Goal: Task Accomplishment & Management: Use online tool/utility

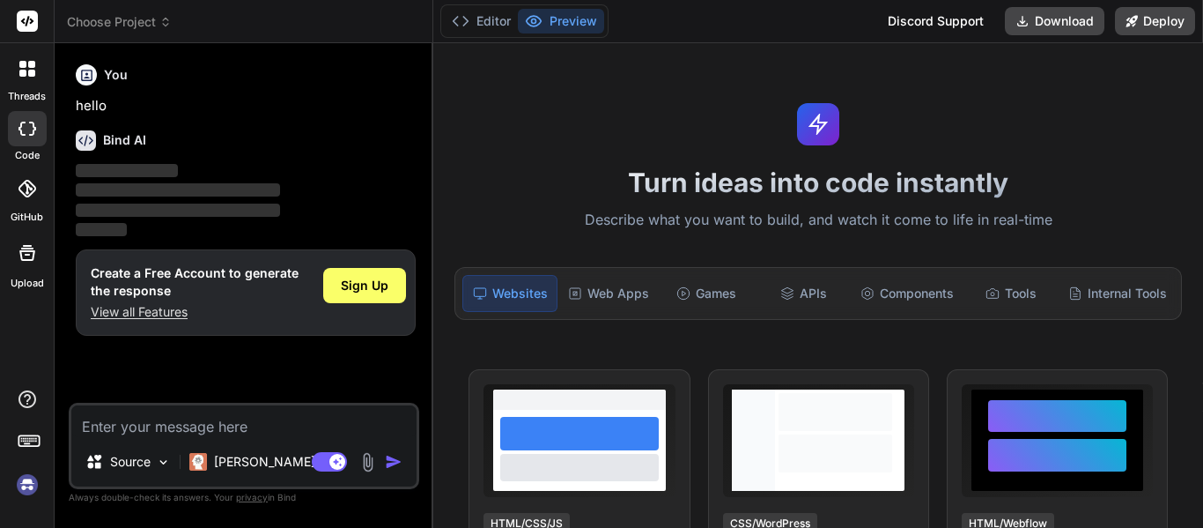
click at [144, 415] on textarea at bounding box center [243, 421] width 345 height 32
click at [28, 482] on img at bounding box center [27, 485] width 30 height 30
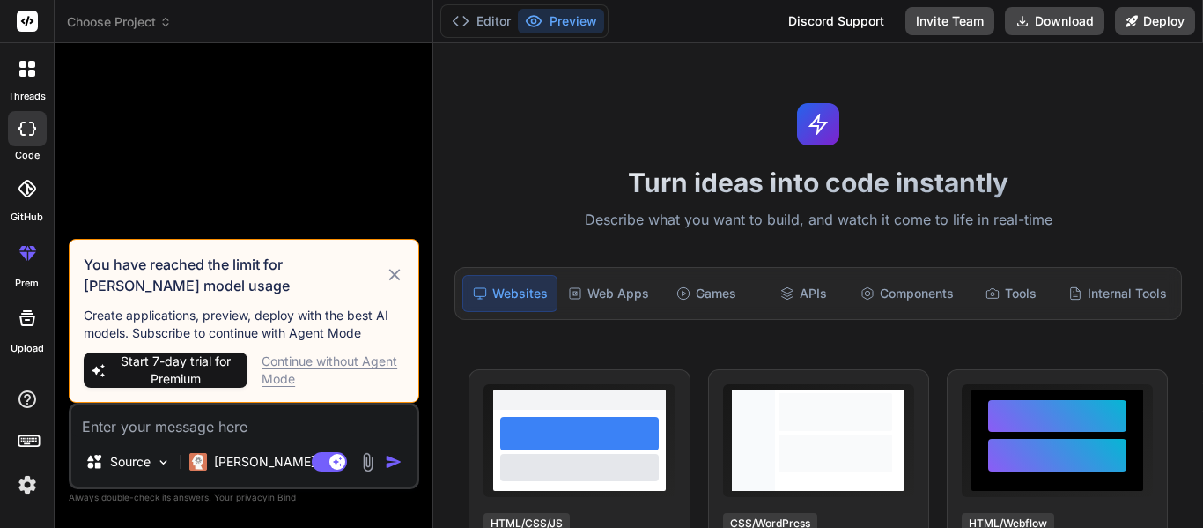
click at [294, 362] on div "Continue without Agent Mode" at bounding box center [333, 369] width 143 height 35
type textarea "x"
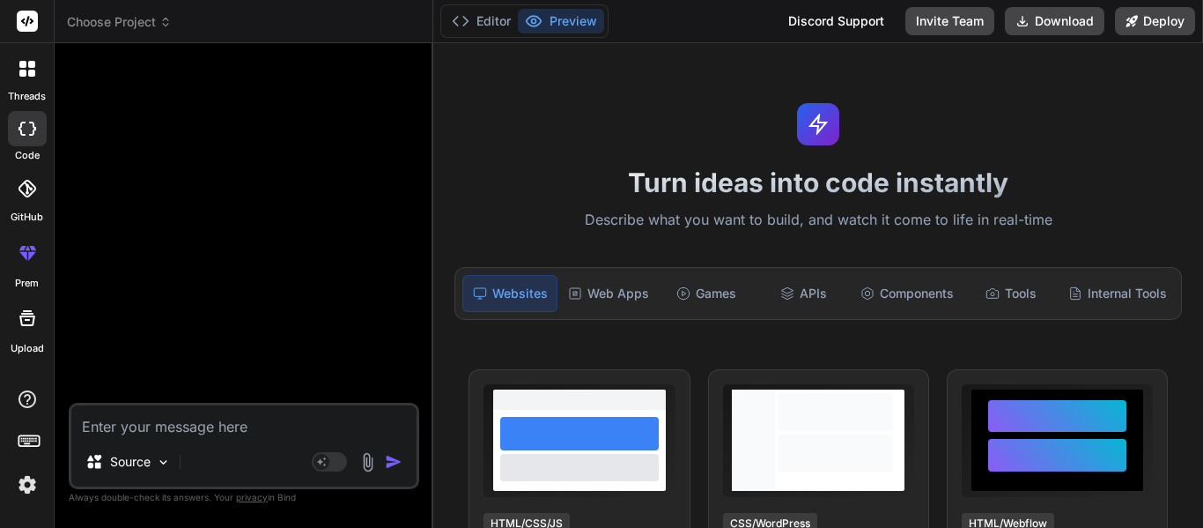
click at [179, 425] on textarea at bounding box center [243, 421] width 345 height 32
type textarea "h"
type textarea "x"
type textarea "hi"
type textarea "x"
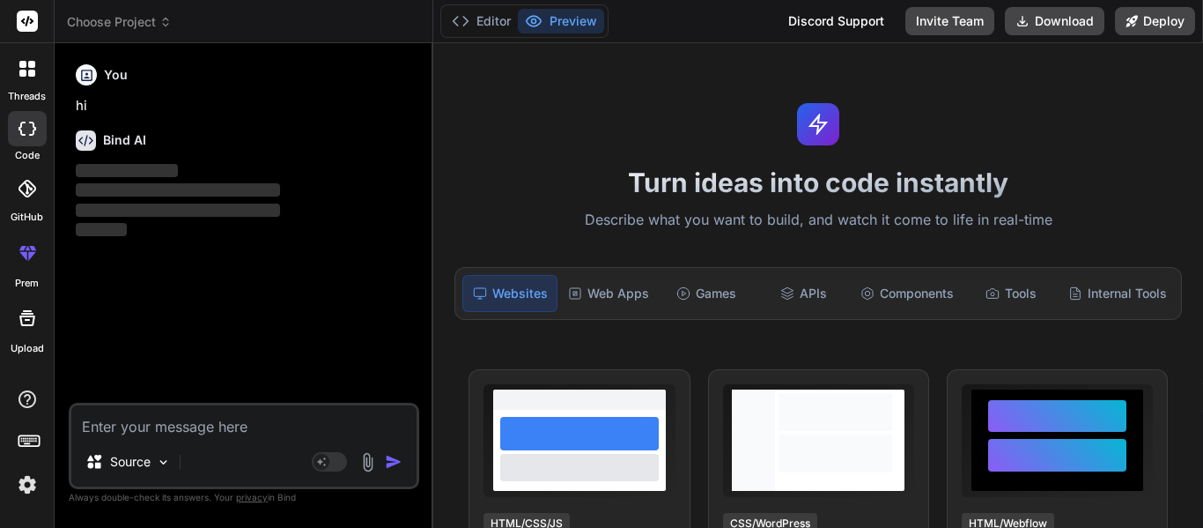
click at [18, 479] on img at bounding box center [27, 485] width 30 height 30
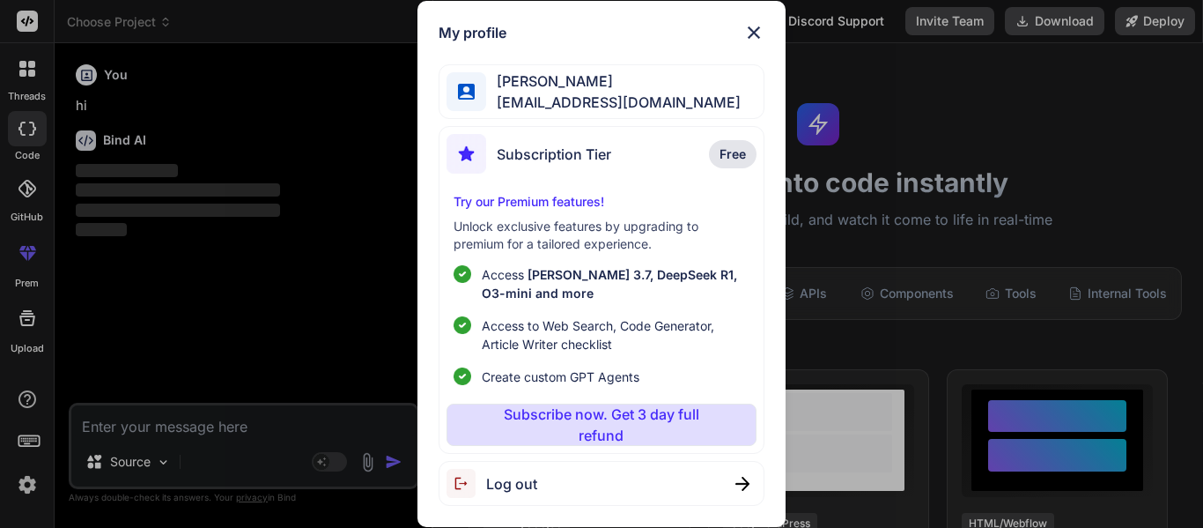
click at [18, 480] on div "My profile [PERSON_NAME] [EMAIL_ADDRESS][DOMAIN_NAME] Subscription Tier Free Tr…" at bounding box center [601, 264] width 1203 height 528
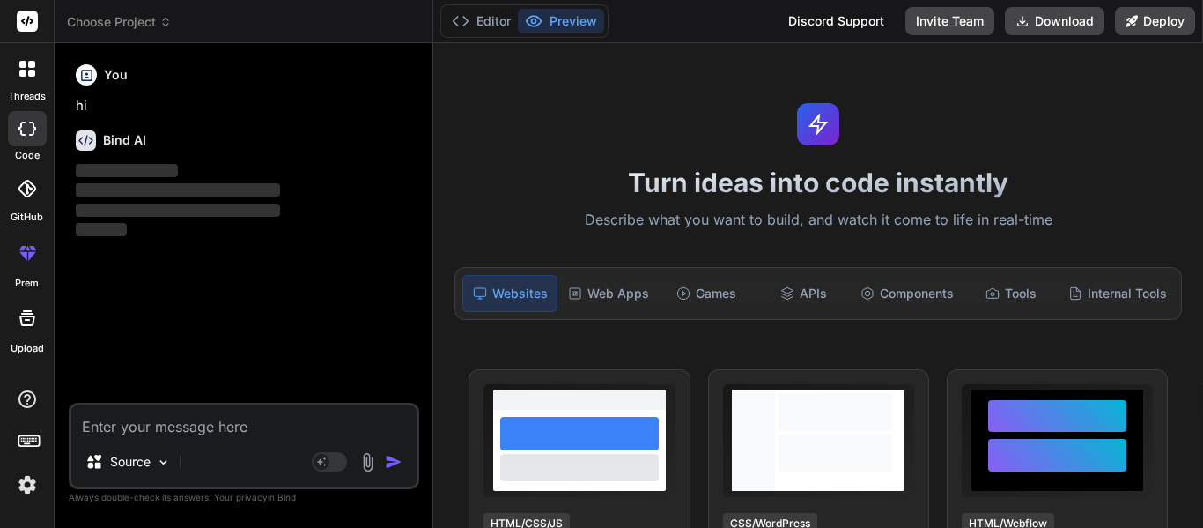
click at [133, 420] on textarea at bounding box center [243, 421] width 345 height 32
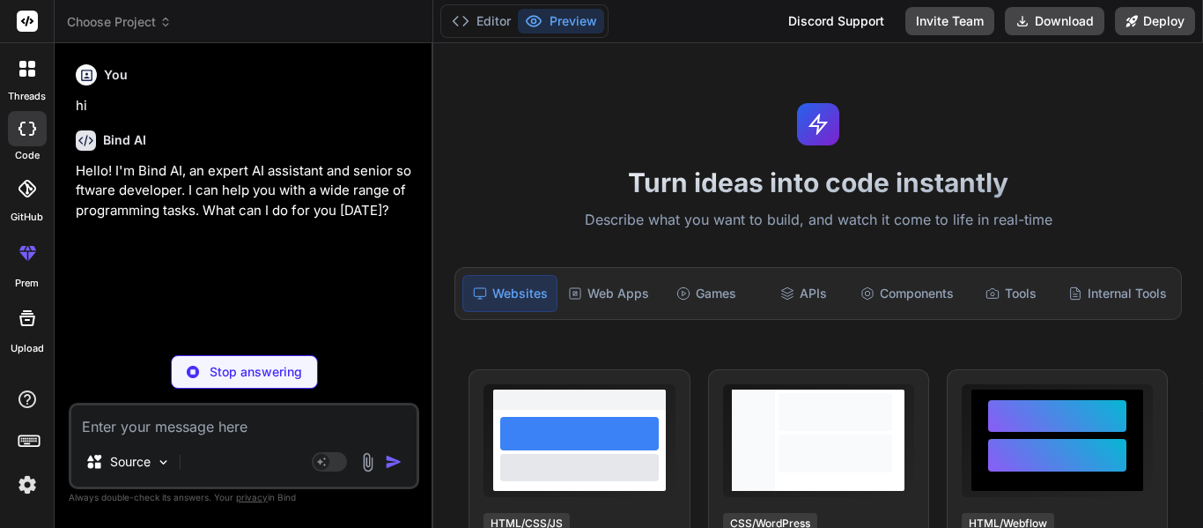
type textarea "x"
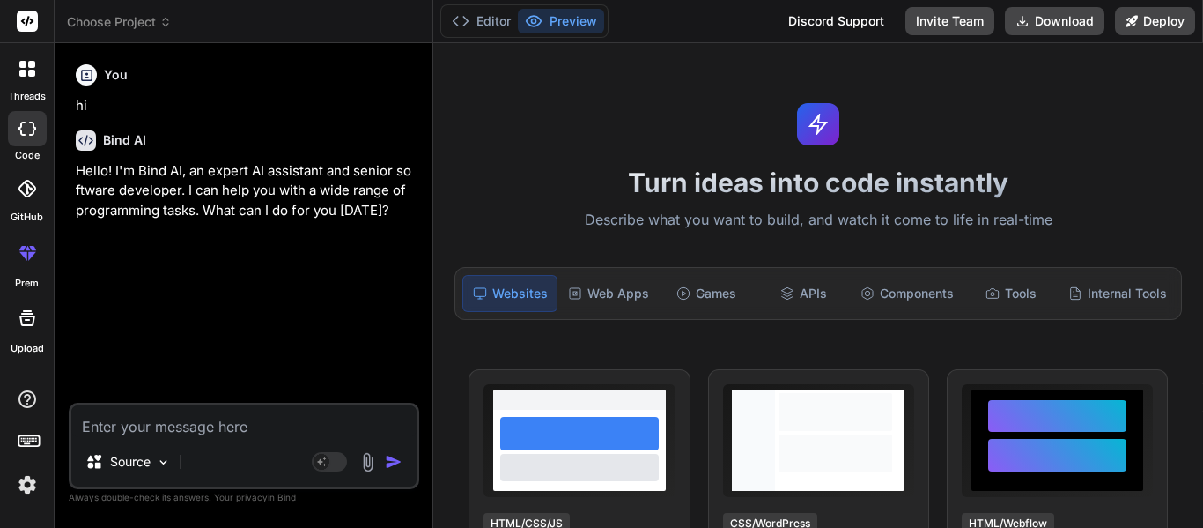
type textarea "I"
type textarea "x"
type textarea "I"
type textarea "x"
type textarea "I w"
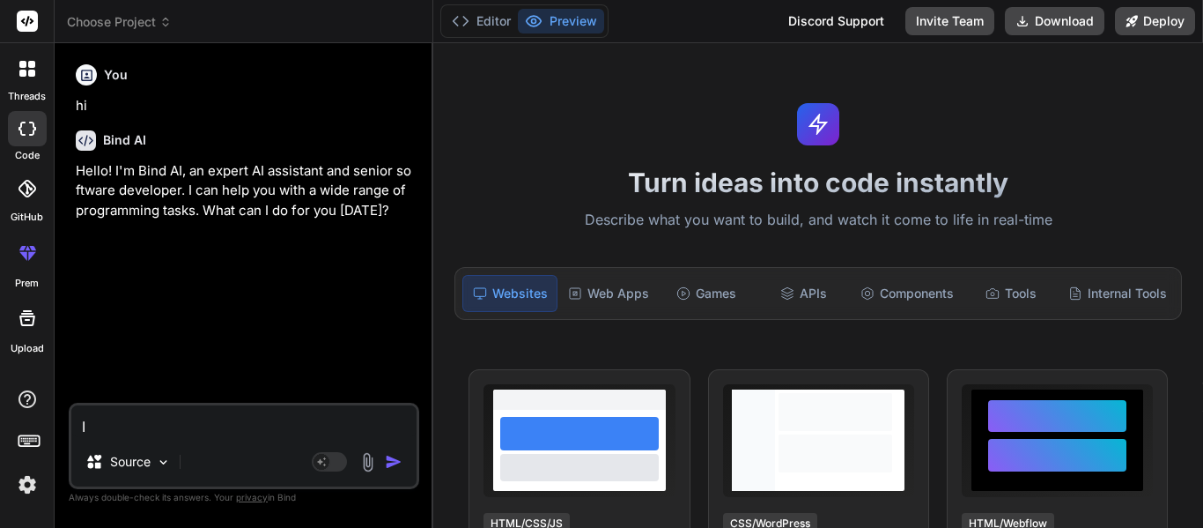
type textarea "x"
type textarea "I wa"
type textarea "x"
type textarea "I wan"
type textarea "x"
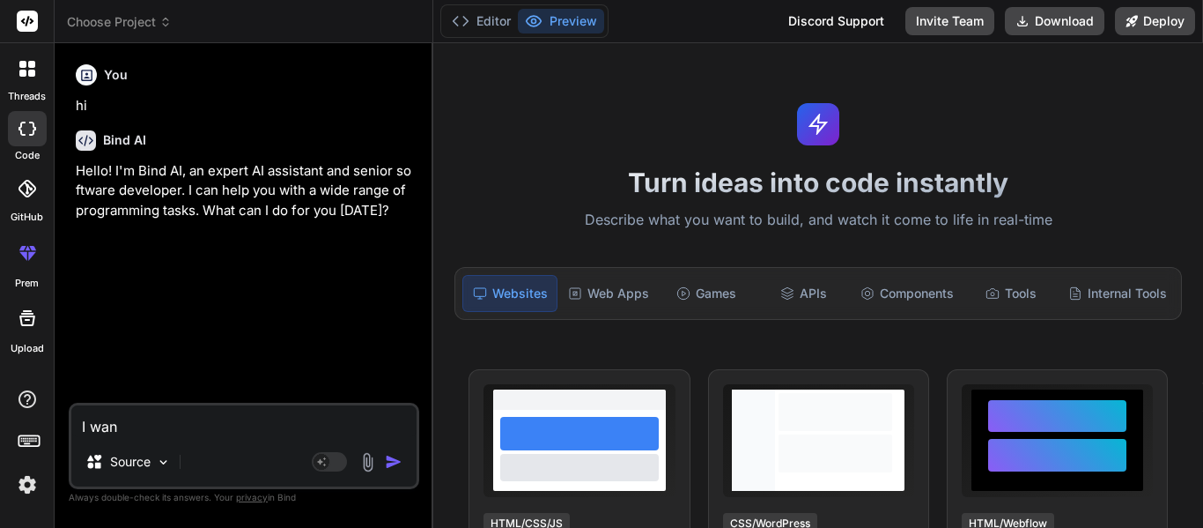
type textarea "I want"
type textarea "x"
type textarea "I want"
type textarea "x"
type textarea "I want t"
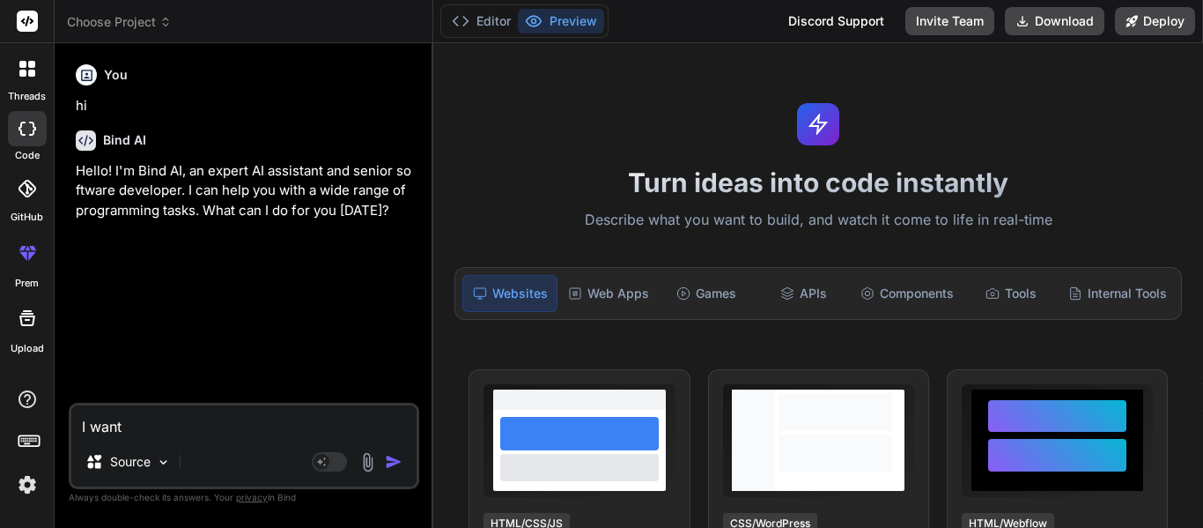
type textarea "x"
type textarea "I want tio"
type textarea "x"
type textarea "I want tio"
type textarea "x"
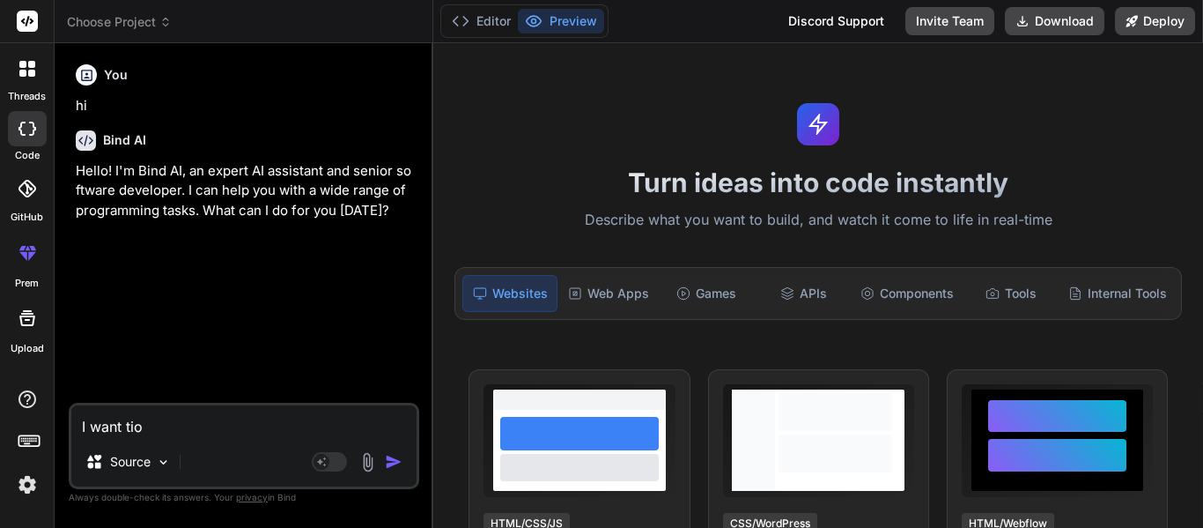
type textarea "I want tio"
type textarea "x"
type textarea "I want ti"
type textarea "x"
type textarea "I want t"
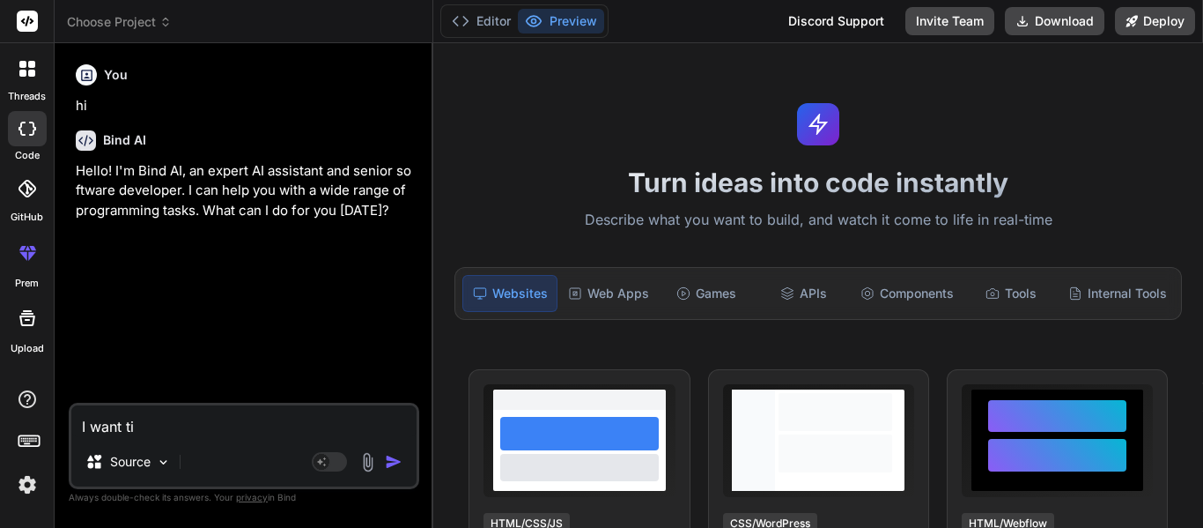
type textarea "x"
type textarea "I want to"
type textarea "x"
type textarea "I want to"
type textarea "x"
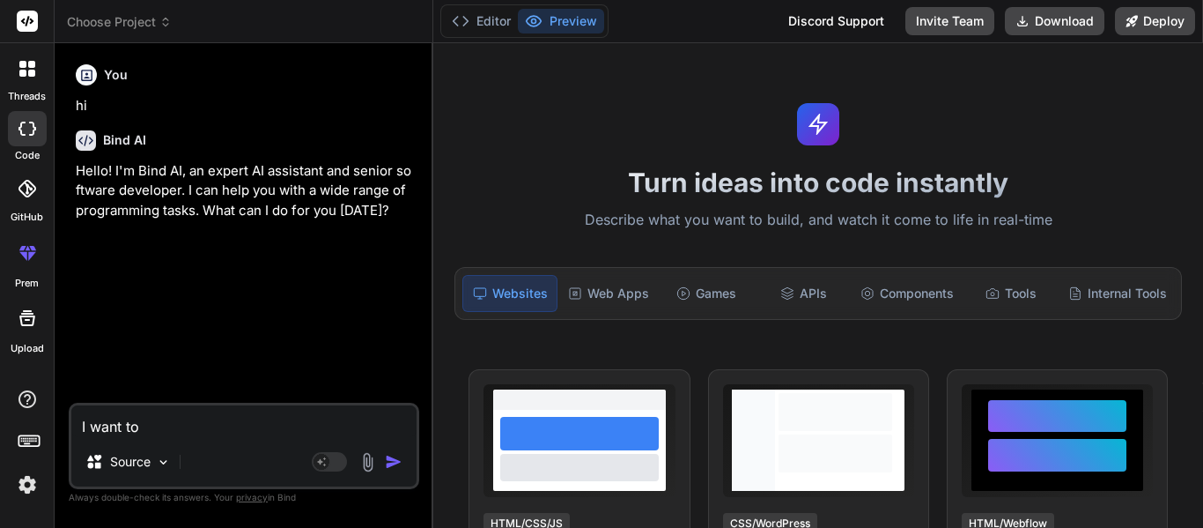
type textarea "I want to c"
type textarea "x"
type textarea "I want to cr"
type textarea "x"
type textarea "I want to cre"
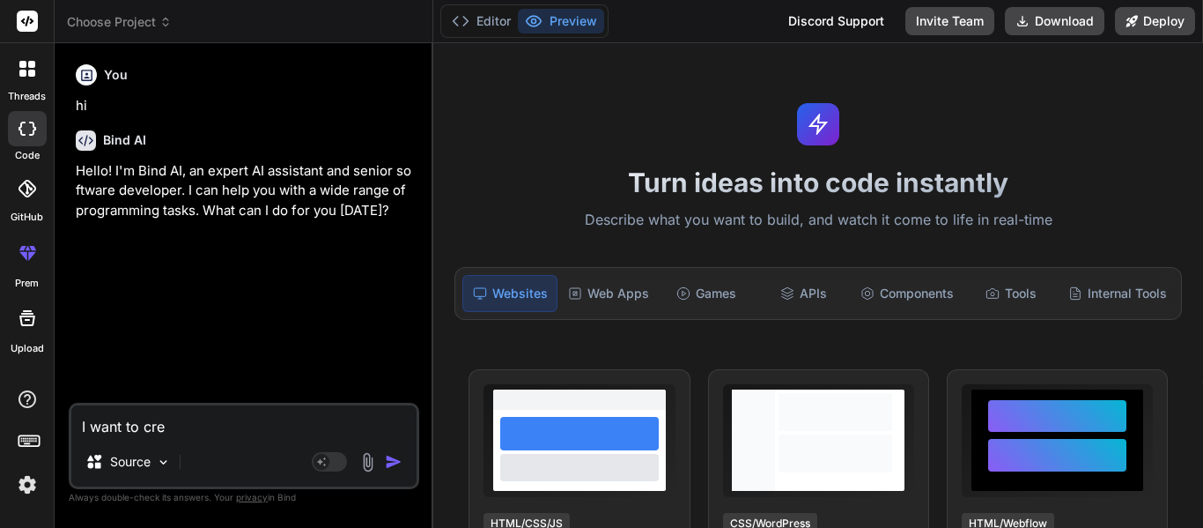
type textarea "x"
type textarea "I want to crea"
type textarea "x"
type textarea "I want to creat"
type textarea "x"
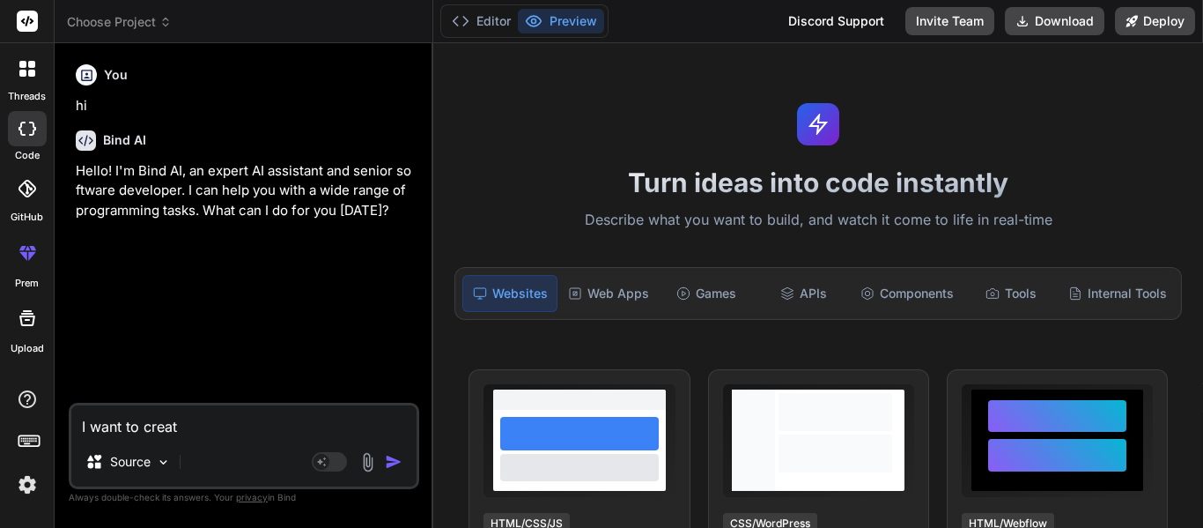
type textarea "I want to create"
type textarea "x"
type textarea "I want to create"
type textarea "x"
type textarea "I want to create a"
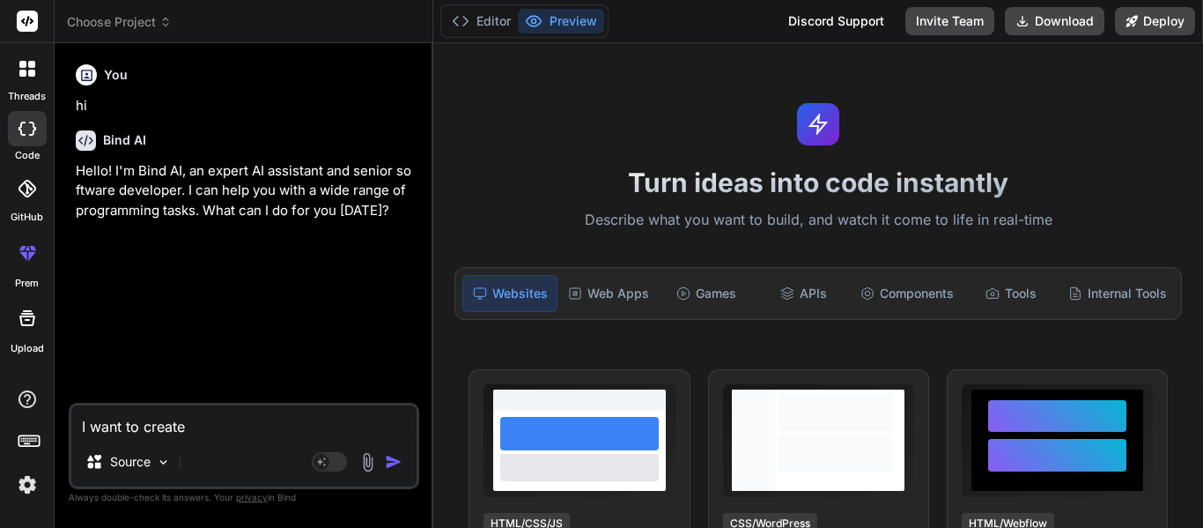
type textarea "x"
type textarea "I want to create a"
type textarea "x"
type textarea "I want to create a i"
type textarea "x"
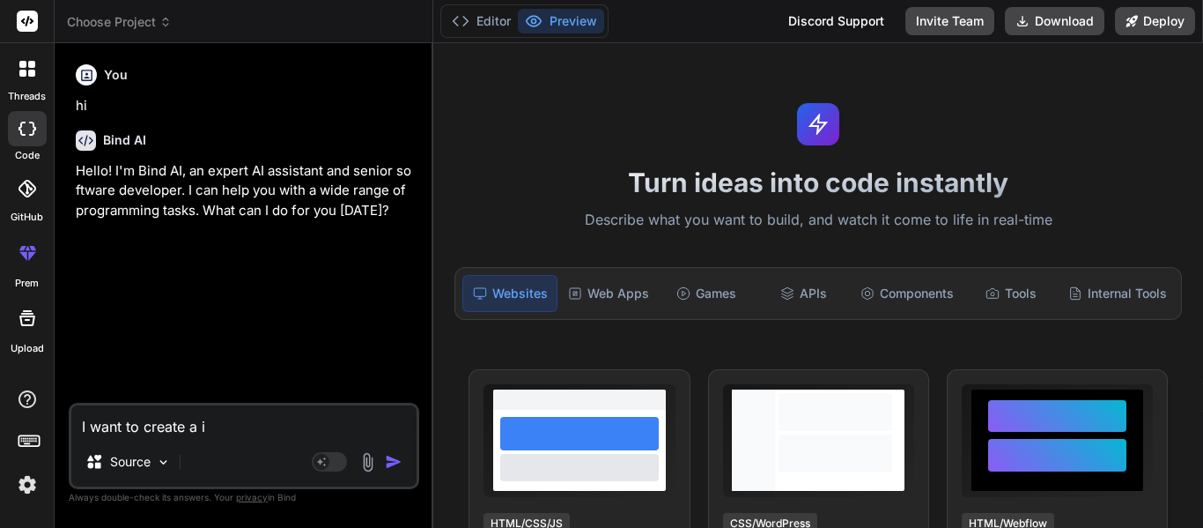
type textarea "I want to create a in"
type textarea "x"
type textarea "I want to create a int"
type textarea "x"
type textarea "I want to create a inte"
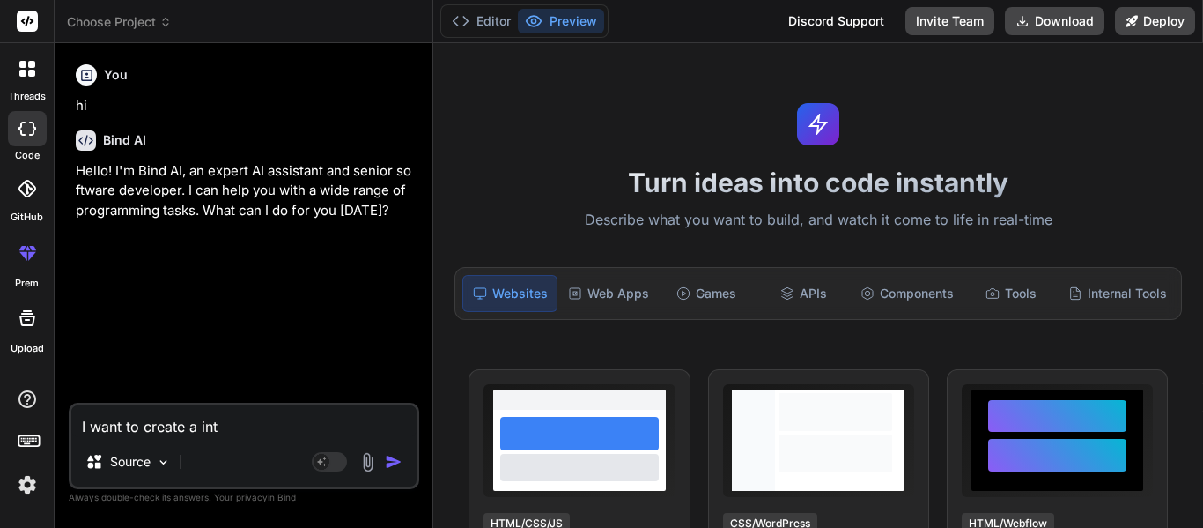
type textarea "x"
type textarea "I want to create a inter"
type textarea "x"
type textarea "I want to create a intera"
type textarea "x"
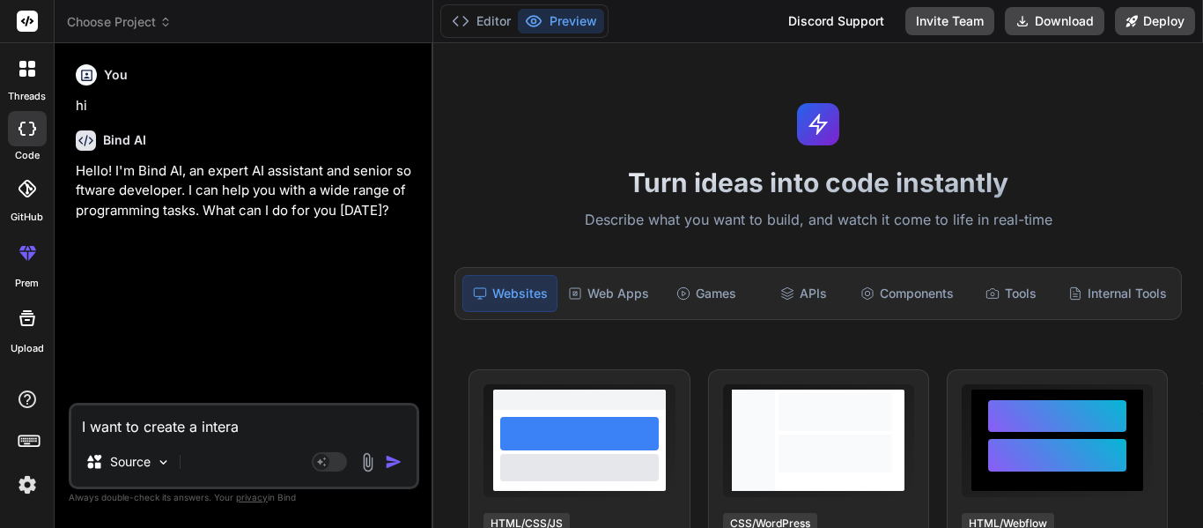
type textarea "I want to create a interac"
type textarea "x"
type textarea "I want to create a interact"
type textarea "x"
type textarea "I want to create a interacti"
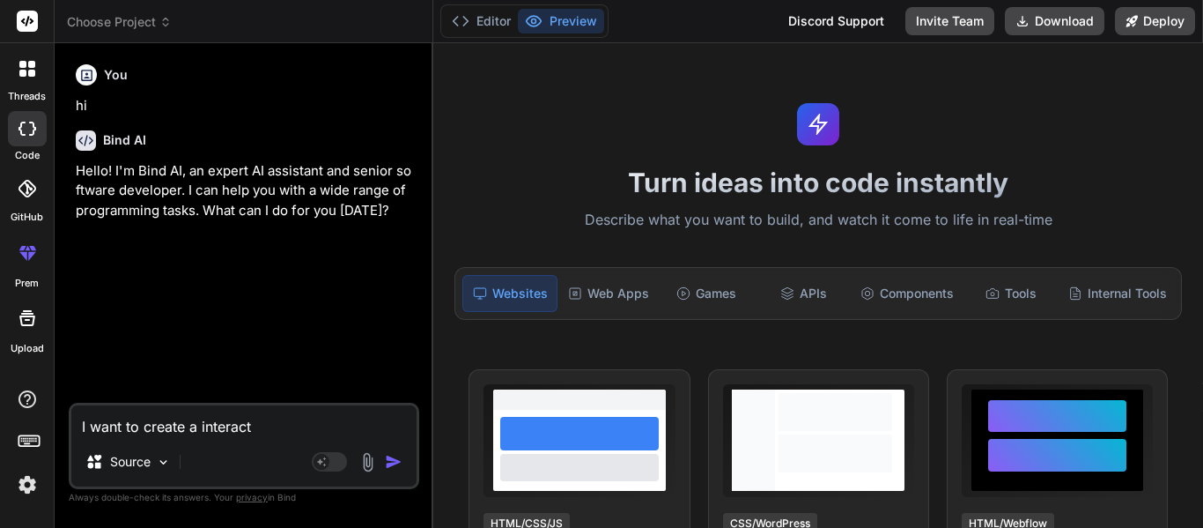
type textarea "x"
type textarea "I want to create a interactiv"
type textarea "x"
type textarea "I want to create a interactive"
type textarea "x"
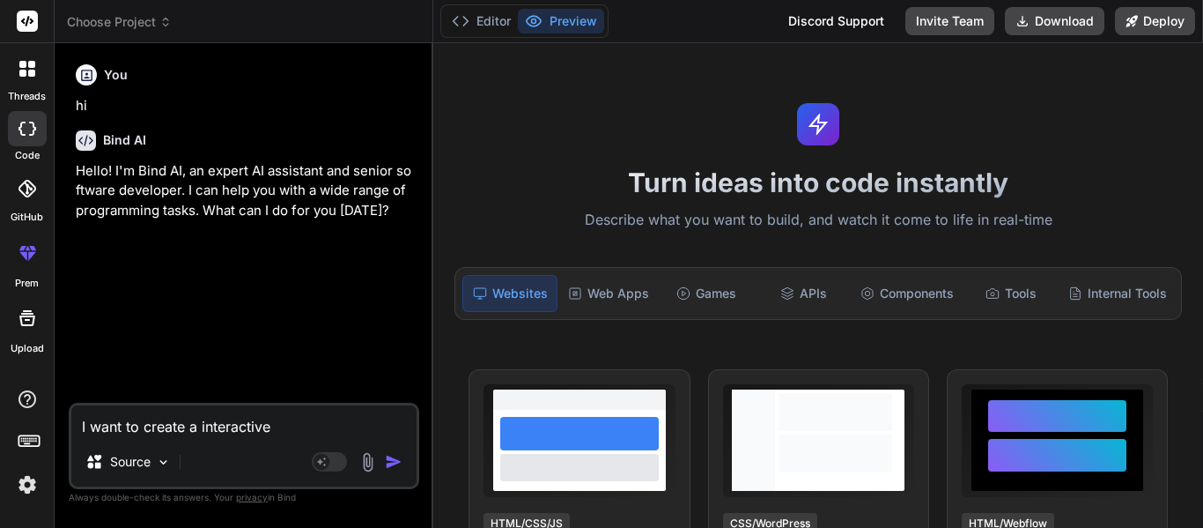
type textarea "I want to create a interactive"
type textarea "x"
type textarea "I want to create a interactive r"
type textarea "x"
type textarea "I want to create a interactive re"
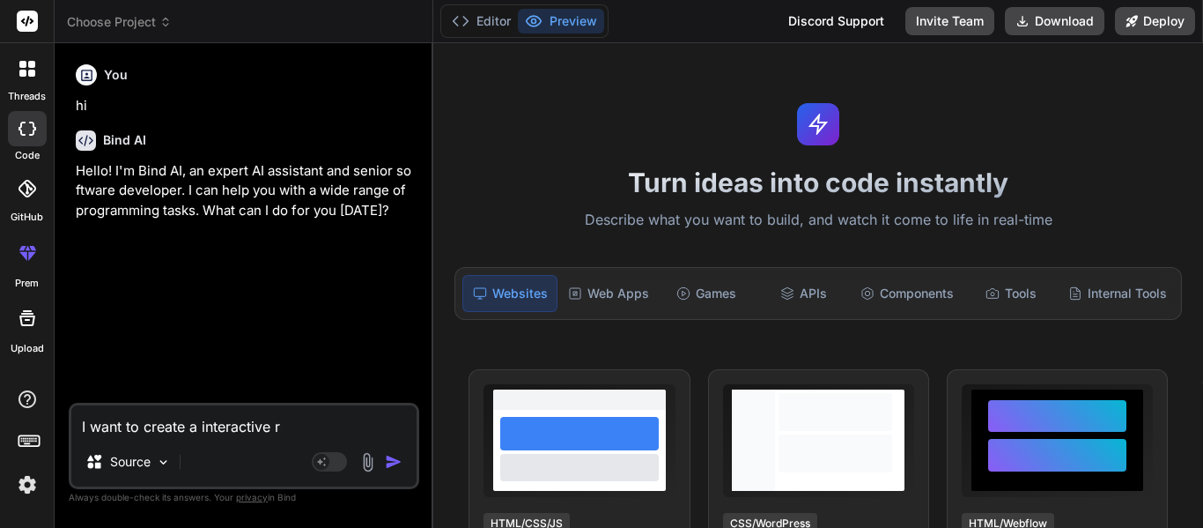
type textarea "x"
type textarea "I want to create a interactive rea"
type textarea "x"
type textarea "I want to create a interactive reac"
type textarea "x"
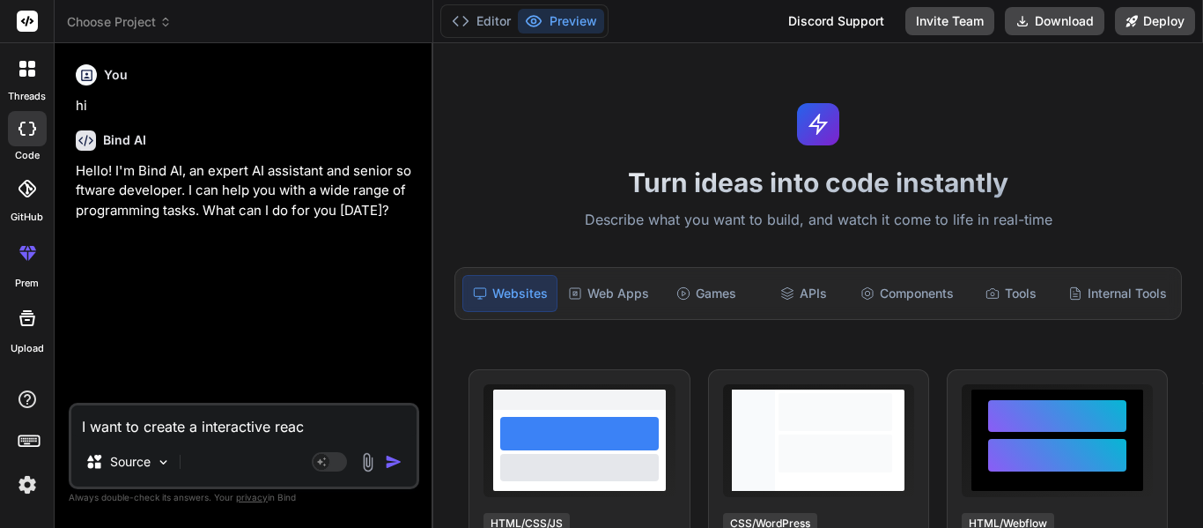
type textarea "I want to create a interactive react"
type textarea "x"
type textarea "I want to create a interactive reactj"
type textarea "x"
type textarea "I want to create a interactive reactjs"
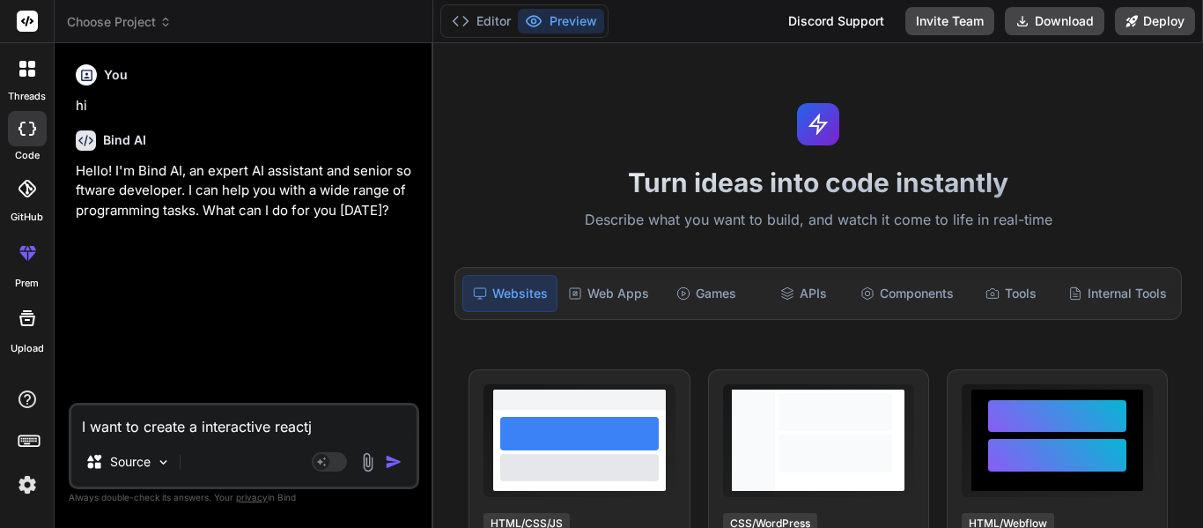
type textarea "x"
type textarea "I want to create a interactive reactjs"
type textarea "x"
type textarea "I want to create a interactive reactjs c"
type textarea "x"
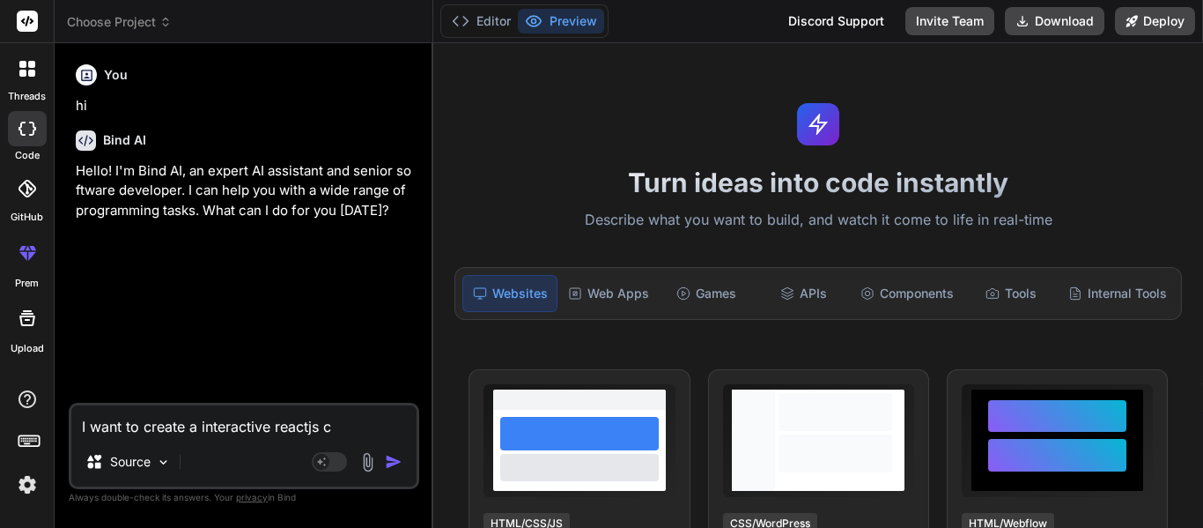
type textarea "I want to create a interactive reactjs co"
type textarea "x"
type textarea "I want to create a interactive reactjs com"
type textarea "x"
type textarea "I want to create a interactive reactjs comp"
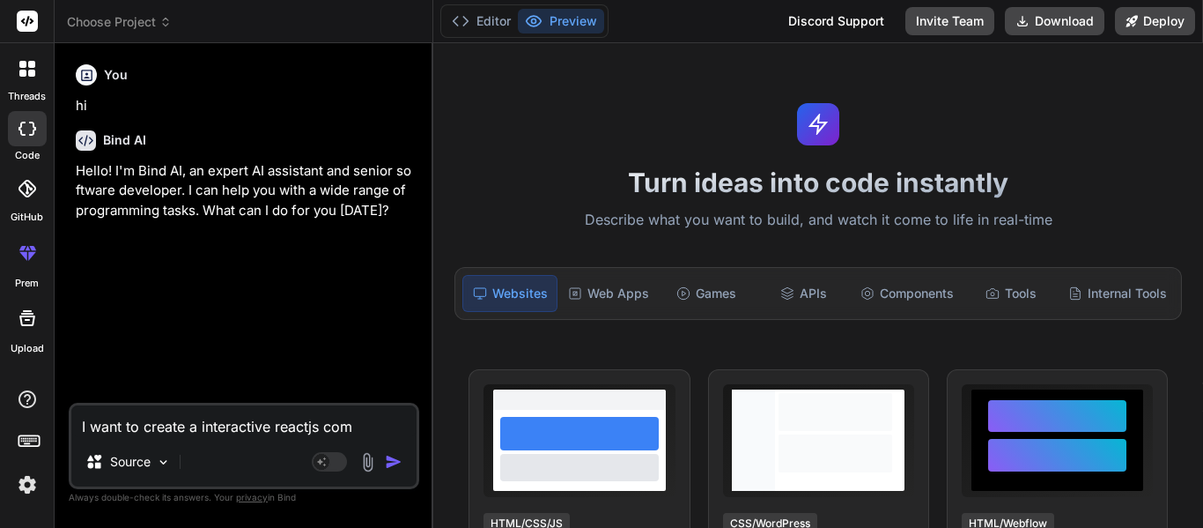
type textarea "x"
type textarea "I want to create a interactive reactjs compo"
type textarea "x"
type textarea "I want to create a interactive reactjs compon"
type textarea "x"
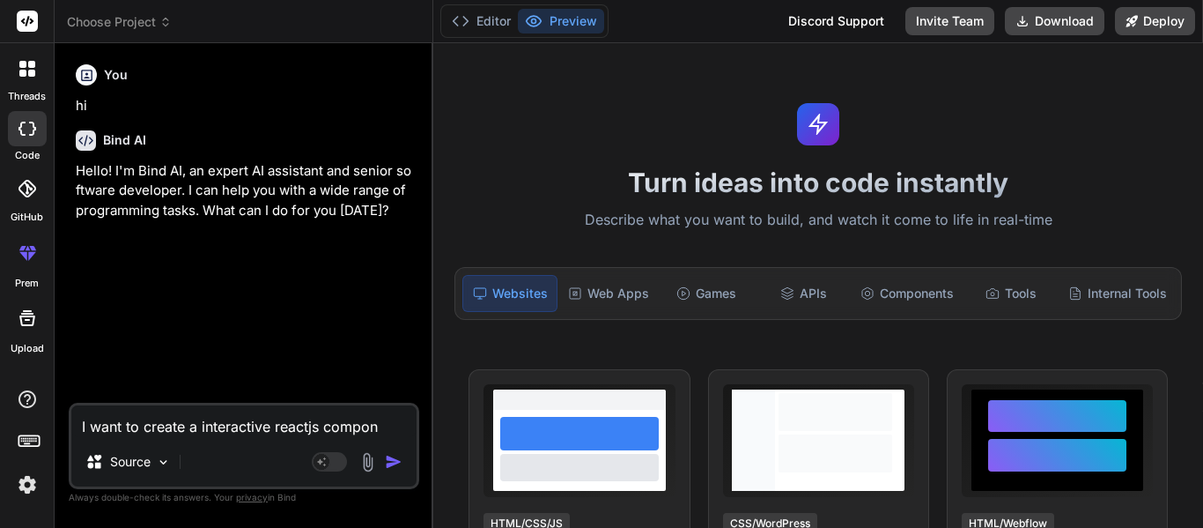
type textarea "I want to create a interactive reactjs compone"
type textarea "x"
type textarea "I want to create a interactive reactjs componen"
type textarea "x"
type textarea "I want to create a interactive reactjs componene"
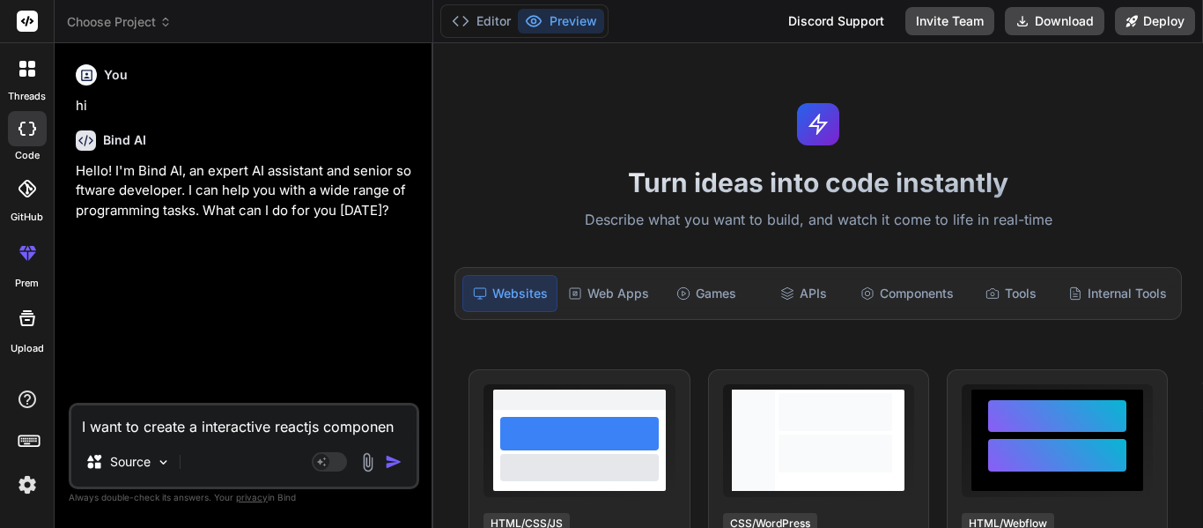
type textarea "x"
type textarea "I want to create a interactive reactjs componenet"
type textarea "x"
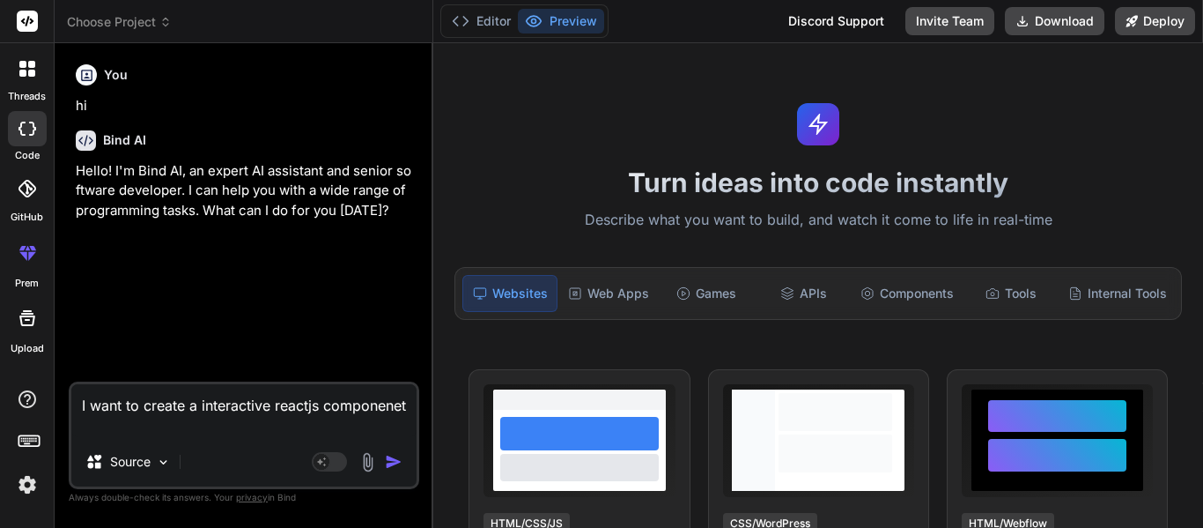
type textarea "I want to create a interactive reactjs componenet"
type textarea "x"
type textarea "I want to create a interactive reactjs componenet w"
type textarea "x"
type textarea "I want to create a interactive reactjs componenet wo"
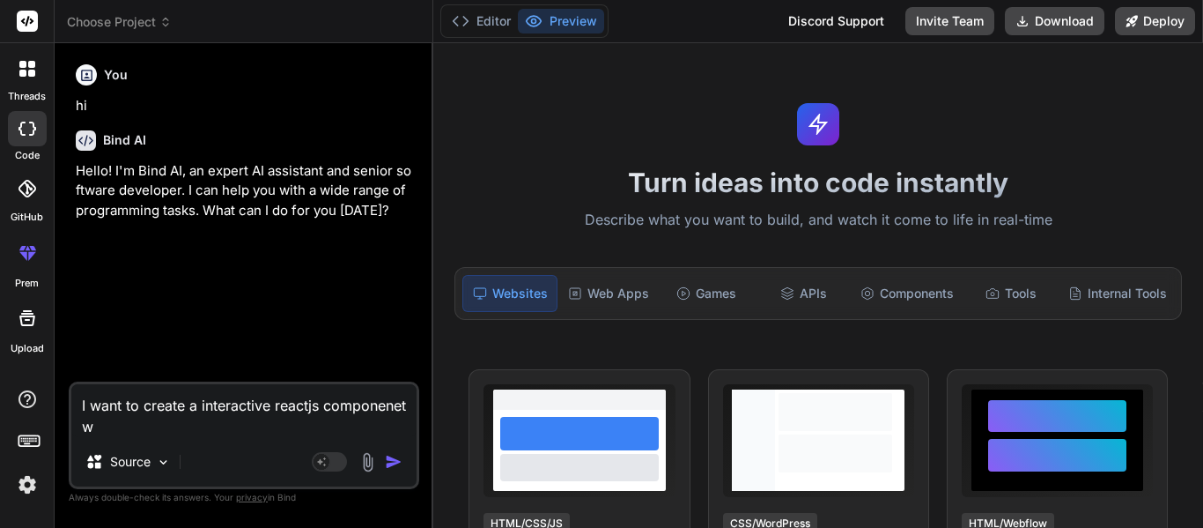
type textarea "x"
type textarea "I want to create a interactive reactjs componenet w"
type textarea "x"
type textarea "I want to create a interactive reactjs componenet wi"
type textarea "x"
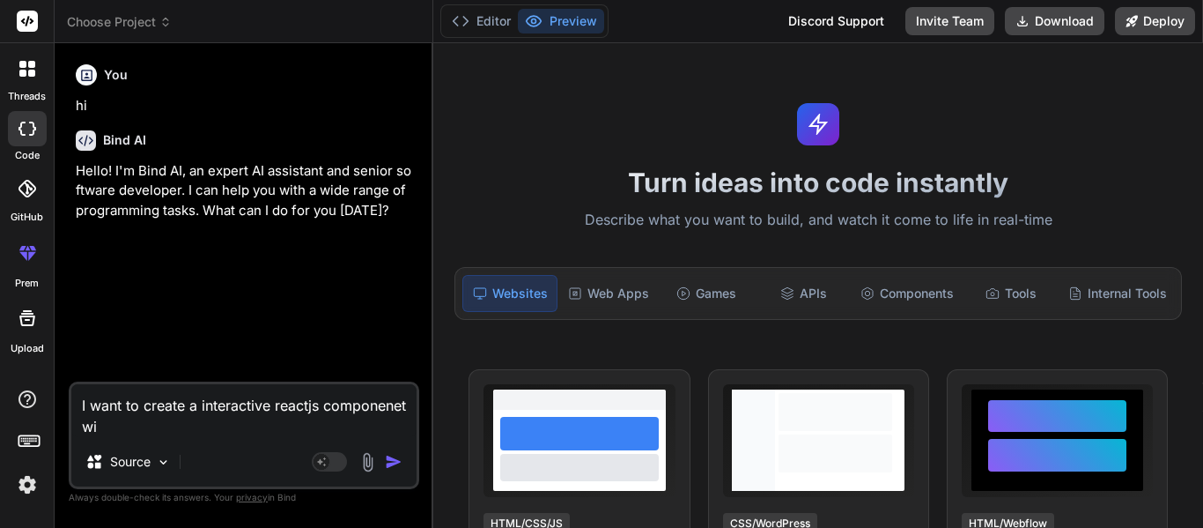
type textarea "I want to create a interactive reactjs componenet wit"
type textarea "x"
type textarea "I want to create a interactive reactjs componenet with"
type textarea "x"
type textarea "I want to create a interactive reactjs componenet with"
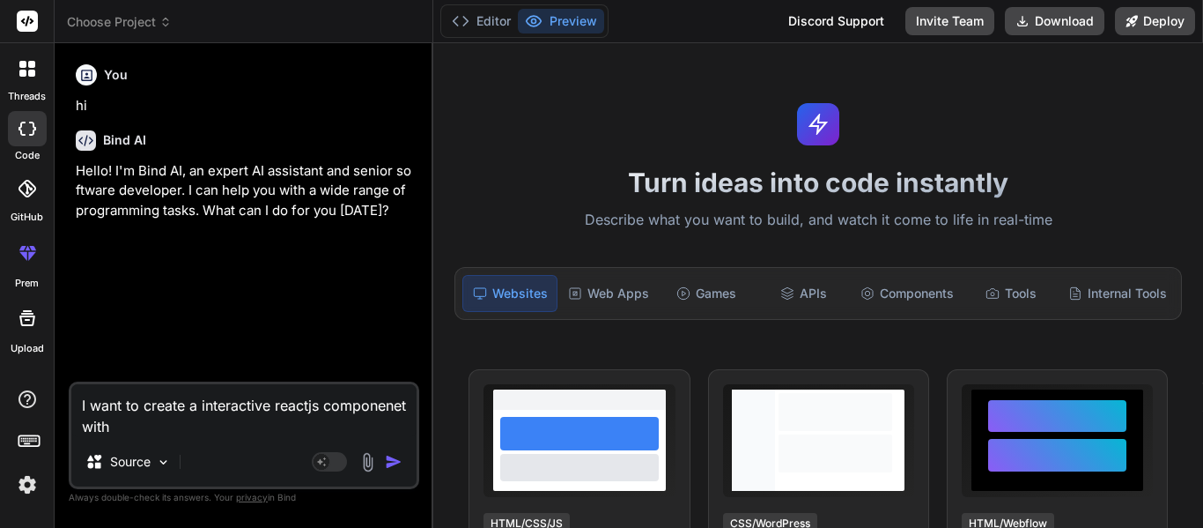
type textarea "x"
type textarea "I want to create a interactive reactjs componenet with m"
type textarea "x"
type textarea "I want to create a interactive reactjs componenet with mu"
type textarea "x"
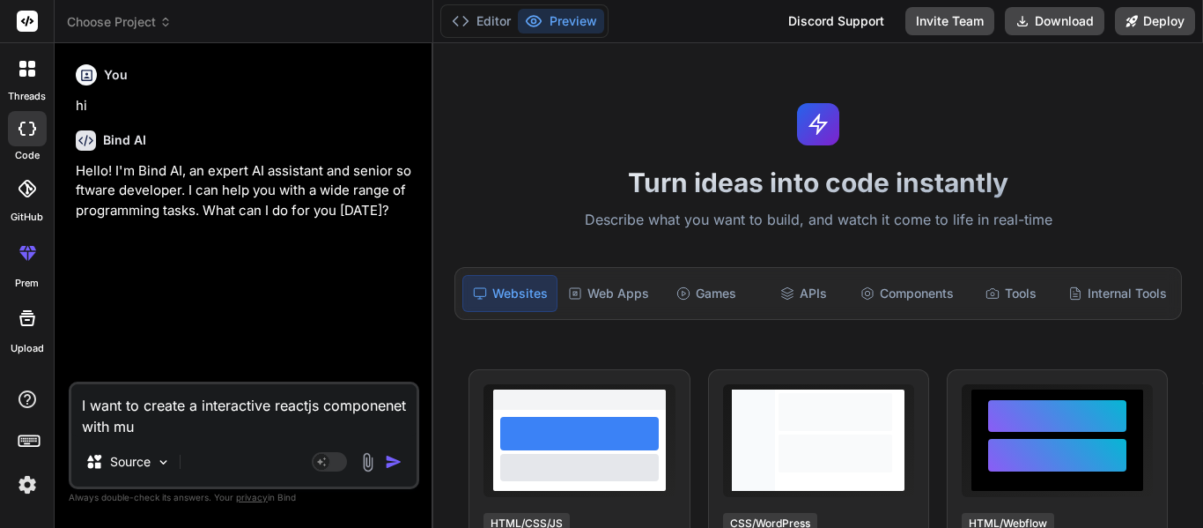
type textarea "I want to create a interactive reactjs componenet with mui"
type textarea "x"
type textarea "I want to create a interactive reactjs componenet with mui"
type textarea "x"
type textarea "I want to create a interactive reactjs componenet with mui f"
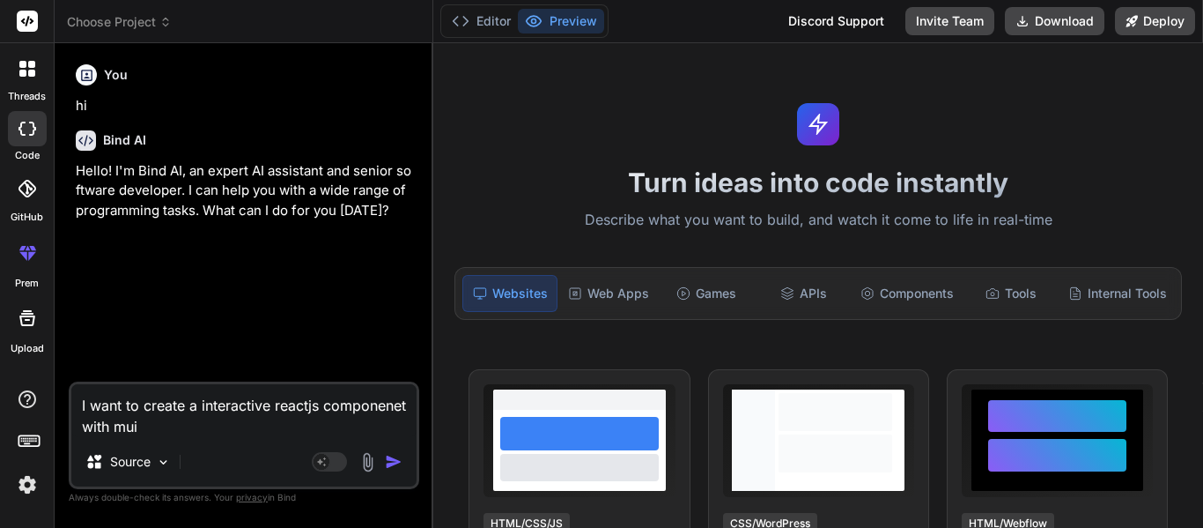
type textarea "x"
type textarea "I want to create a interactive reactjs componenet with mui fr"
type textarea "x"
type textarea "I want to create a interactive reactjs componenet with mui fro"
type textarea "x"
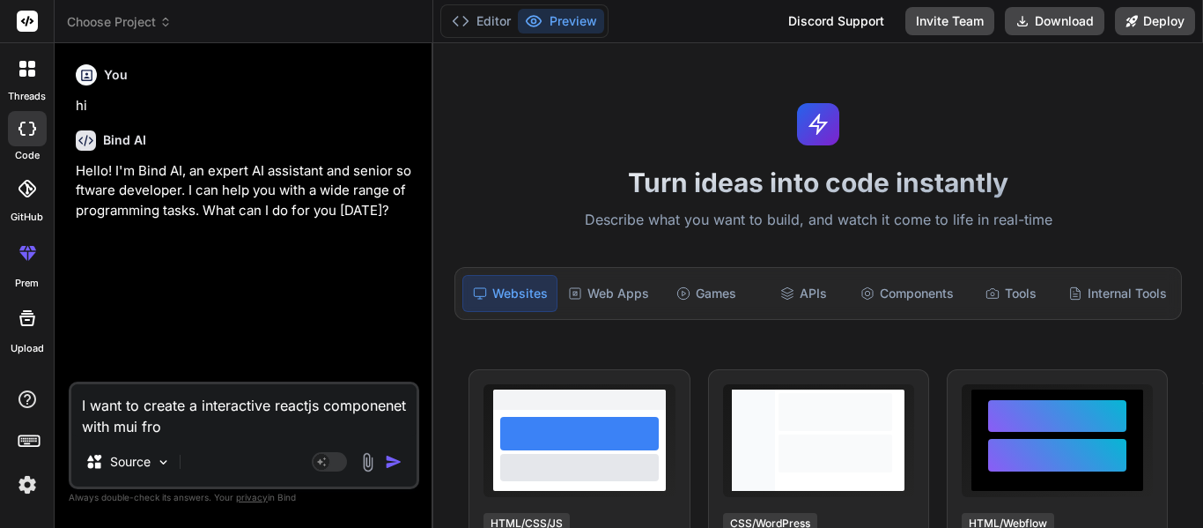
type textarea "I want to create a interactive reactjs componenet with mui fro"
type textarea "x"
type textarea "I want to create a interactive reactjs componenet with mui fro"
type textarea "x"
type textarea "I want to create a interactive reactjs componenet with mui fr"
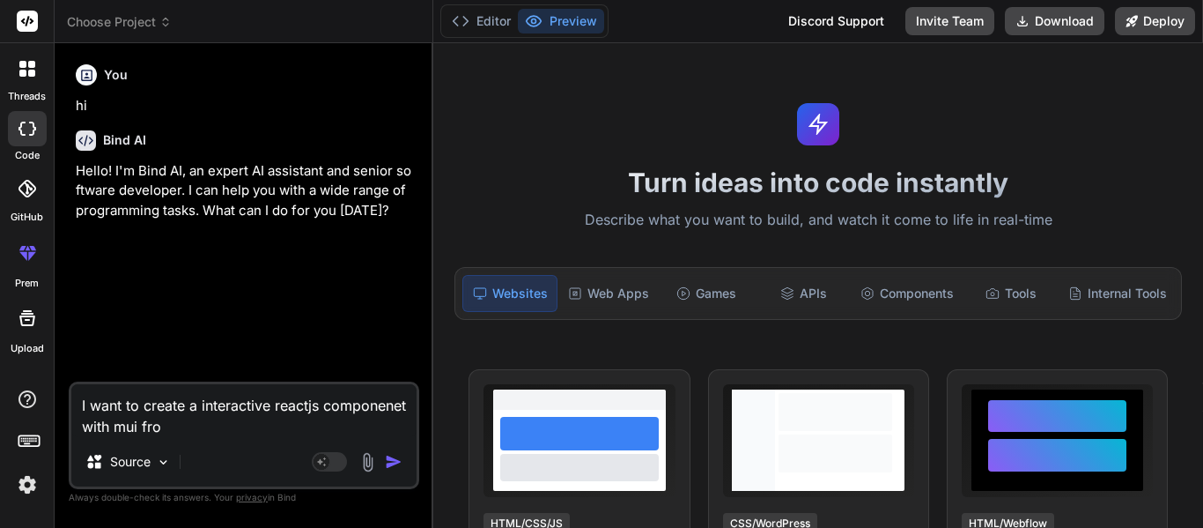
type textarea "x"
type textarea "I want to create a interactive reactjs componenet with mui f"
type textarea "x"
type textarea "I want to create a interactive reactjs componenet with mui fo"
type textarea "x"
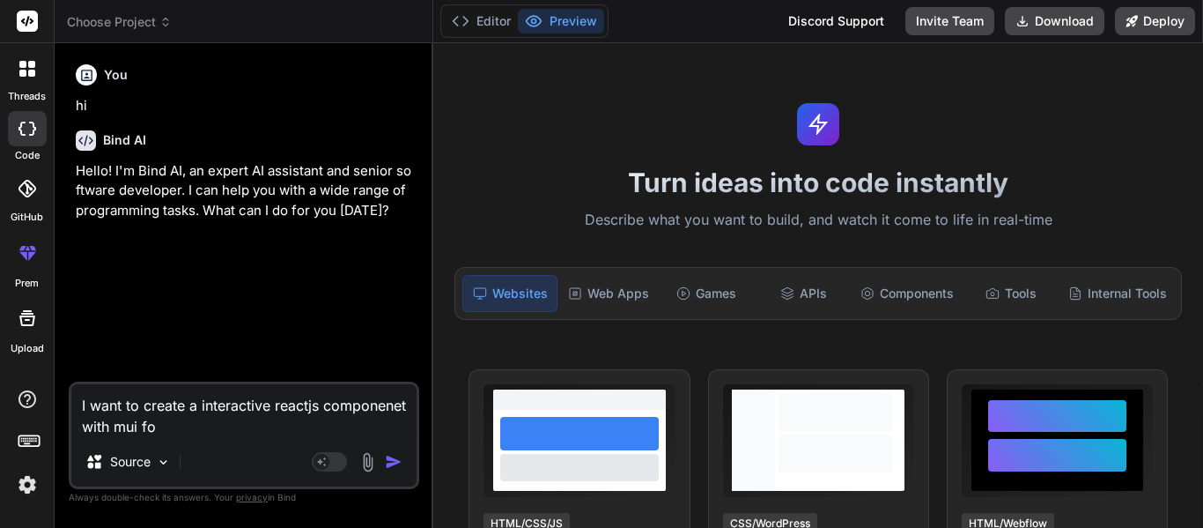
type textarea "I want to create a interactive reactjs componenet with mui for"
type textarea "x"
type textarea "I want to create a interactive reactjs componenet with mui for"
type textarea "x"
type textarea "I want to create a interactive reactjs componenet with mui for v"
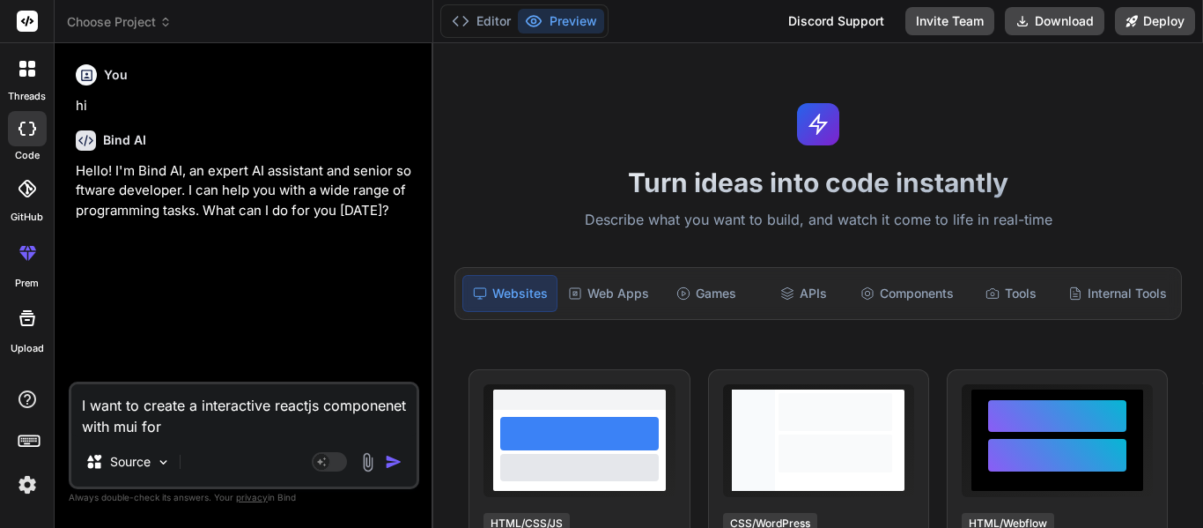
type textarea "x"
type textarea "I want to create a interactive reactjs componenet with mui for ve"
type textarea "x"
type textarea "I want to create a interactive reactjs componenet with mui for ver"
type textarea "x"
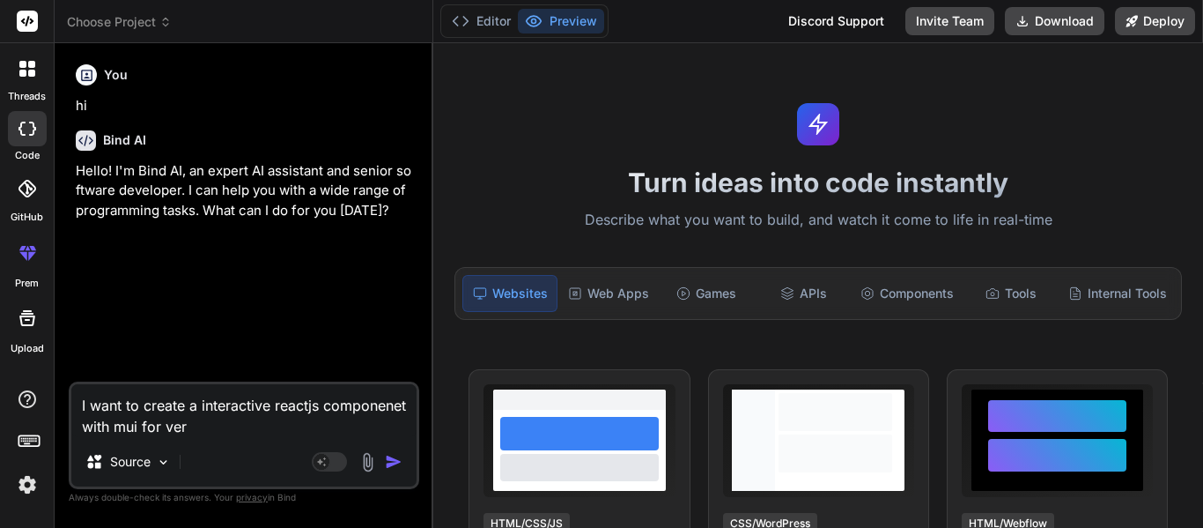
type textarea "I want to create a interactive reactjs componenet with mui for veri"
type textarea "x"
type textarea "I want to create a interactive reactjs componenet with mui for verif"
type textarea "x"
type textarea "I want to create a interactive reactjs componenet with mui for verify"
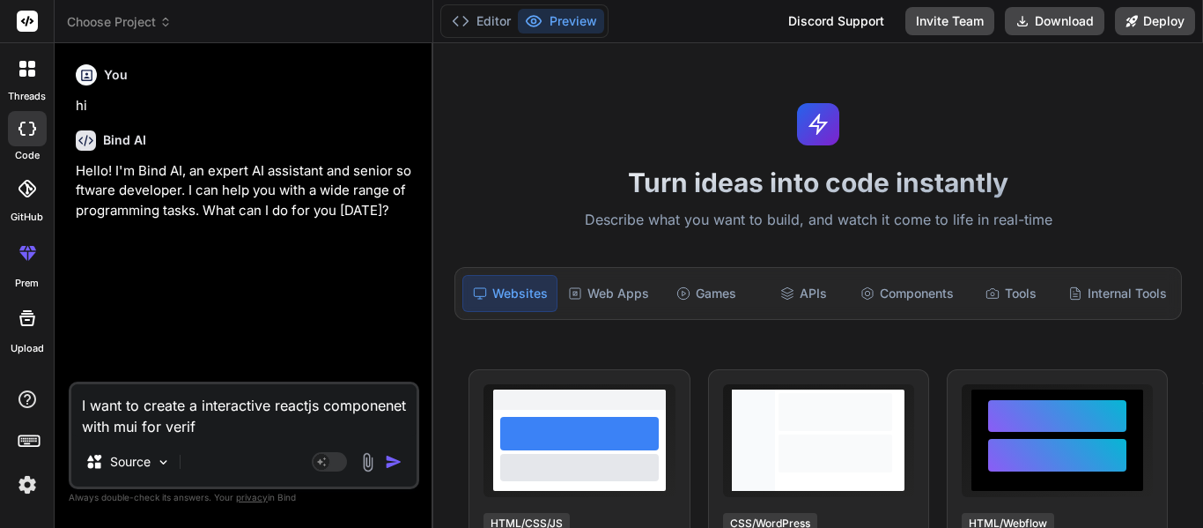
type textarea "x"
type textarea "I want to create a interactive reactjs componenet with mui for verify"
type textarea "x"
type textarea "I want to create a interactive reactjs componenet with mui for verify e"
type textarea "x"
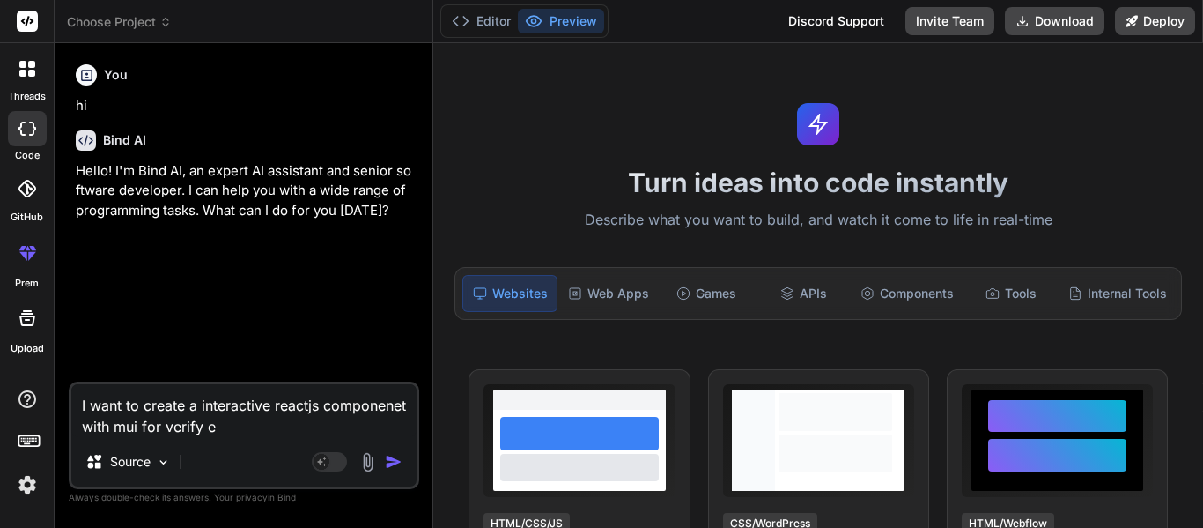
type textarea "I want to create a interactive reactjs componenet with mui for verify em"
type textarea "x"
type textarea "I want to create a interactive reactjs componenet with mui for verify ema"
type textarea "x"
type textarea "I want to create a interactive reactjs componenet with mui for verify emai"
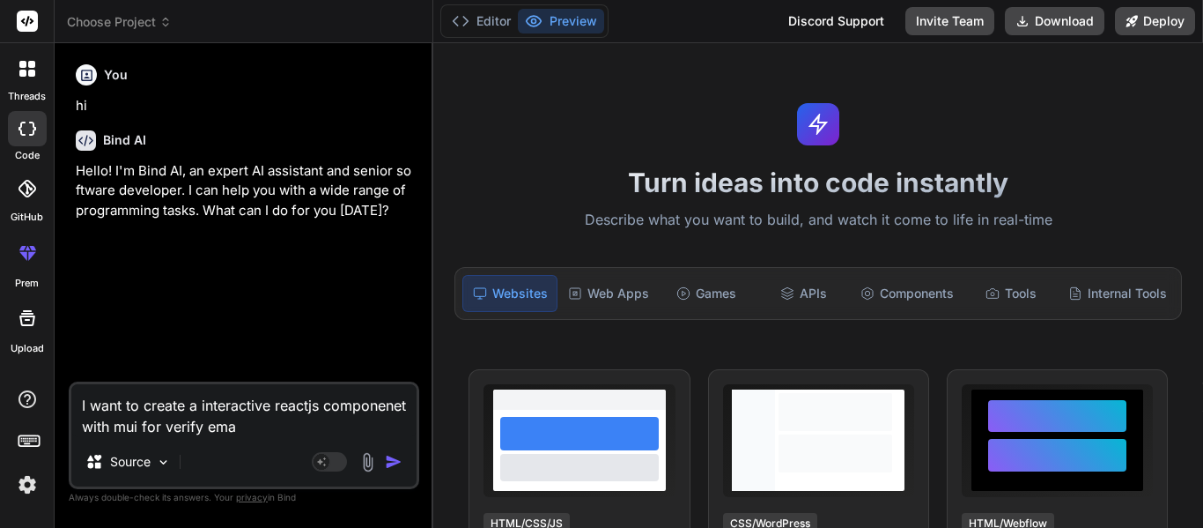
type textarea "x"
type textarea "I want to create a interactive reactjs componenet with mui for verify email"
type textarea "x"
type textarea "I want to create a interactive reactjs componenet with mui for verify email"
type textarea "x"
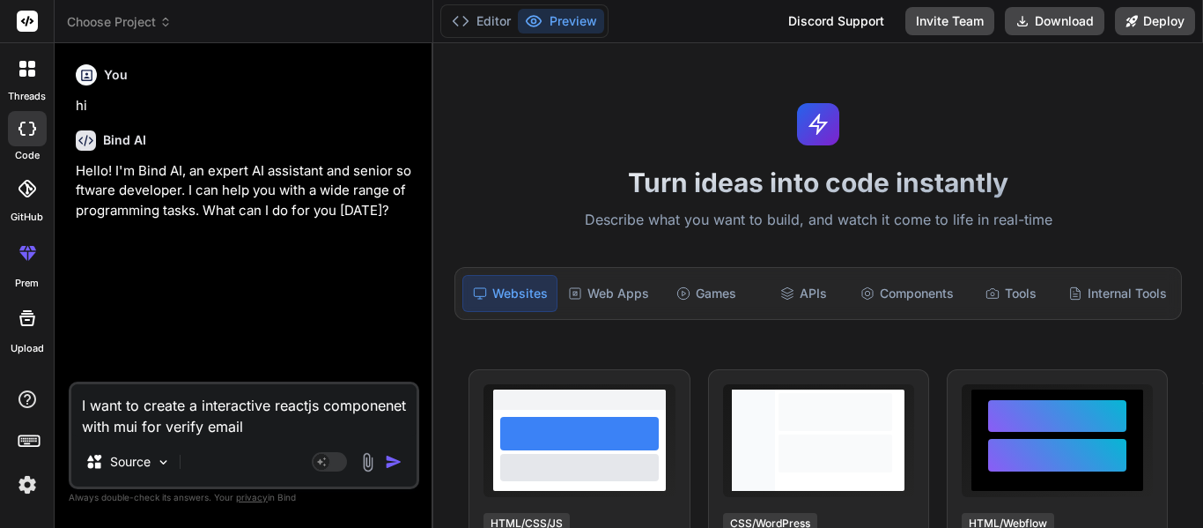
type textarea "I want to create a interactive reactjs componenet with mui for verify email w"
type textarea "x"
type textarea "I want to create a interactive reactjs componenet with mui for verify email wh"
type textarea "x"
type textarea "I want to create a interactive reactjs componenet with mui for verify email whe"
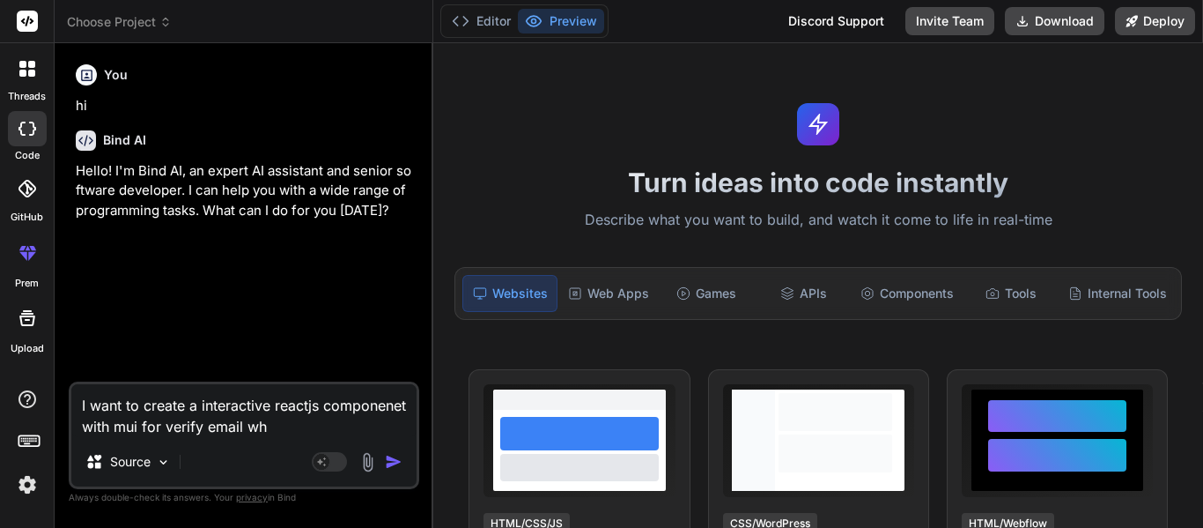
type textarea "x"
type textarea "I want to create a interactive reactjs componenet with mui for verify email when"
type textarea "x"
type textarea "I want to create a interactive reactjs componenet with mui for verify email when"
type textarea "x"
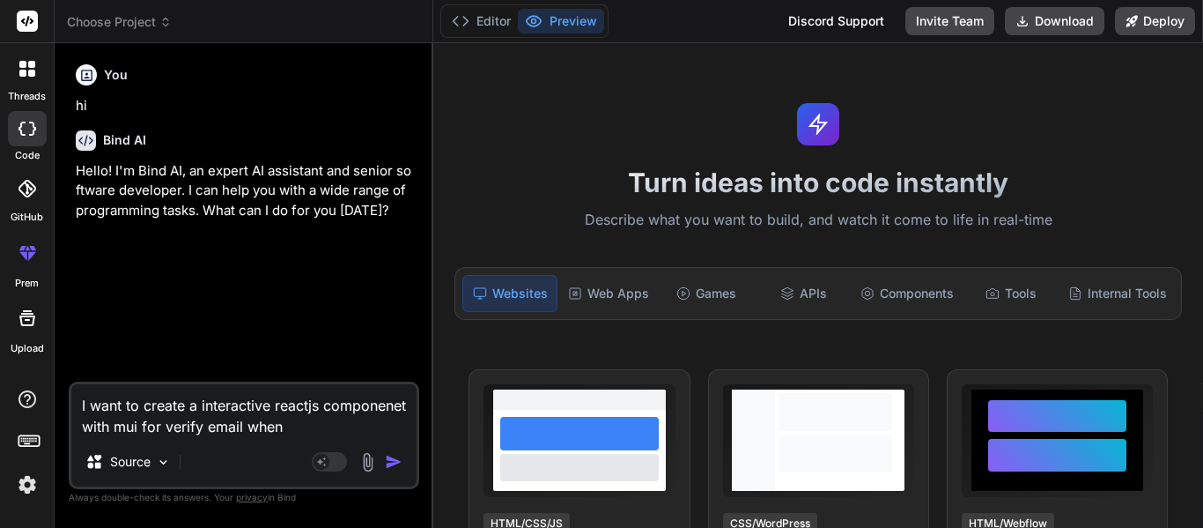
type textarea "I want to create a interactive reactjs componenet with mui for verify email whe…"
type textarea "x"
type textarea "I want to create a interactive reactjs componenet with mui for verify email whe…"
type textarea "x"
type textarea "I want to create a interactive reactjs componenet with mui for verify email whe…"
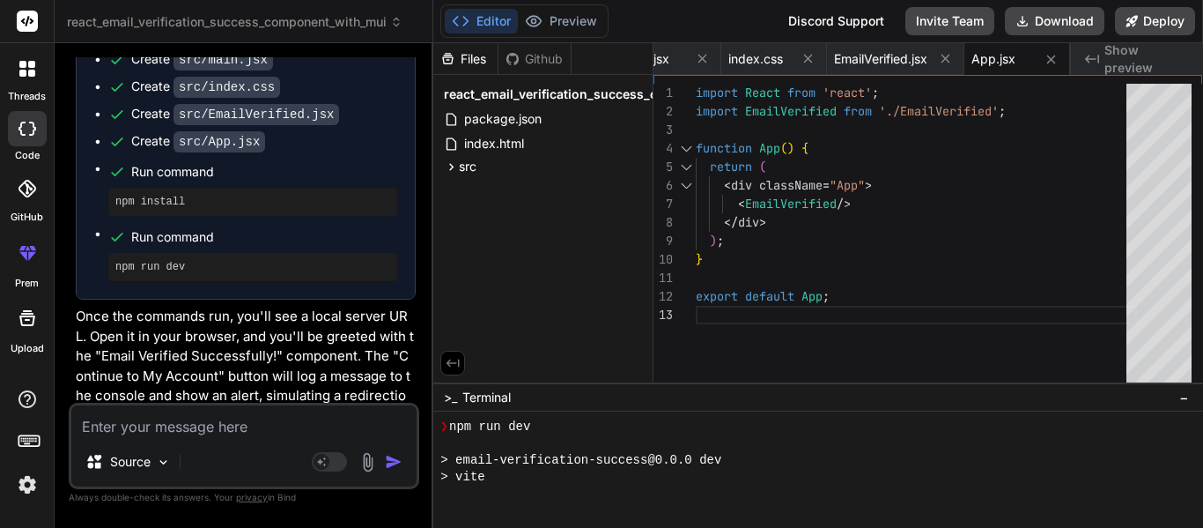
scroll to position [670, 0]
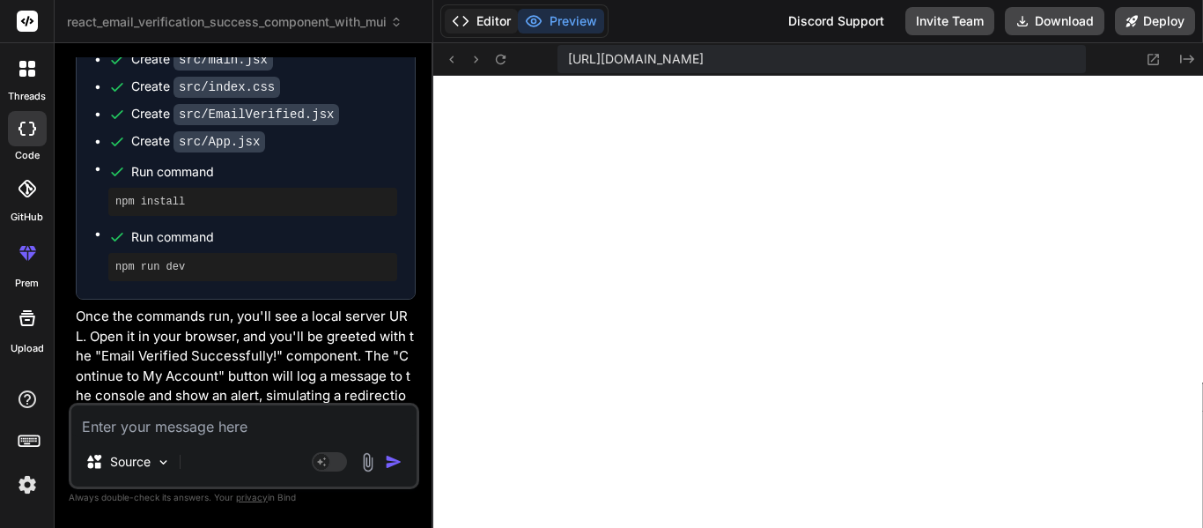
click at [505, 17] on button "Editor" at bounding box center [481, 21] width 73 height 25
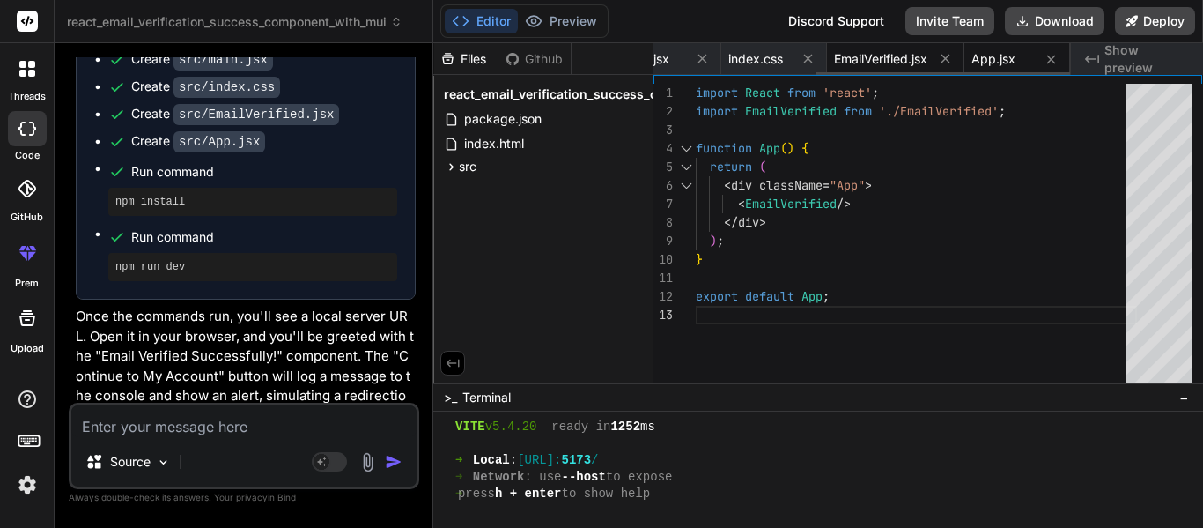
click at [874, 60] on span "EmailVerified.jsx" at bounding box center [880, 59] width 93 height 18
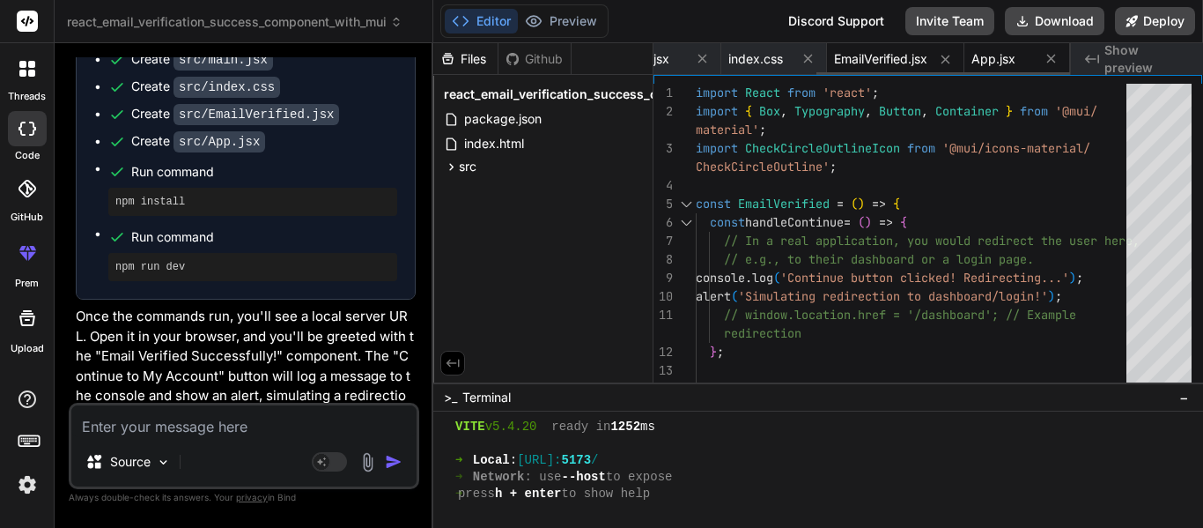
click at [986, 65] on span "App.jsx" at bounding box center [994, 59] width 44 height 18
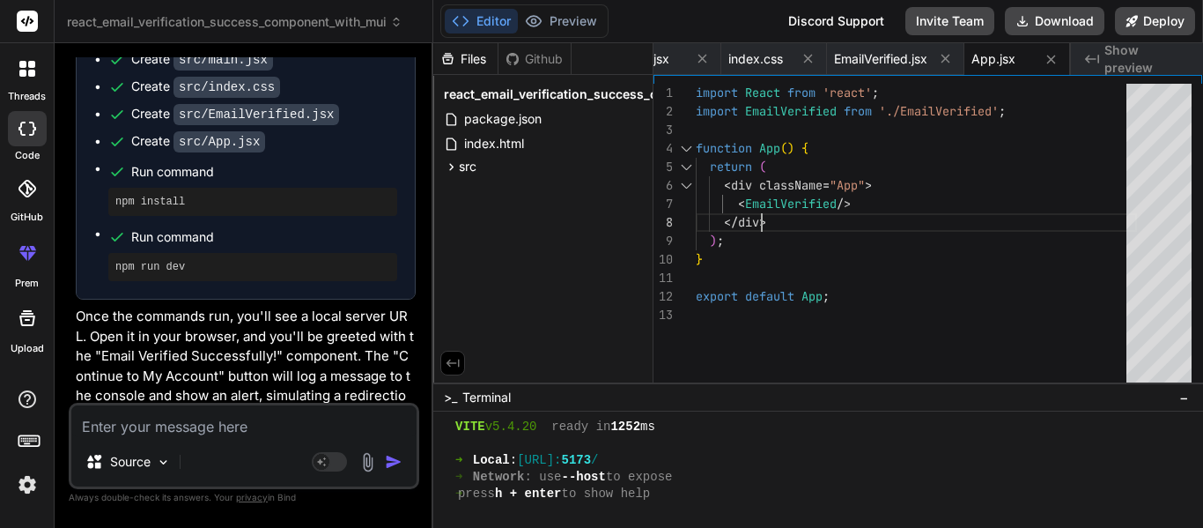
scroll to position [0, 0]
click at [795, 204] on div "import React from 'react' ; import EmailVerified from './EmailVerified' ; funct…" at bounding box center [916, 237] width 441 height 307
click at [780, 203] on div "import React from 'react' ; import EmailVerified from './EmailVerified' ; funct…" at bounding box center [916, 237] width 441 height 307
click at [931, 113] on div "import React from 'react' ; import EmailVerified from './EmailVerified' ; funct…" at bounding box center [916, 237] width 441 height 307
click at [880, 57] on span "EmailVerified.jsx" at bounding box center [880, 59] width 93 height 18
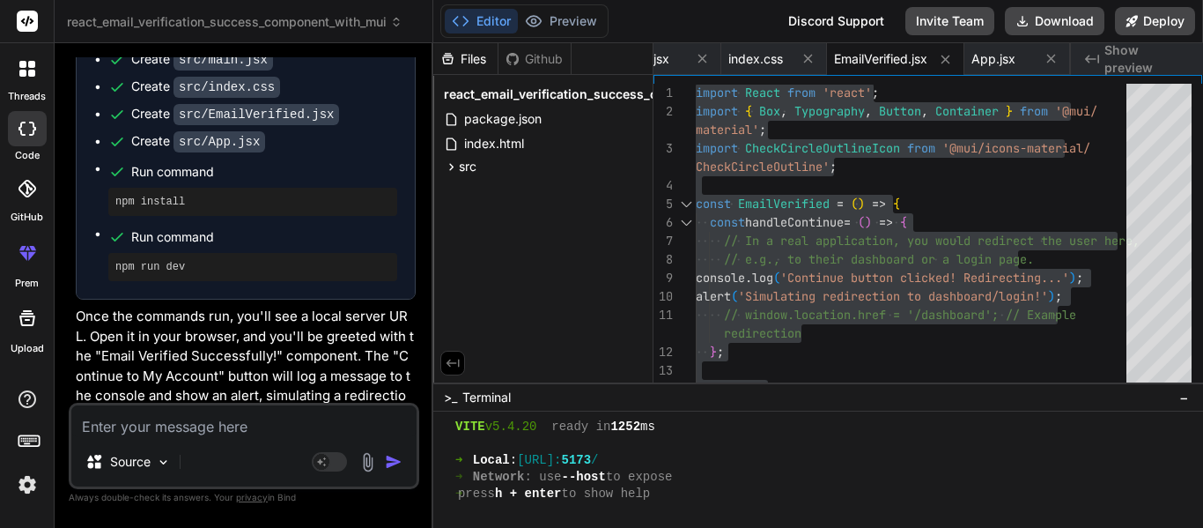
click at [121, 425] on textarea at bounding box center [243, 421] width 345 height 32
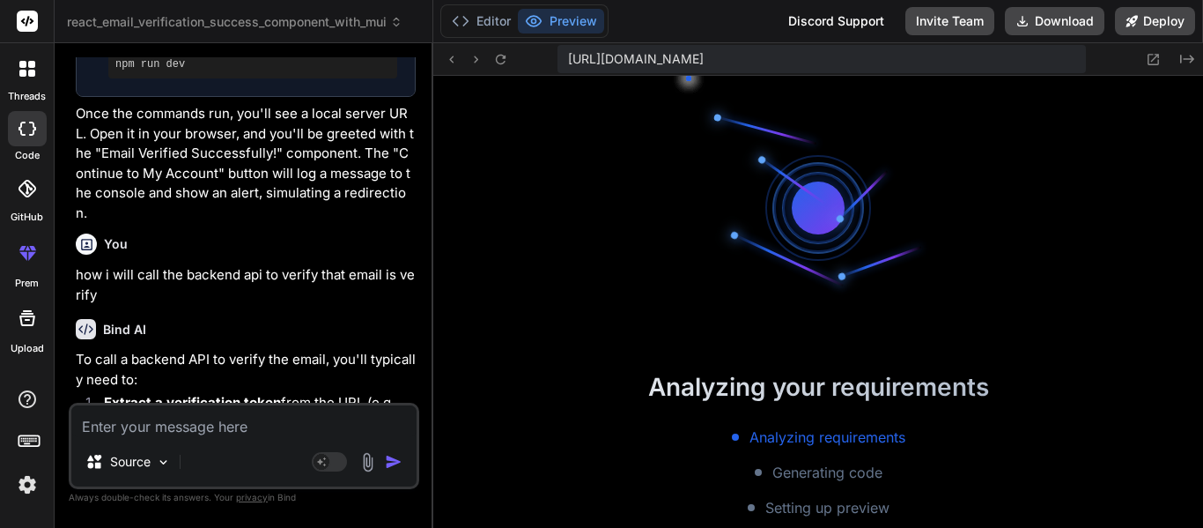
scroll to position [971, 0]
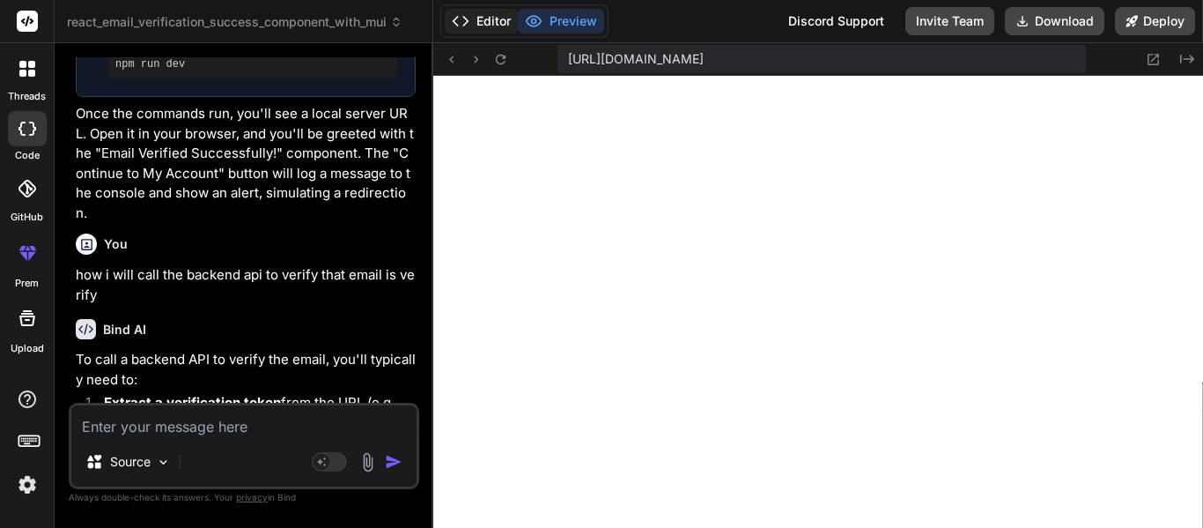
click at [465, 18] on polyline at bounding box center [466, 21] width 4 height 9
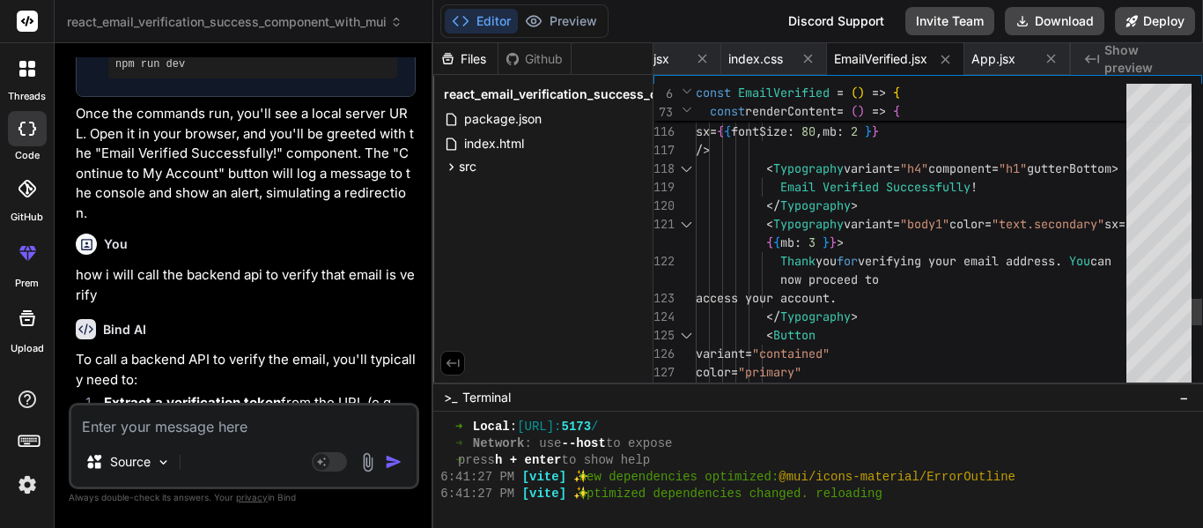
scroll to position [0, 0]
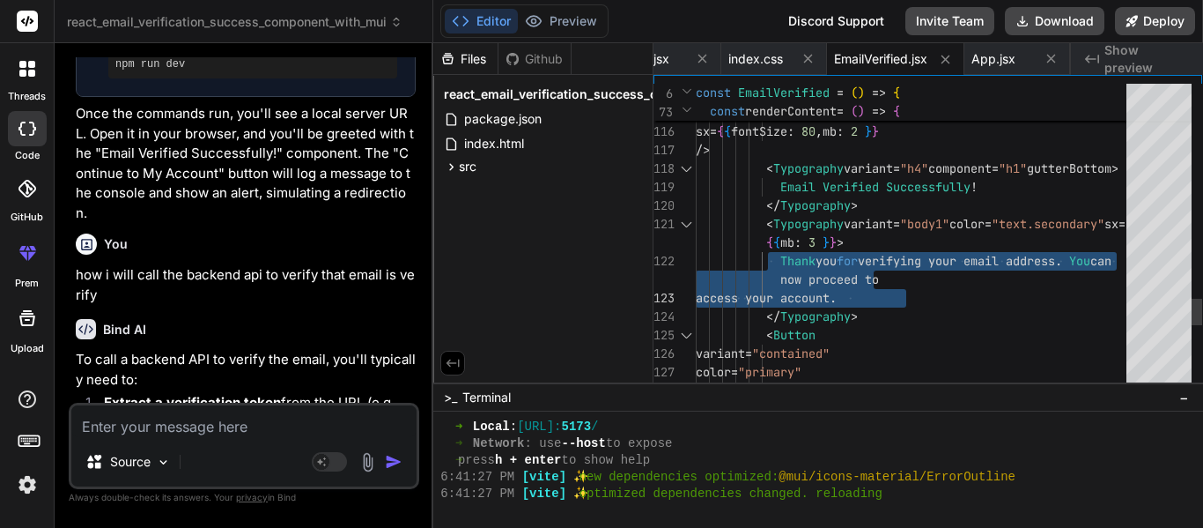
drag, startPoint x: 776, startPoint y: 258, endPoint x: 930, endPoint y: 295, distance: 158.5
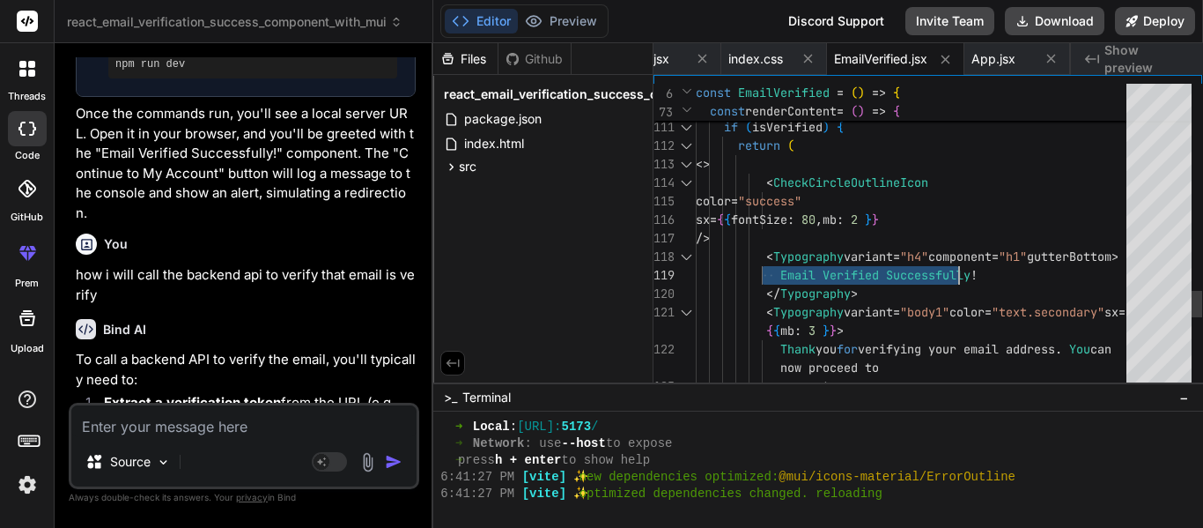
drag, startPoint x: 779, startPoint y: 272, endPoint x: 992, endPoint y: 272, distance: 213.2
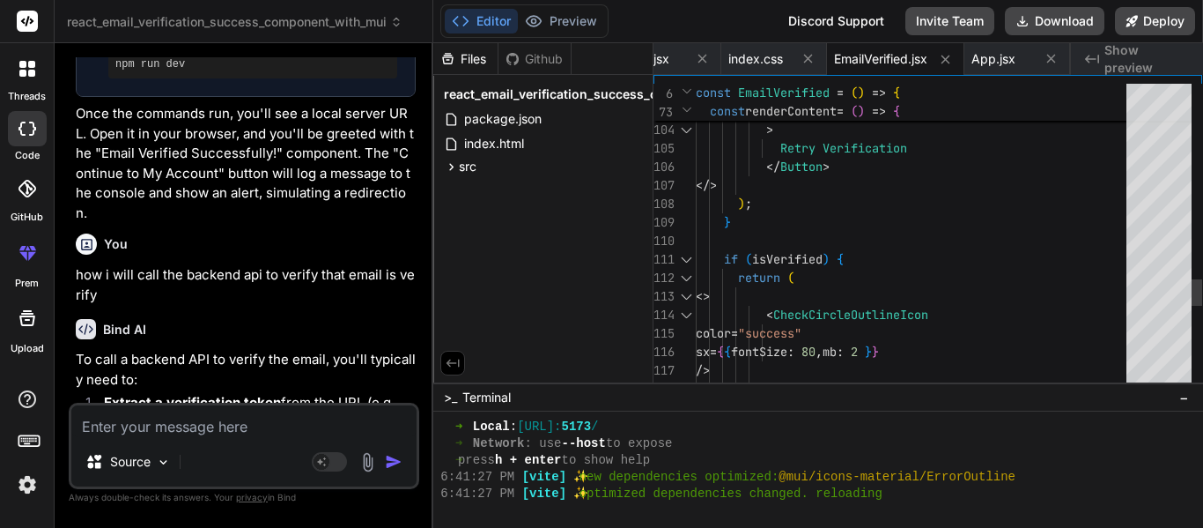
click at [688, 254] on div at bounding box center [686, 259] width 23 height 18
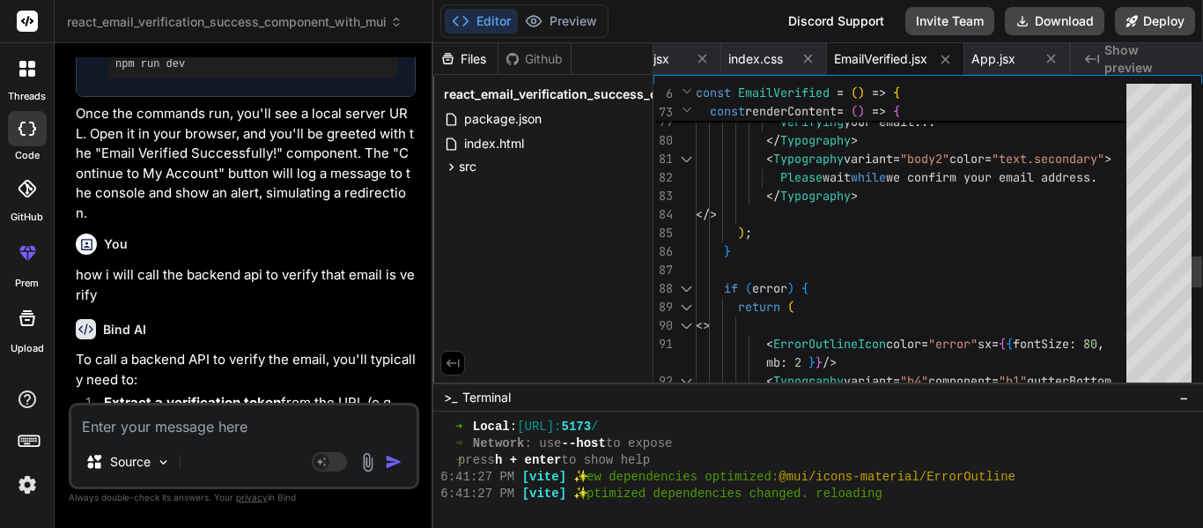
click at [688, 285] on div at bounding box center [686, 288] width 23 height 18
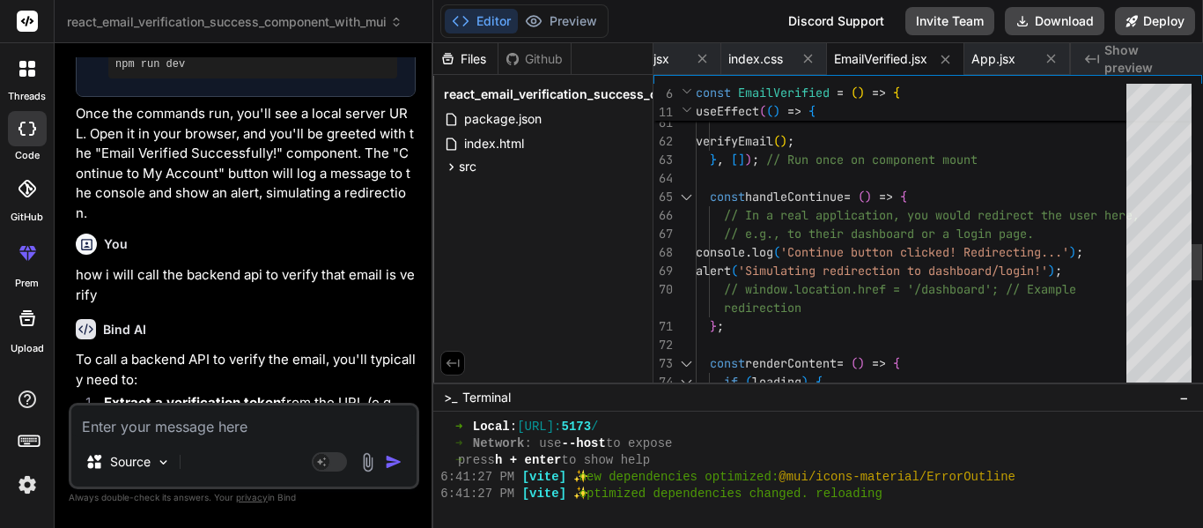
click at [1106, 264] on div "const renderContent = ( ) => { if ( loading ) { redirection } ; console . log (…" at bounding box center [916, 30] width 441 height 2571
click at [1115, 249] on div "const renderContent = ( ) => { if ( loading ) { redirection } ; console . log (…" at bounding box center [916, 30] width 441 height 2571
click at [1113, 271] on div "const renderContent = ( ) => { if ( loading ) { redirection } ; console . log (…" at bounding box center [916, 30] width 441 height 2571
click at [1095, 292] on div "const renderContent = ( ) => { if ( loading ) { redirection } ; console . log (…" at bounding box center [916, 30] width 441 height 2571
click at [759, 284] on div "const renderContent = ( ) => { if ( loading ) { redirection } ; console . log (…" at bounding box center [916, 30] width 441 height 2571
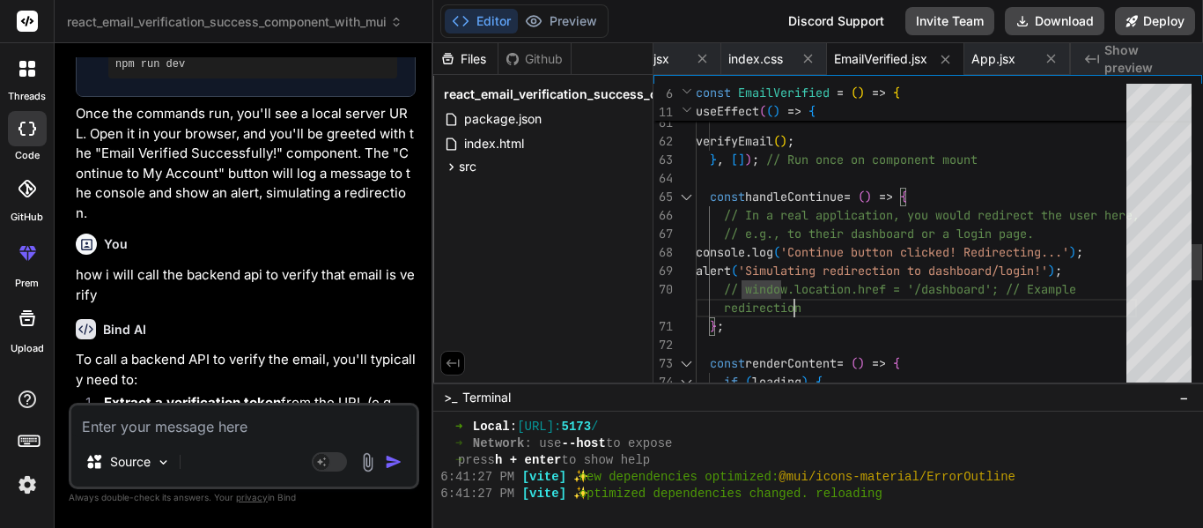
click at [1097, 292] on div "const renderContent = ( ) => { if ( loading ) { redirection } ; console . log (…" at bounding box center [916, 30] width 441 height 2571
click at [1094, 288] on div "const renderContent = ( ) => { if ( loading ) { redirection } ; console . log (…" at bounding box center [916, 30] width 441 height 2571
click at [1103, 270] on div "const renderContent = ( ) => { if ( loading ) { redirection } ; console . log (…" at bounding box center [916, 30] width 441 height 2571
click at [1121, 250] on div "const renderContent = ( ) => { if ( loading ) { redirection } ; console . log (…" at bounding box center [916, 30] width 441 height 2571
click at [1089, 238] on div "const renderContent = ( ) => { if ( loading ) { redirection } ; console . log (…" at bounding box center [916, 30] width 441 height 2571
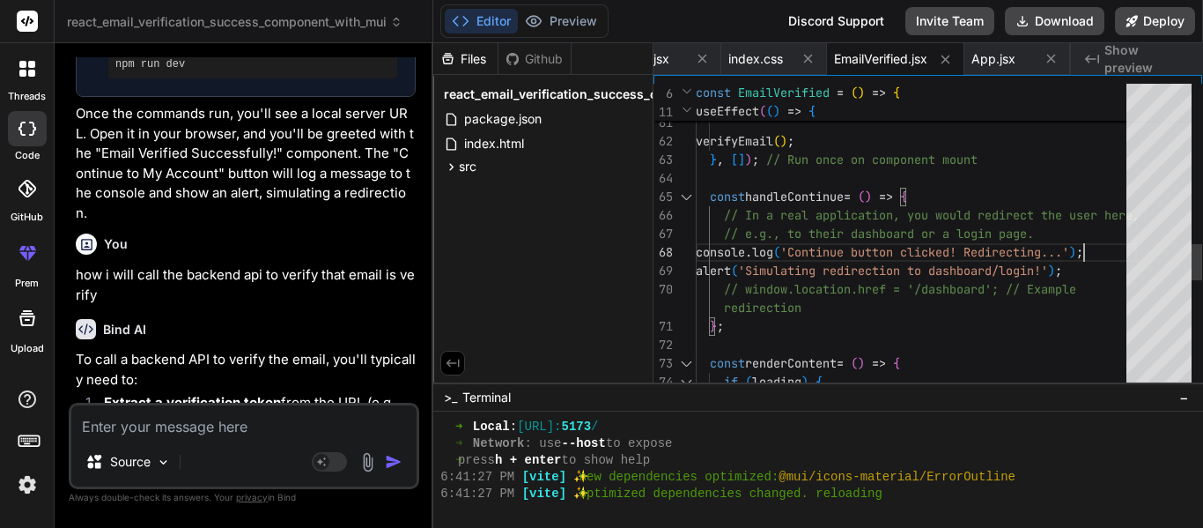
click at [1086, 233] on div "const renderContent = ( ) => { if ( loading ) { redirection } ; console . log (…" at bounding box center [916, 30] width 441 height 2571
click at [1128, 212] on div at bounding box center [1159, 225] width 65 height 29
click at [1121, 217] on div "const renderContent = ( ) => { if ( loading ) { redirection } ; console . log (…" at bounding box center [916, 30] width 441 height 2571
click at [1106, 211] on div "const renderContent = ( ) => { if ( loading ) { redirection } ; console . log (…" at bounding box center [916, 30] width 441 height 2571
click at [1092, 199] on div "const renderContent = ( ) => { if ( loading ) { redirection } ; console . log (…" at bounding box center [916, 30] width 441 height 2571
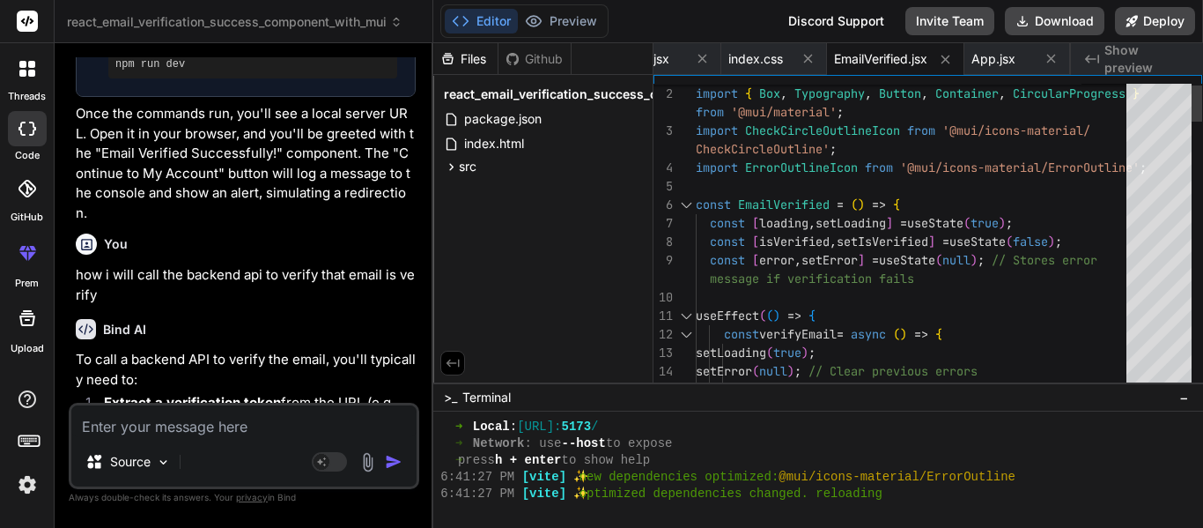
click at [689, 315] on div at bounding box center [686, 316] width 23 height 18
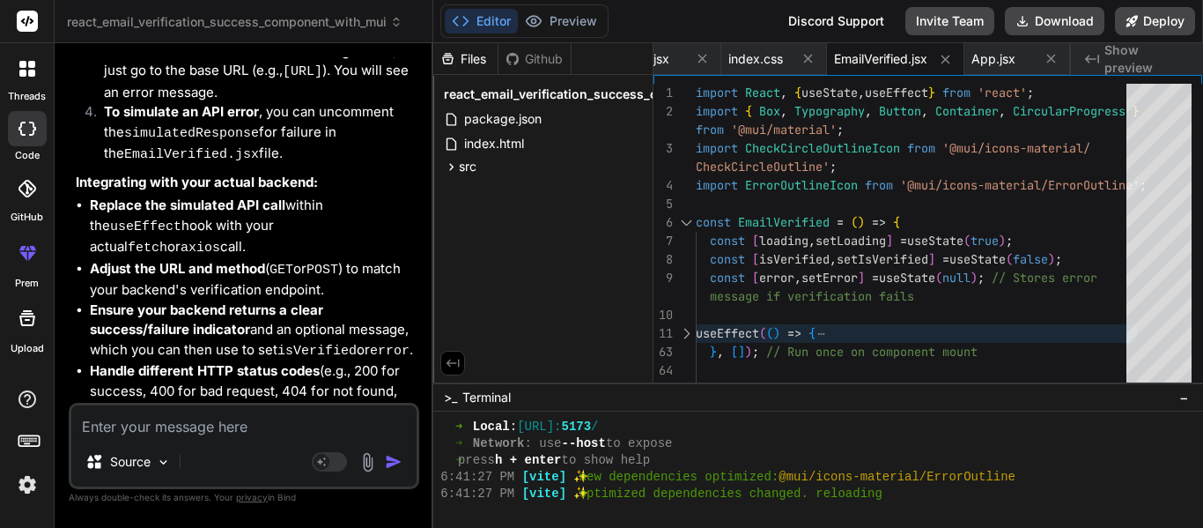
scroll to position [2185, 0]
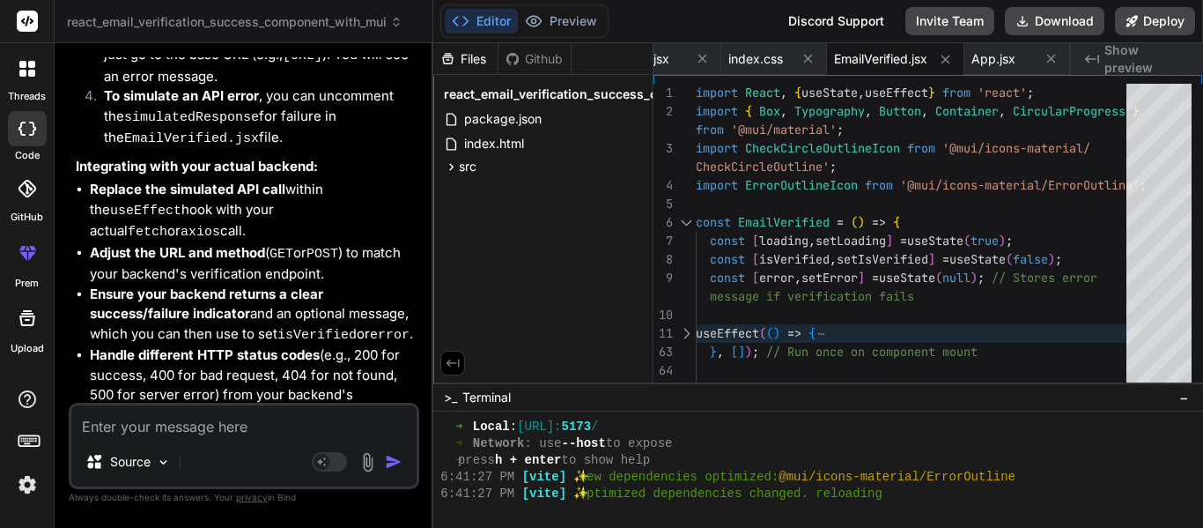
click at [26, 22] on icon at bounding box center [27, 21] width 13 height 11
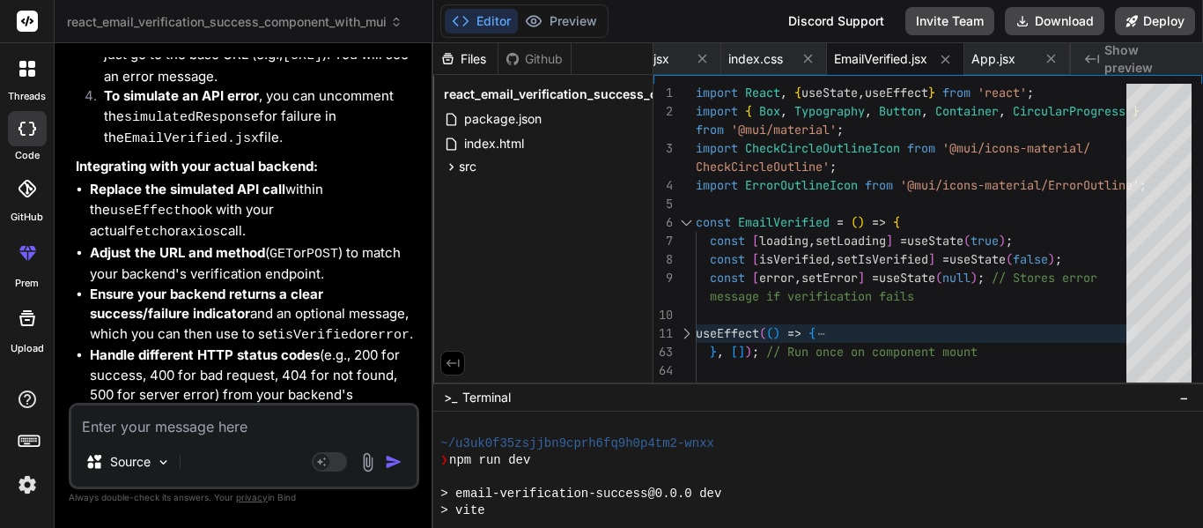
scroll to position [971, 0]
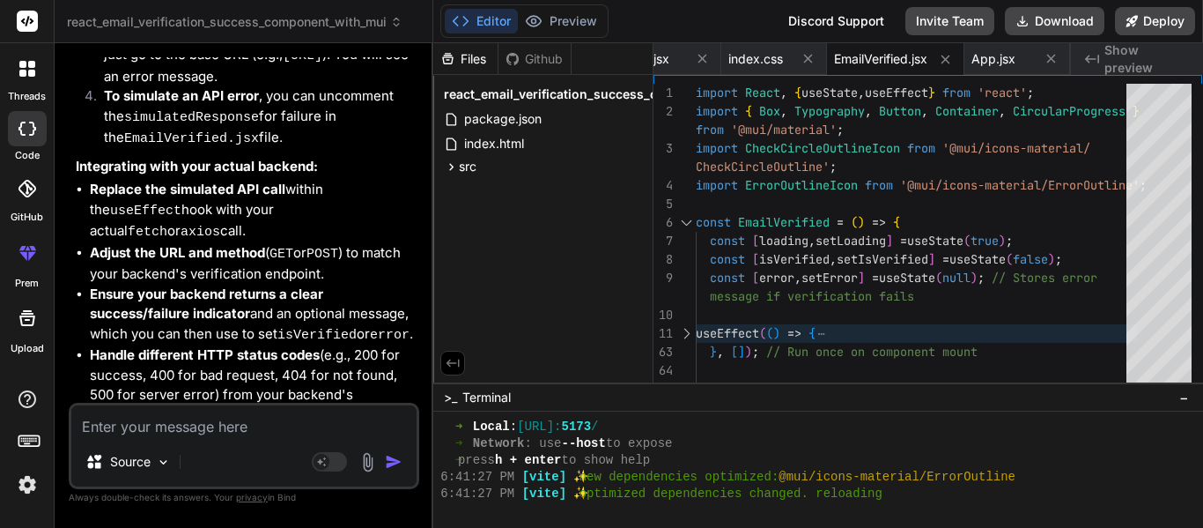
drag, startPoint x: 653, startPoint y: 381, endPoint x: 653, endPoint y: 345, distance: 35.2
click at [653, 345] on div "Files Github react_email_verification_success_component_with_mui package.json i…" at bounding box center [543, 212] width 220 height 339
click at [584, 16] on button "Preview" at bounding box center [561, 21] width 86 height 25
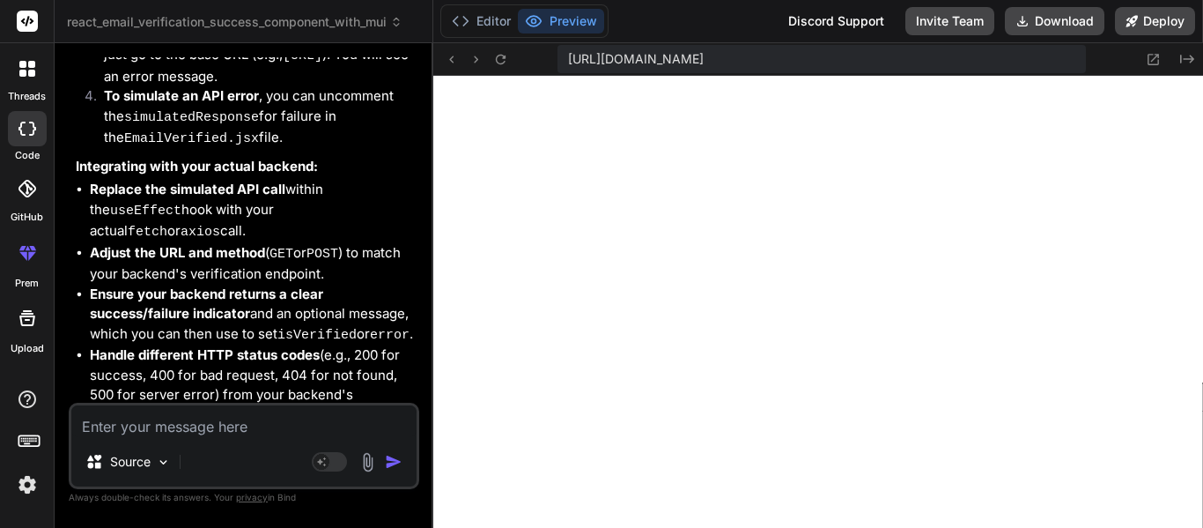
click at [16, 19] on div at bounding box center [27, 21] width 54 height 43
click at [505, 16] on button "Editor" at bounding box center [481, 21] width 73 height 25
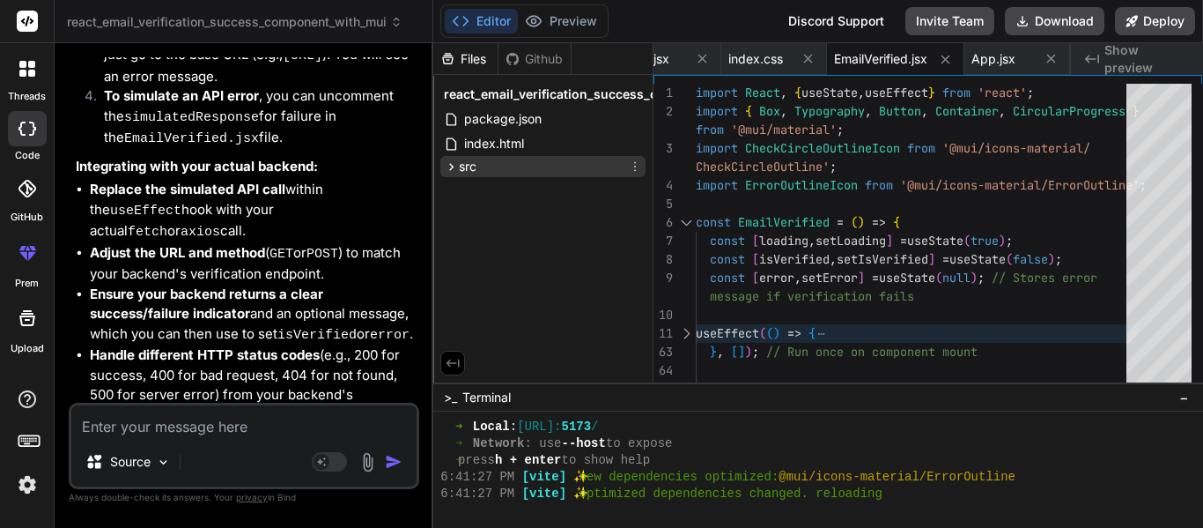
click at [475, 168] on span "src" at bounding box center [468, 167] width 18 height 18
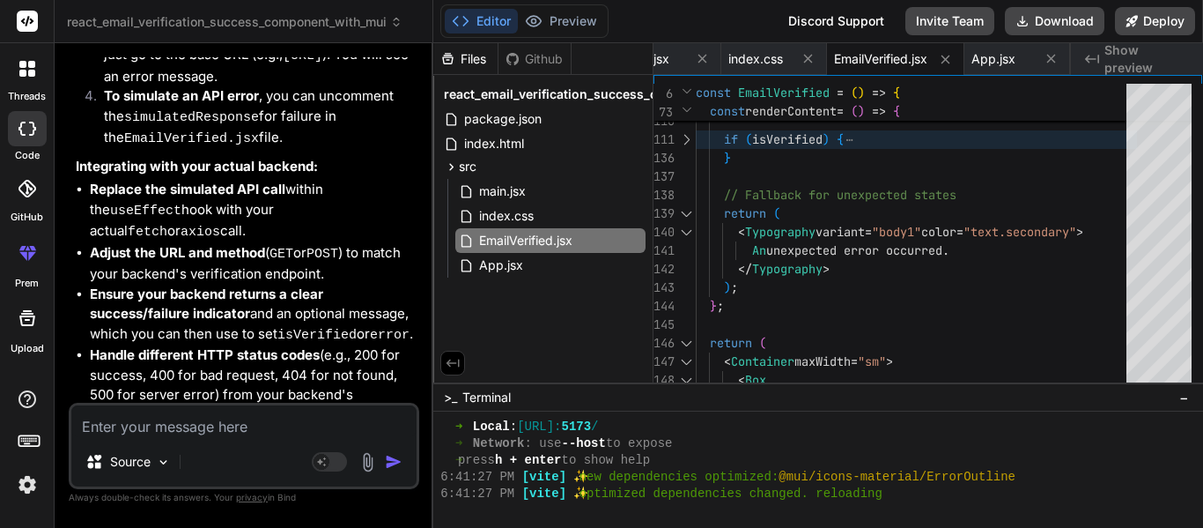
click at [450, 395] on span ">_" at bounding box center [450, 397] width 13 height 18
click at [1188, 398] on span "−" at bounding box center [1185, 397] width 10 height 18
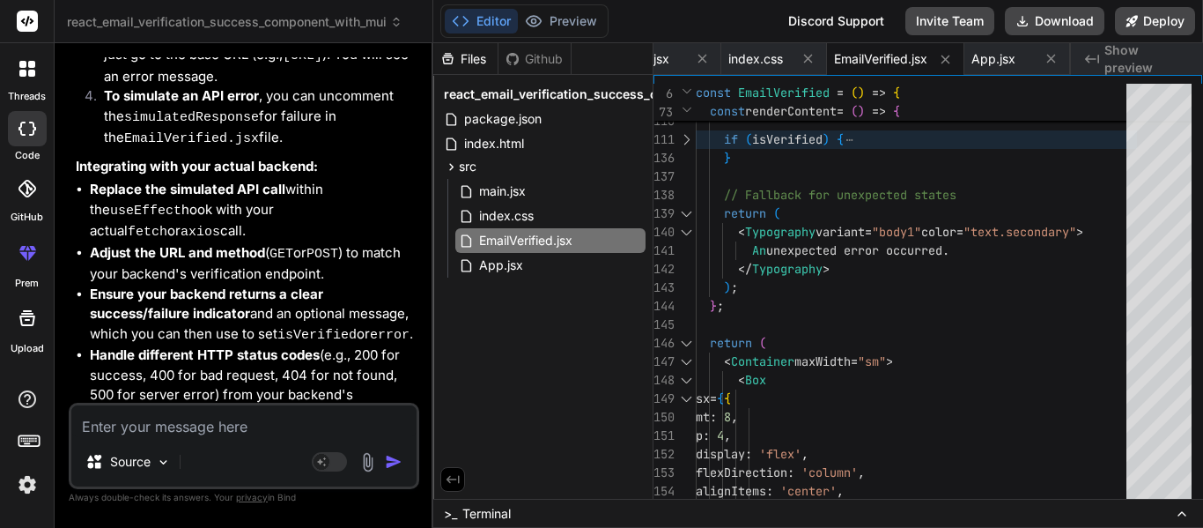
click at [27, 80] on div at bounding box center [27, 68] width 37 height 37
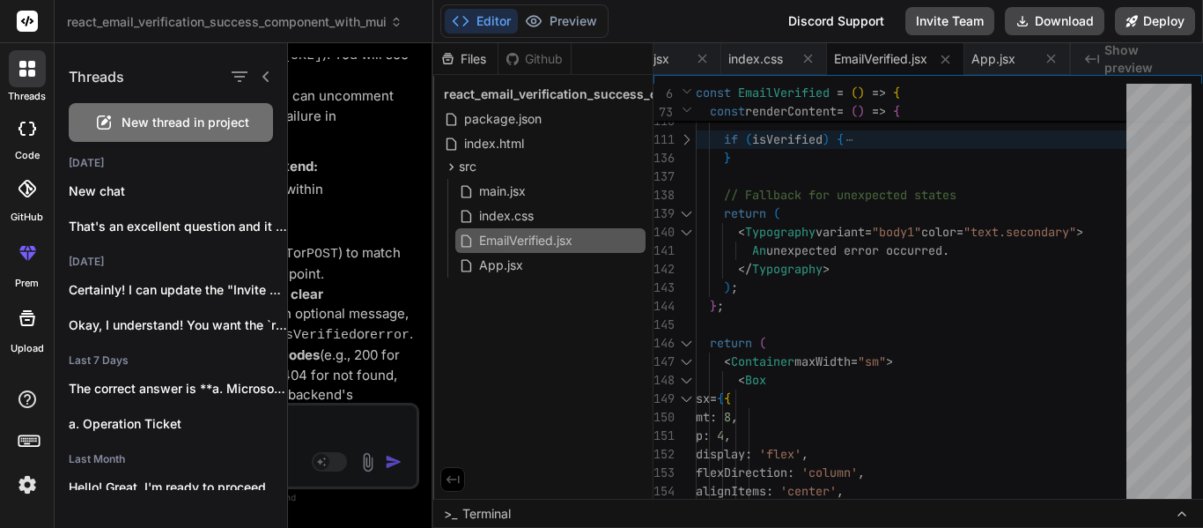
click at [27, 80] on div at bounding box center [27, 68] width 37 height 37
click at [28, 137] on div at bounding box center [27, 128] width 39 height 35
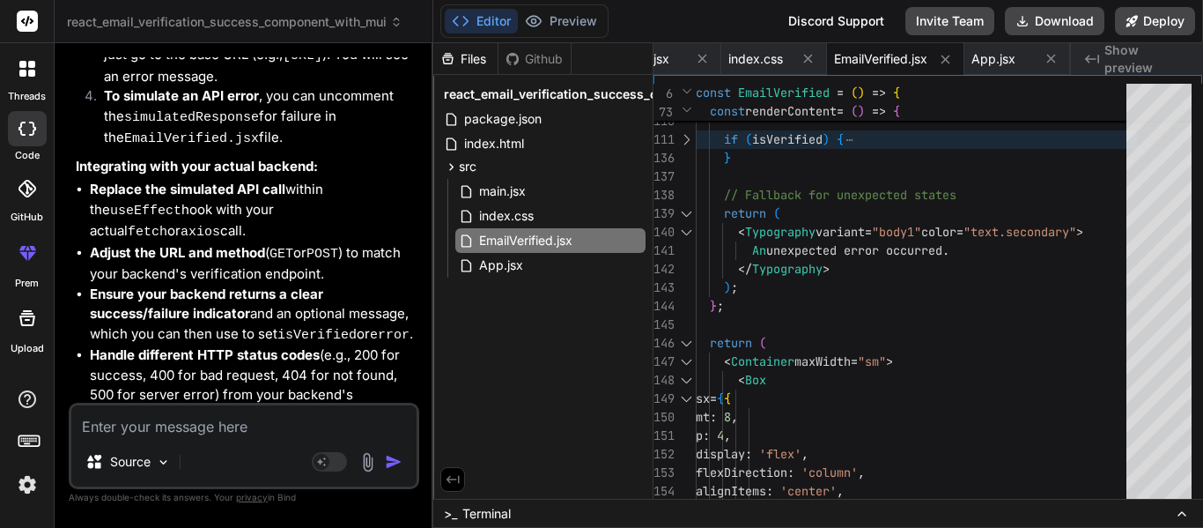
click at [24, 203] on div at bounding box center [27, 188] width 39 height 39
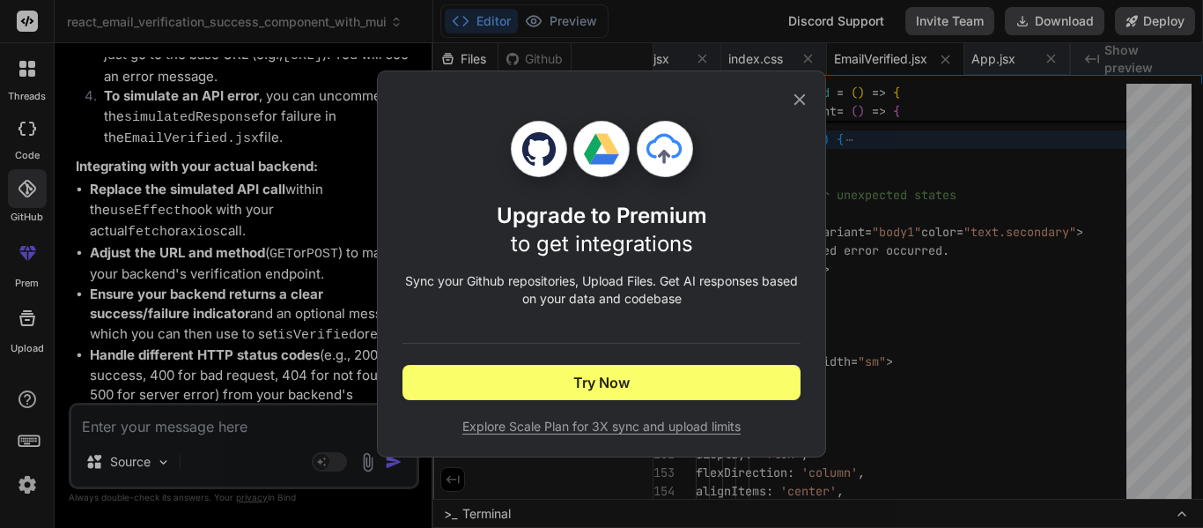
click at [25, 199] on div "Upgrade to Premium to get integrations Sync your Github repositories, Upload Fi…" at bounding box center [601, 264] width 1203 height 528
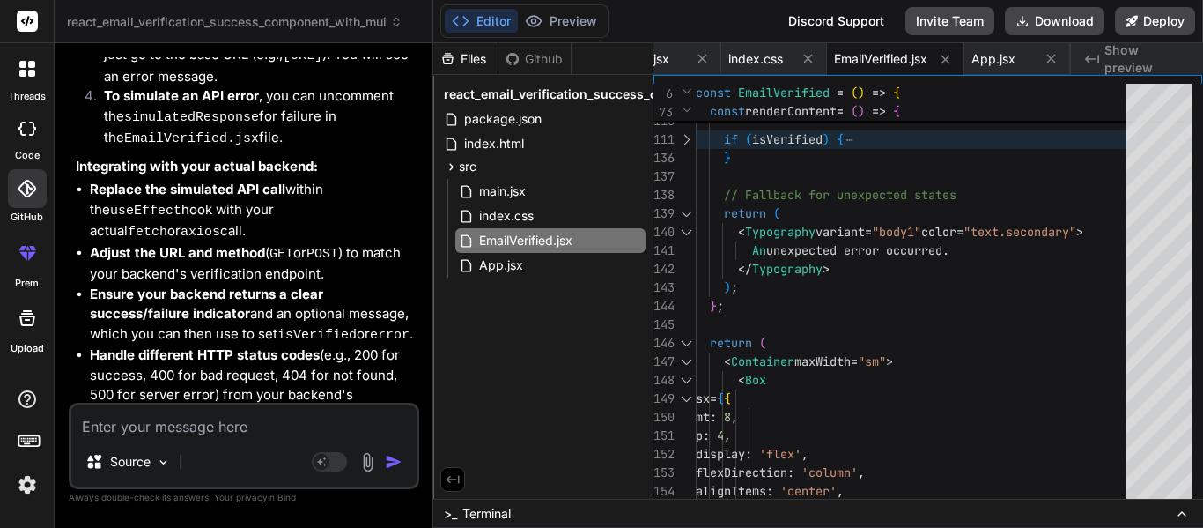
click at [33, 197] on div at bounding box center [27, 188] width 39 height 39
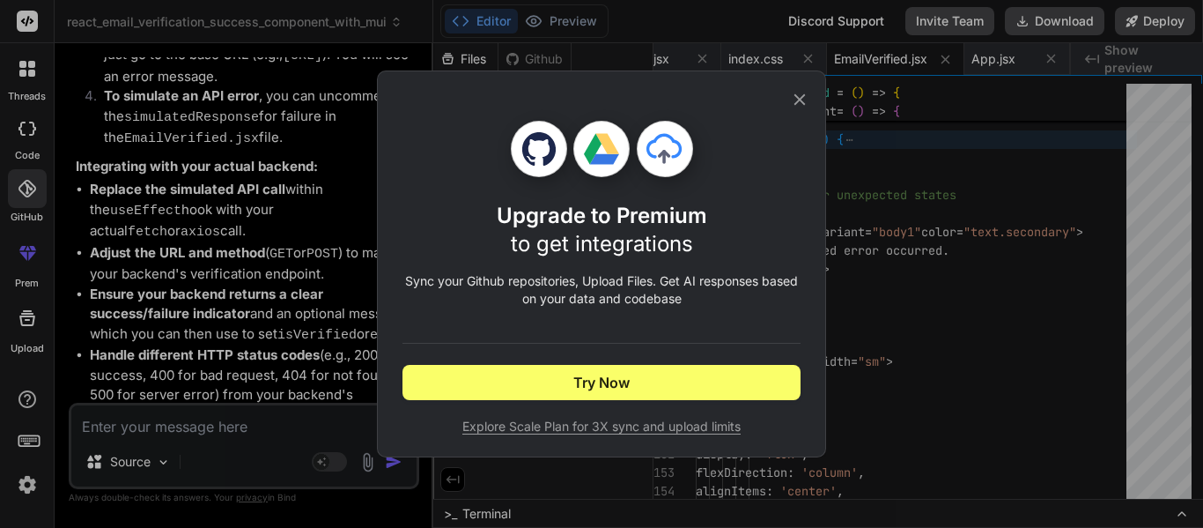
click at [33, 197] on div "Upgrade to Premium to get integrations Sync your Github repositories, Upload Fi…" at bounding box center [601, 264] width 1203 height 528
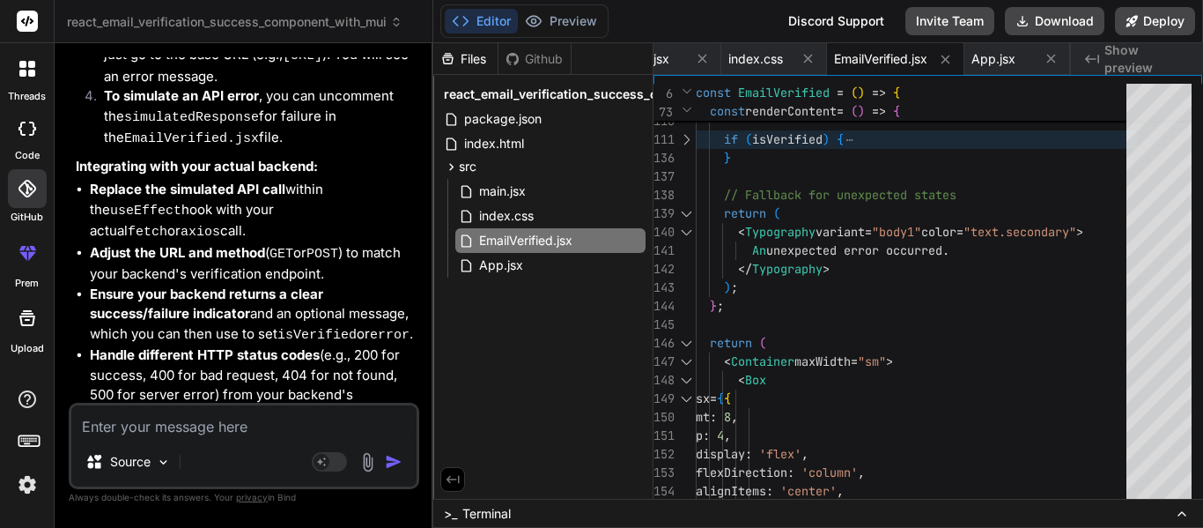
click at [12, 497] on img at bounding box center [27, 485] width 30 height 30
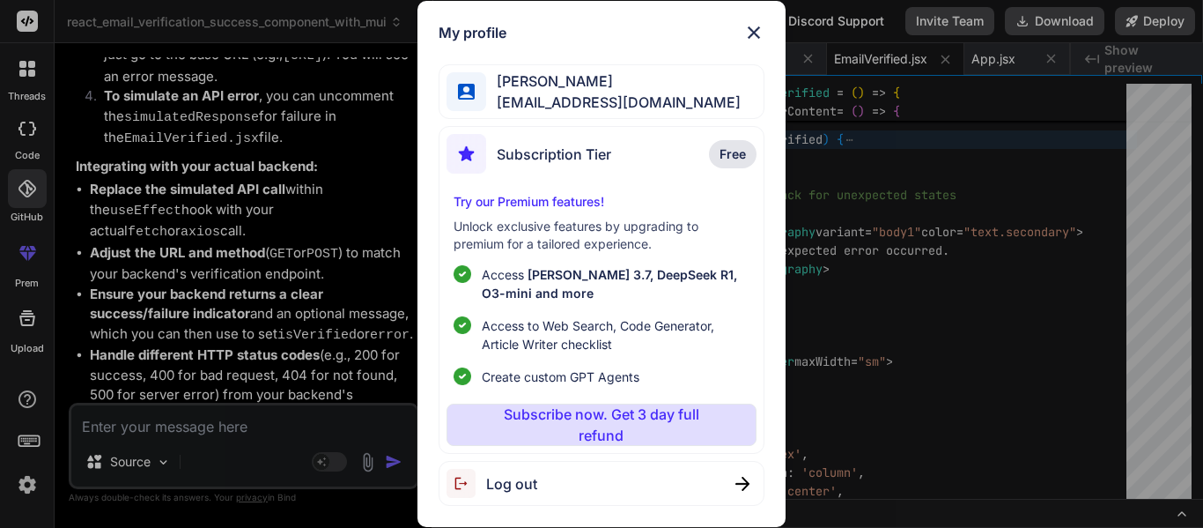
click at [12, 497] on div "My profile [PERSON_NAME] [EMAIL_ADDRESS][DOMAIN_NAME] Subscription Tier Free Tr…" at bounding box center [601, 264] width 1203 height 528
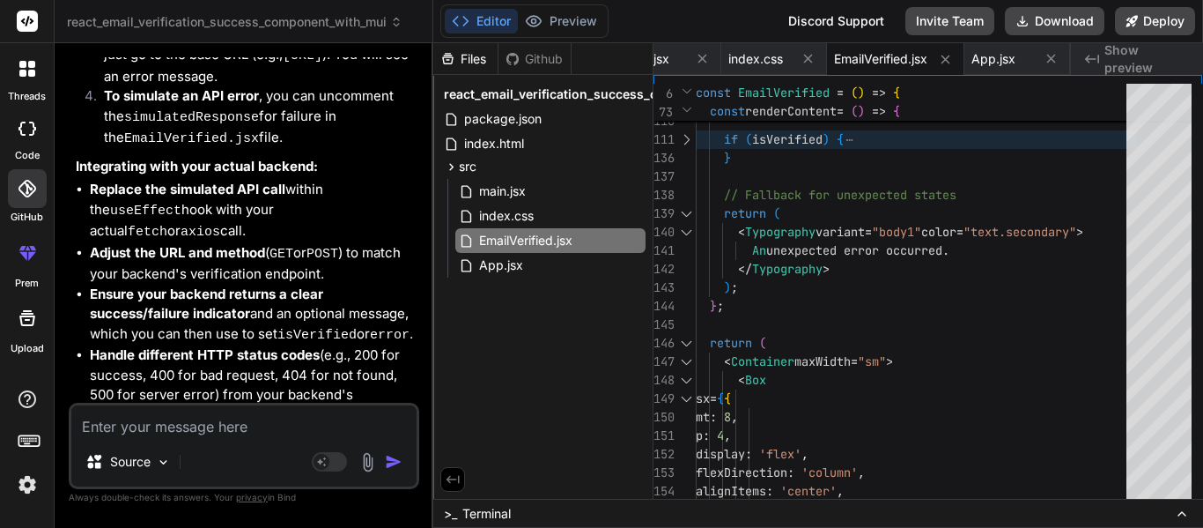
click at [18, 27] on rect at bounding box center [27, 21] width 21 height 21
click at [13, 68] on div at bounding box center [27, 68] width 37 height 37
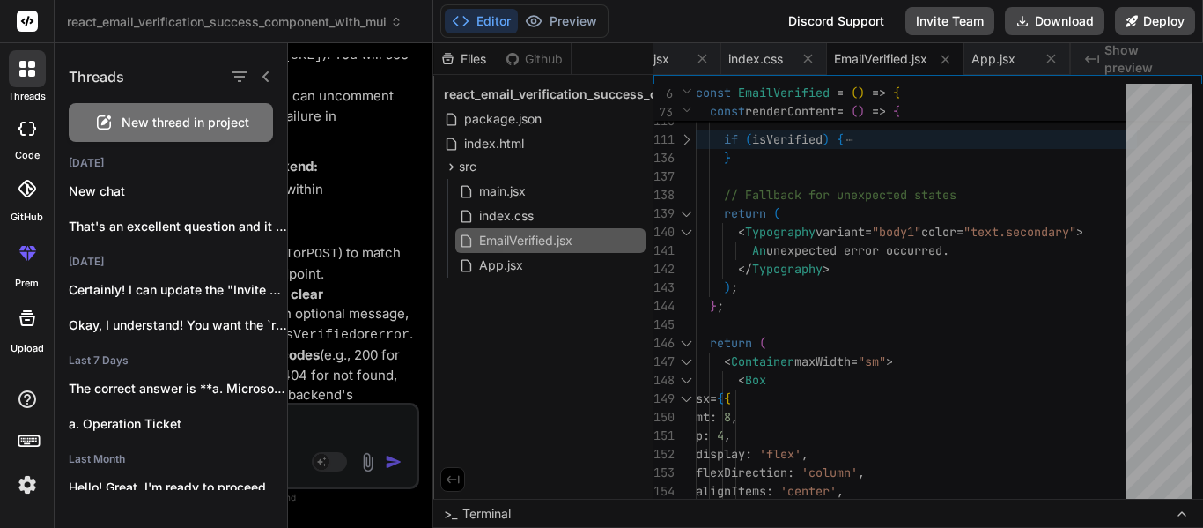
click at [160, 133] on div "New thread in project" at bounding box center [171, 122] width 204 height 39
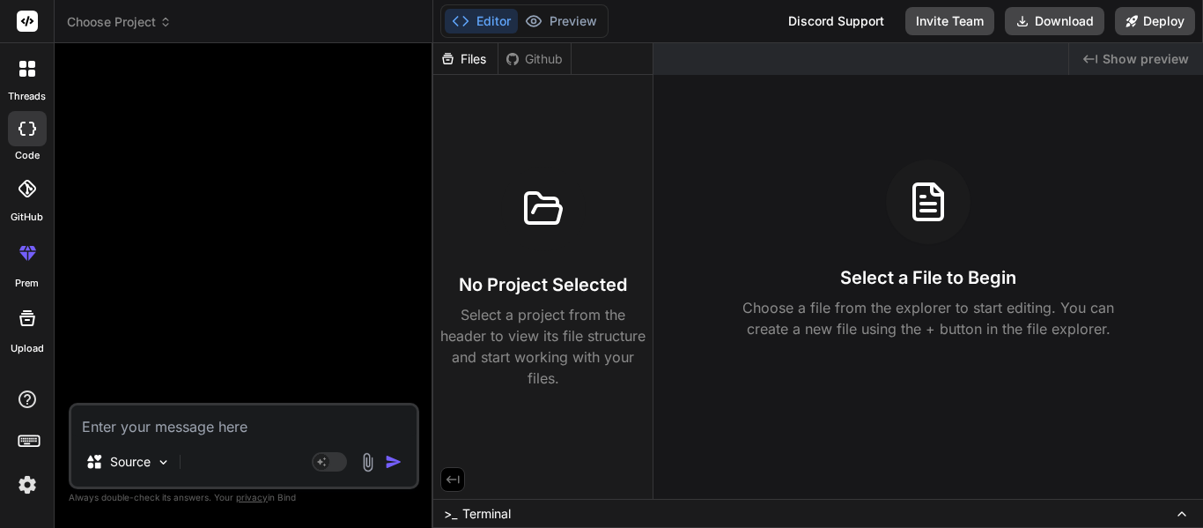
click at [464, 48] on div "Files" at bounding box center [465, 59] width 65 height 32
click at [465, 55] on div "Files" at bounding box center [465, 59] width 64 height 18
click at [560, 27] on button "Preview" at bounding box center [561, 21] width 86 height 25
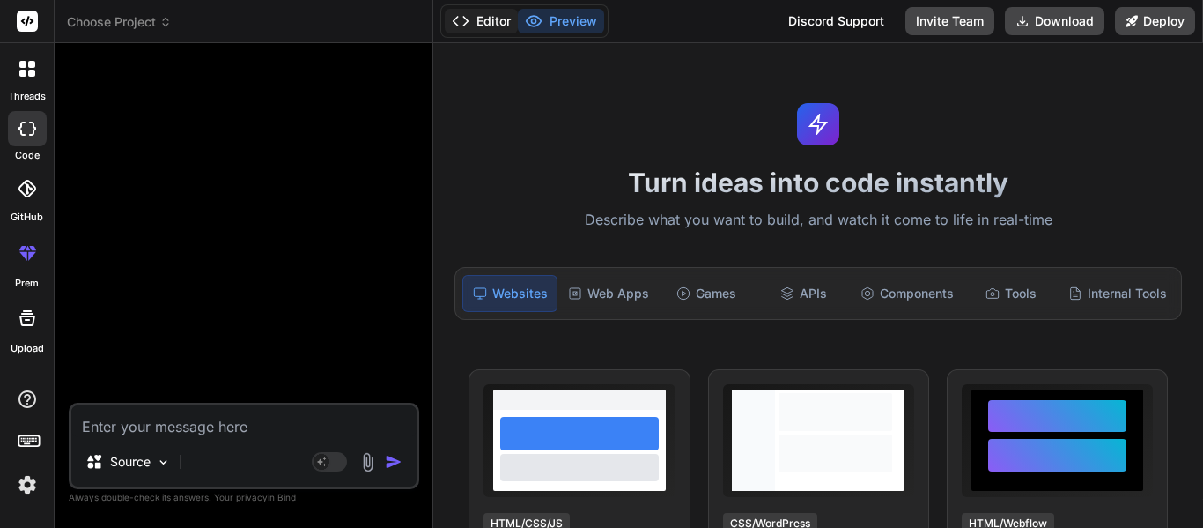
click at [497, 17] on button "Editor" at bounding box center [481, 21] width 73 height 25
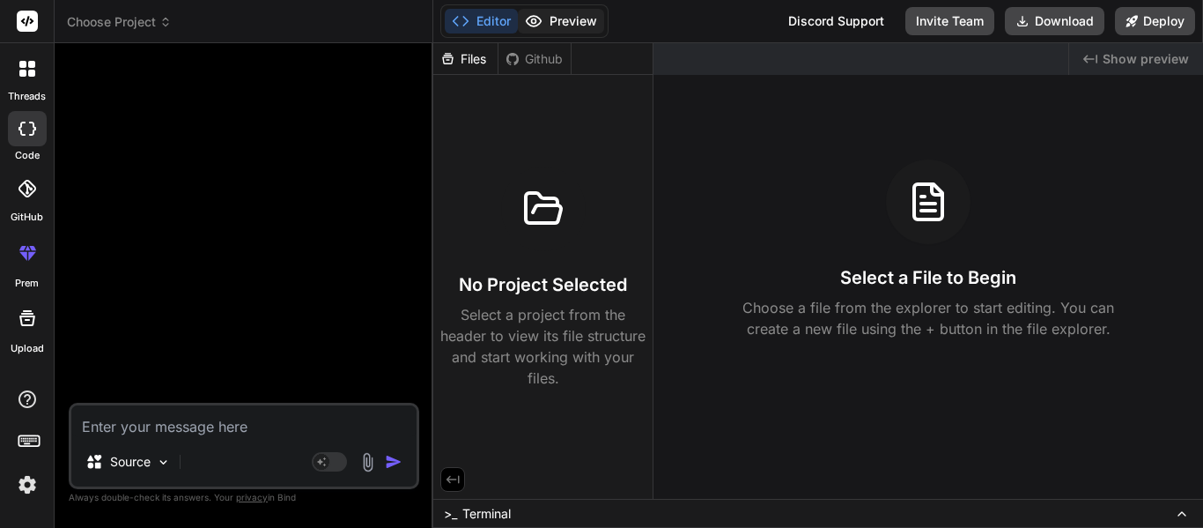
click at [566, 27] on button "Preview" at bounding box center [561, 21] width 86 height 25
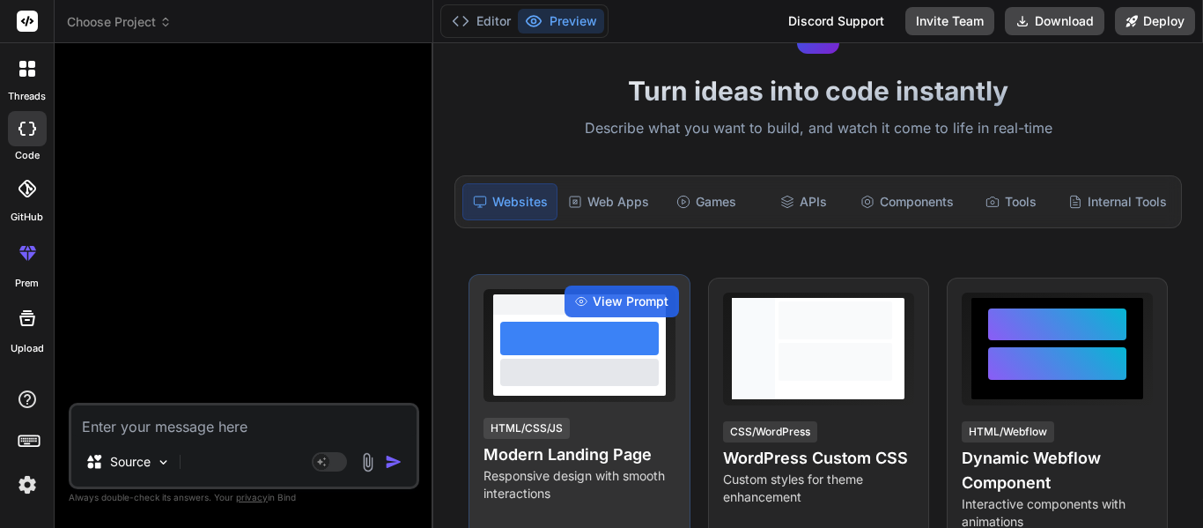
scroll to position [176, 0]
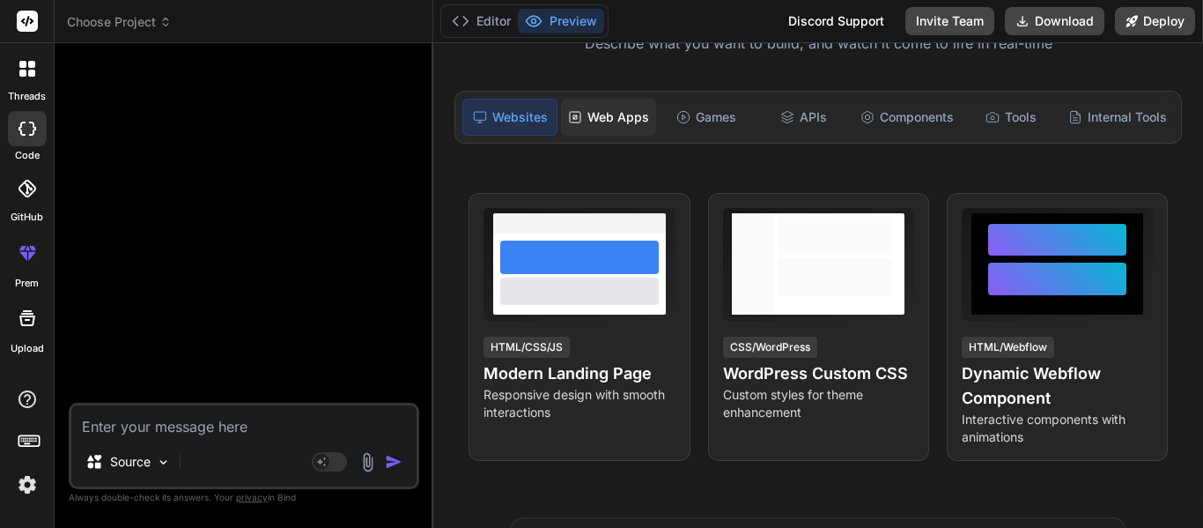
click at [606, 119] on div "Web Apps" at bounding box center [608, 117] width 95 height 37
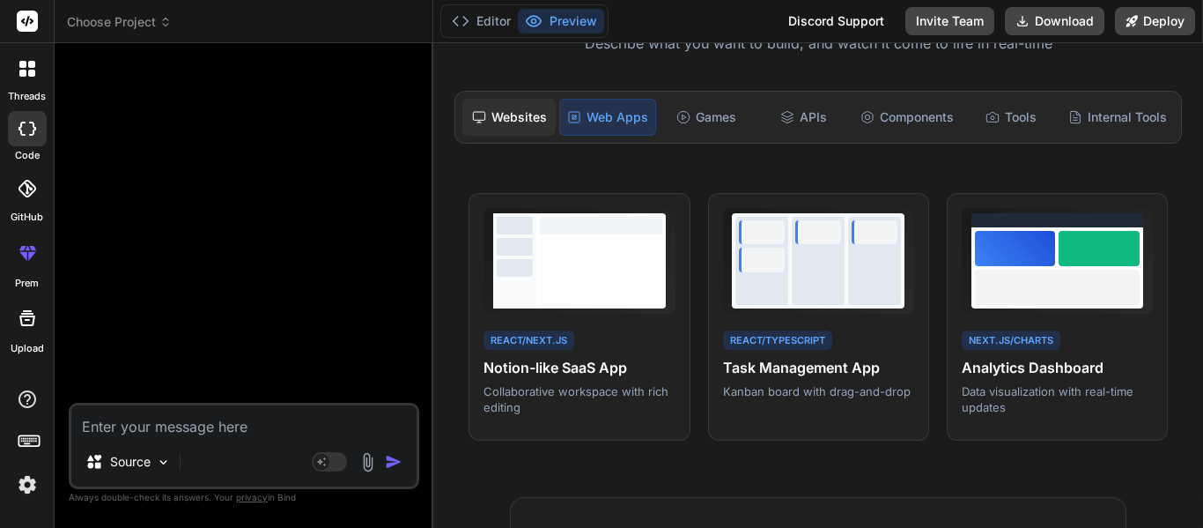
click at [536, 121] on div "Websites" at bounding box center [508, 117] width 93 height 37
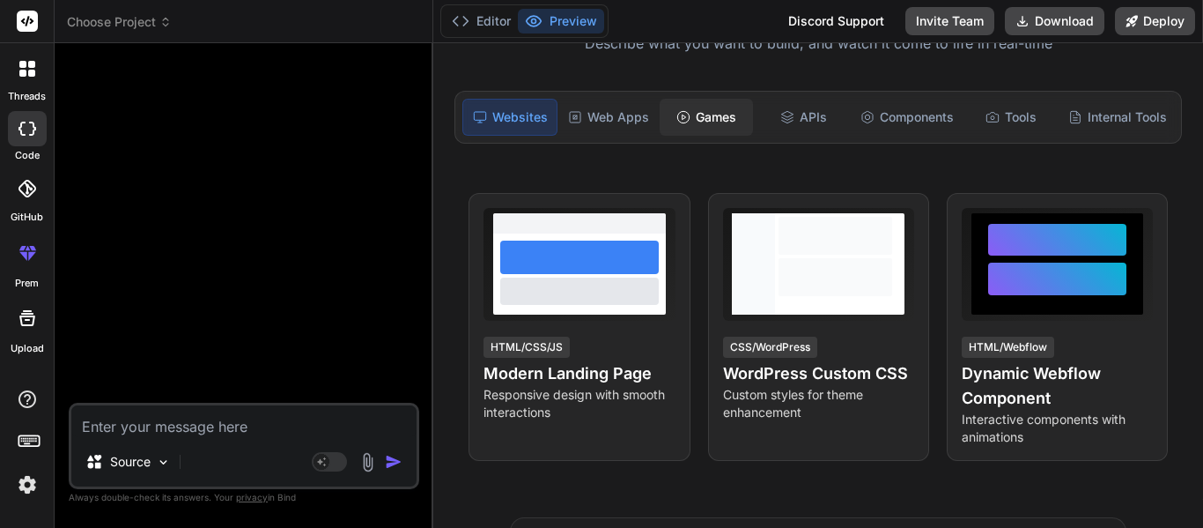
click at [660, 122] on div "Games" at bounding box center [706, 117] width 93 height 37
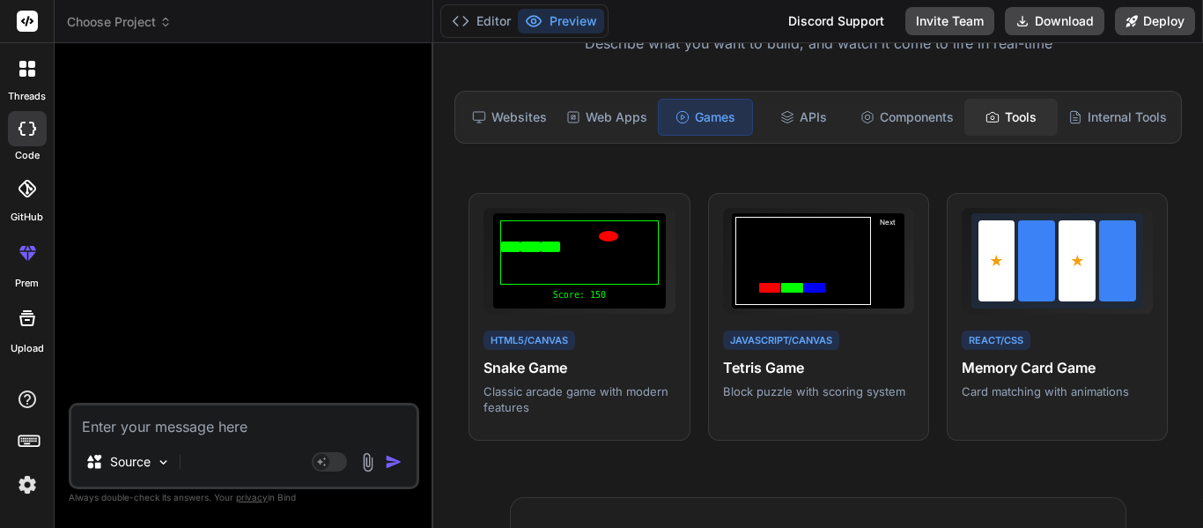
click at [965, 122] on div "Tools" at bounding box center [1011, 117] width 93 height 37
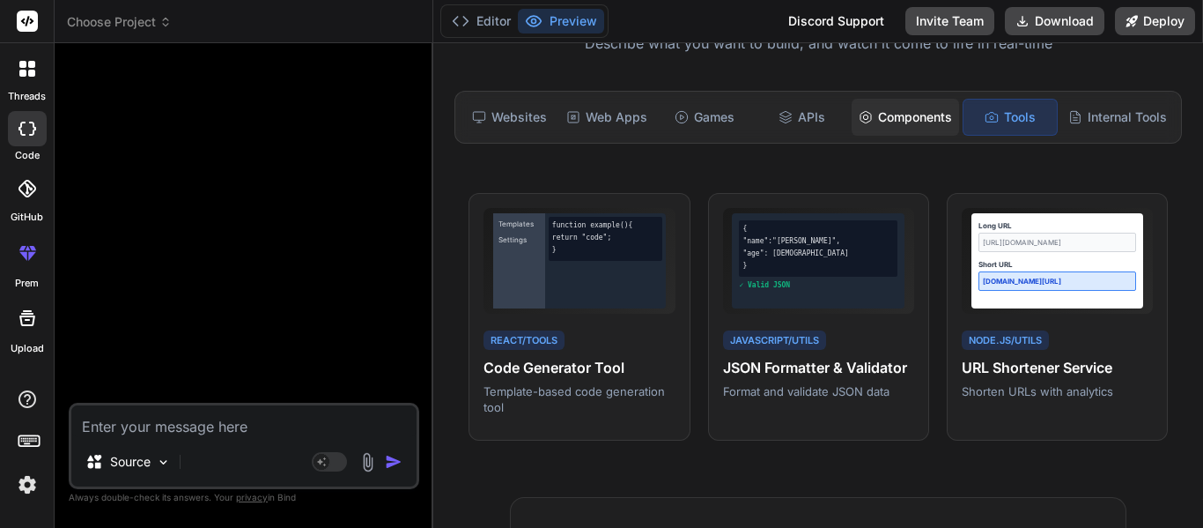
click at [884, 118] on div "Components" at bounding box center [905, 117] width 107 height 37
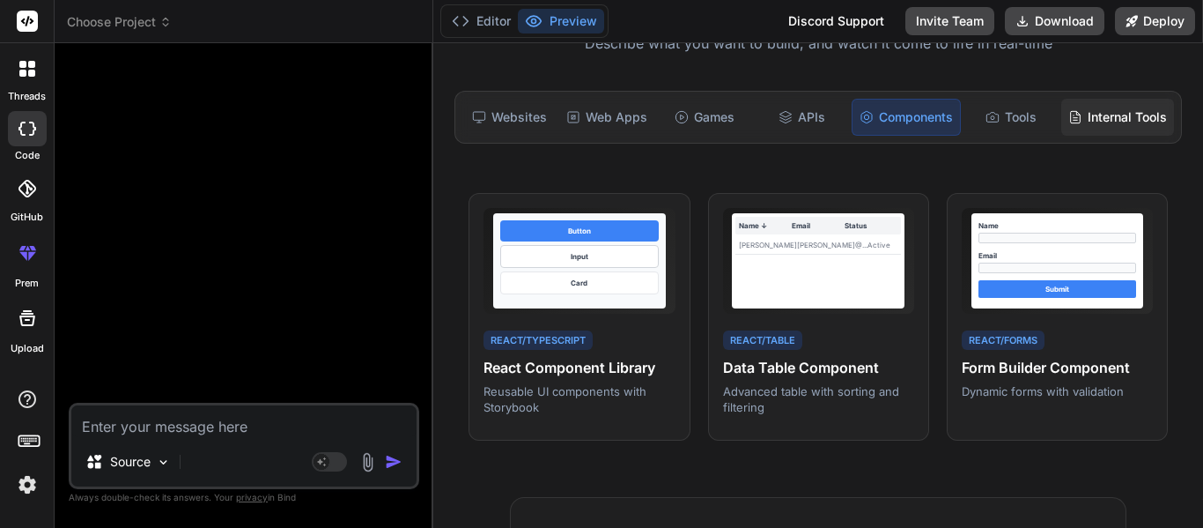
click at [1078, 118] on div "Internal Tools" at bounding box center [1118, 117] width 113 height 37
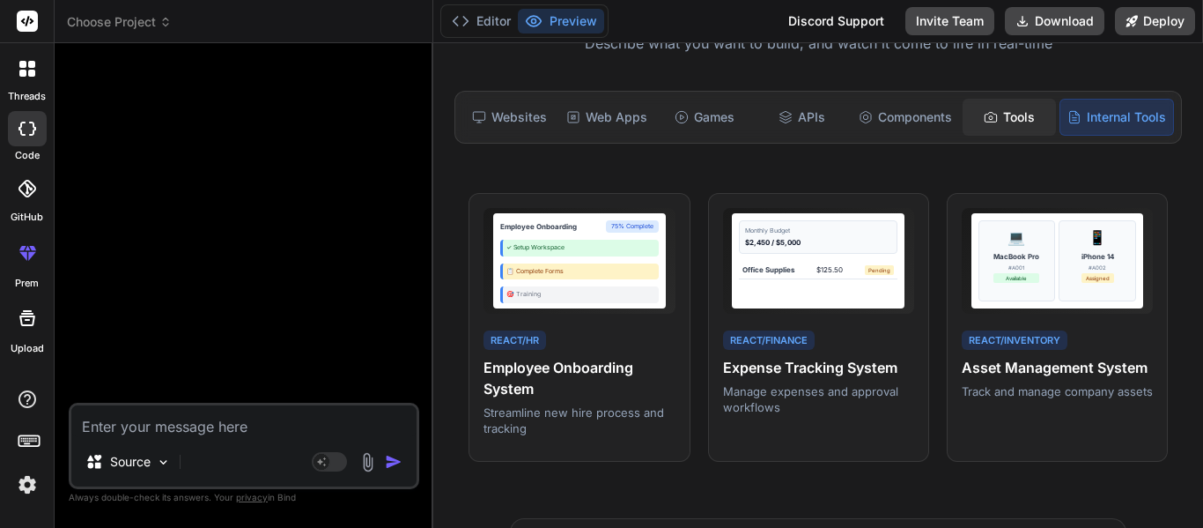
click at [984, 123] on icon at bounding box center [991, 117] width 14 height 14
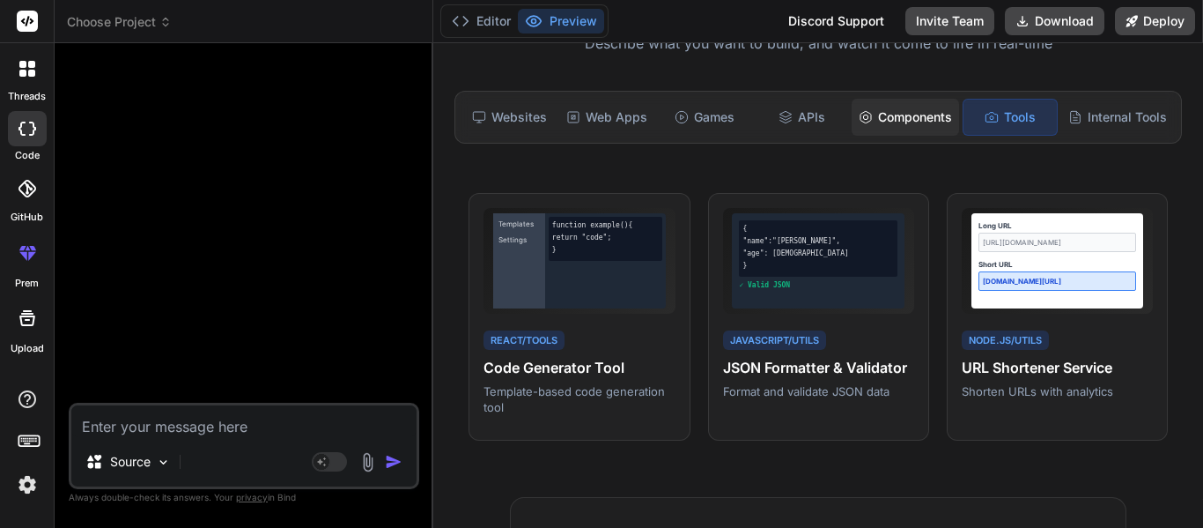
click at [921, 123] on div "Components" at bounding box center [905, 117] width 107 height 37
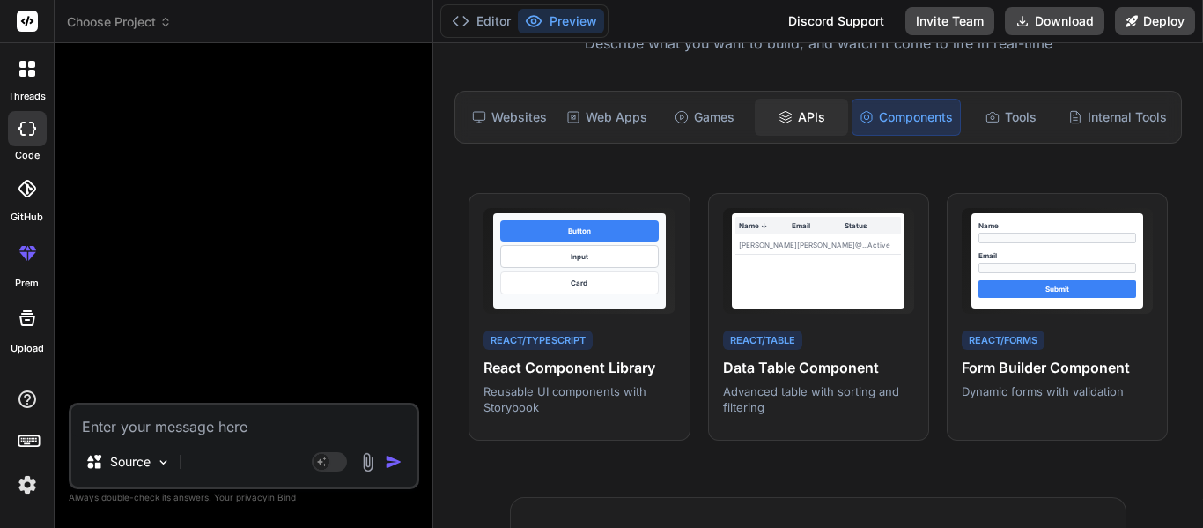
click at [779, 123] on icon at bounding box center [786, 117] width 14 height 14
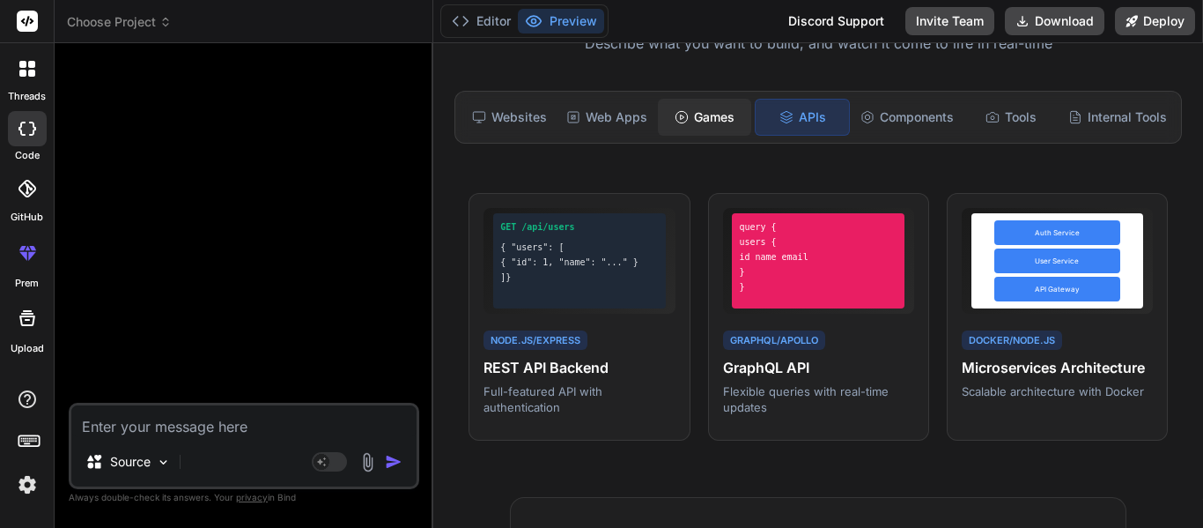
click at [712, 128] on div "Games" at bounding box center [704, 117] width 93 height 37
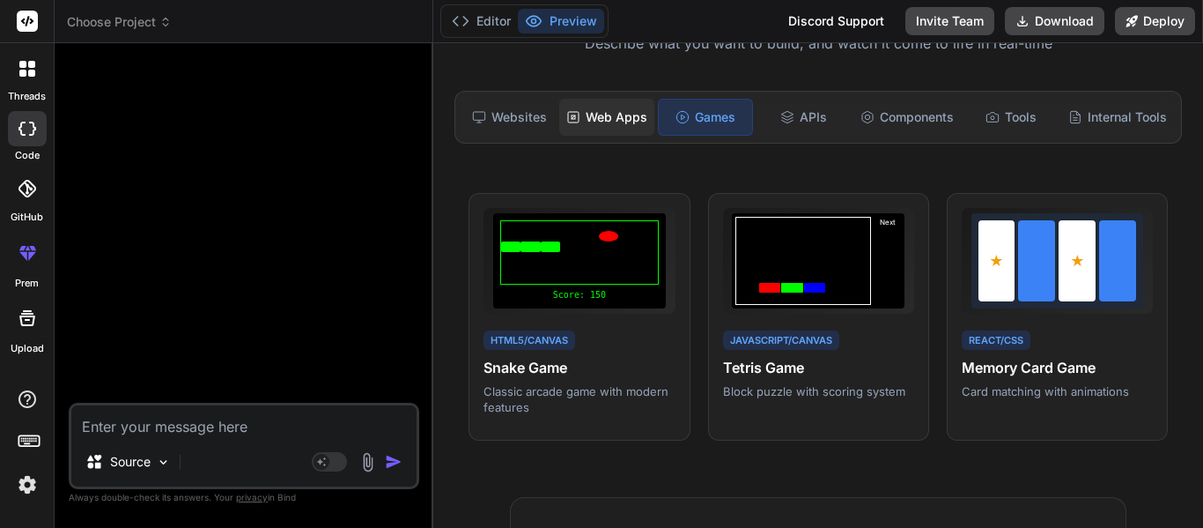
click at [584, 107] on div "Web Apps" at bounding box center [606, 117] width 95 height 37
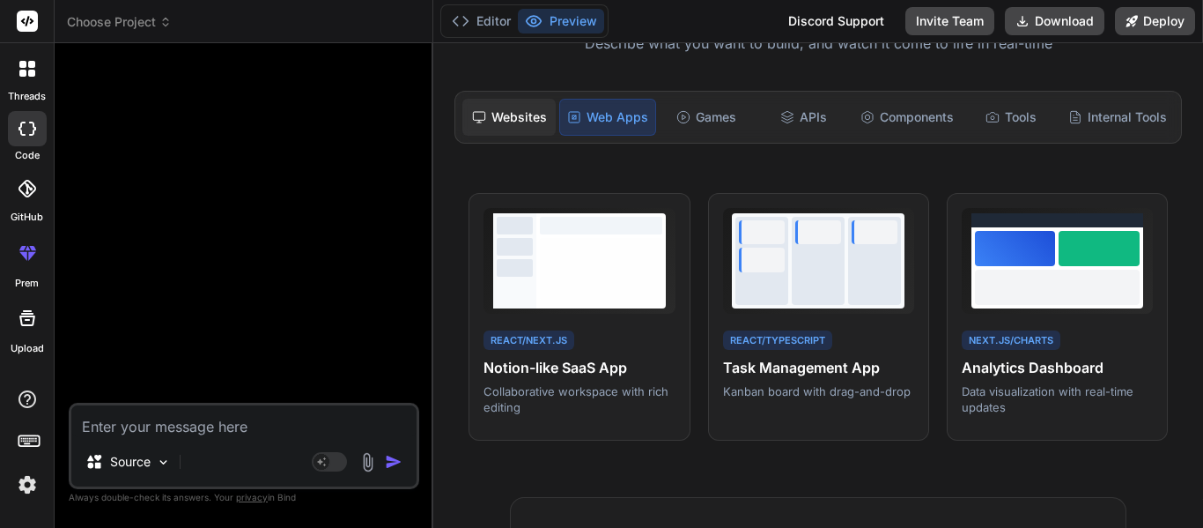
click at [520, 109] on div "Websites" at bounding box center [508, 117] width 93 height 37
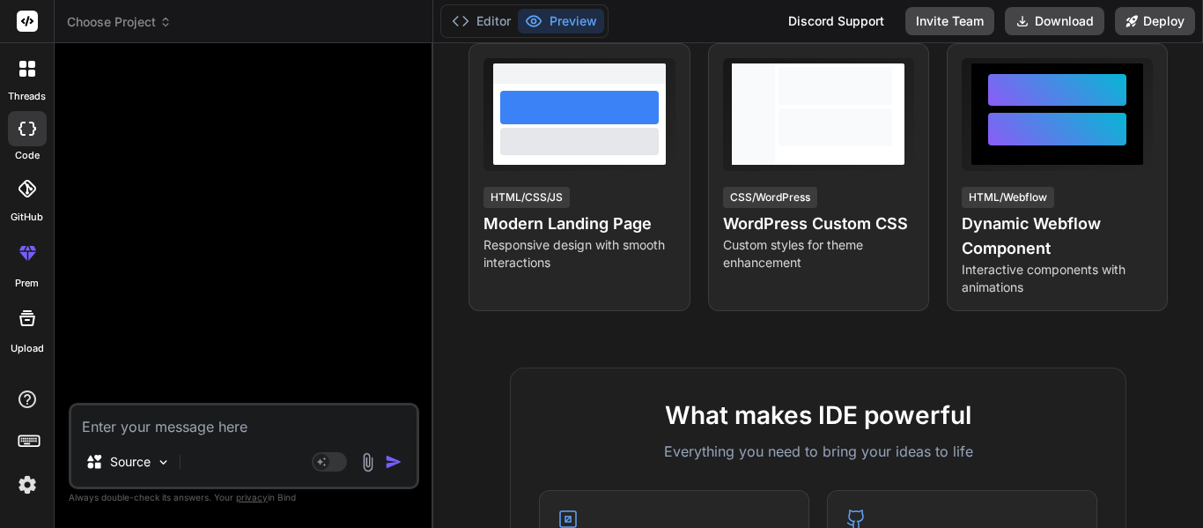
scroll to position [314, 0]
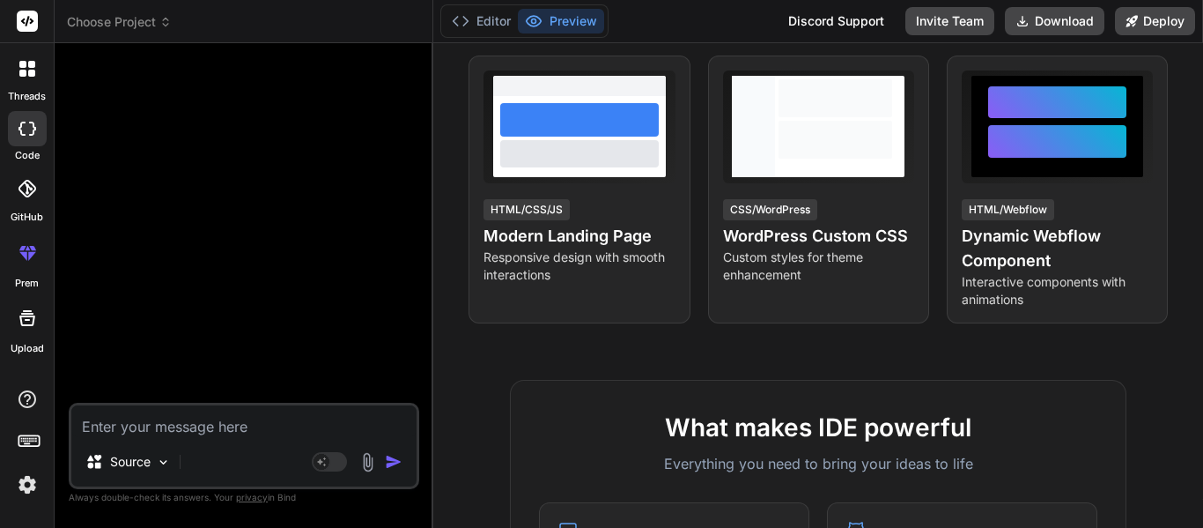
click at [107, 19] on span "Choose Project" at bounding box center [119, 22] width 105 height 18
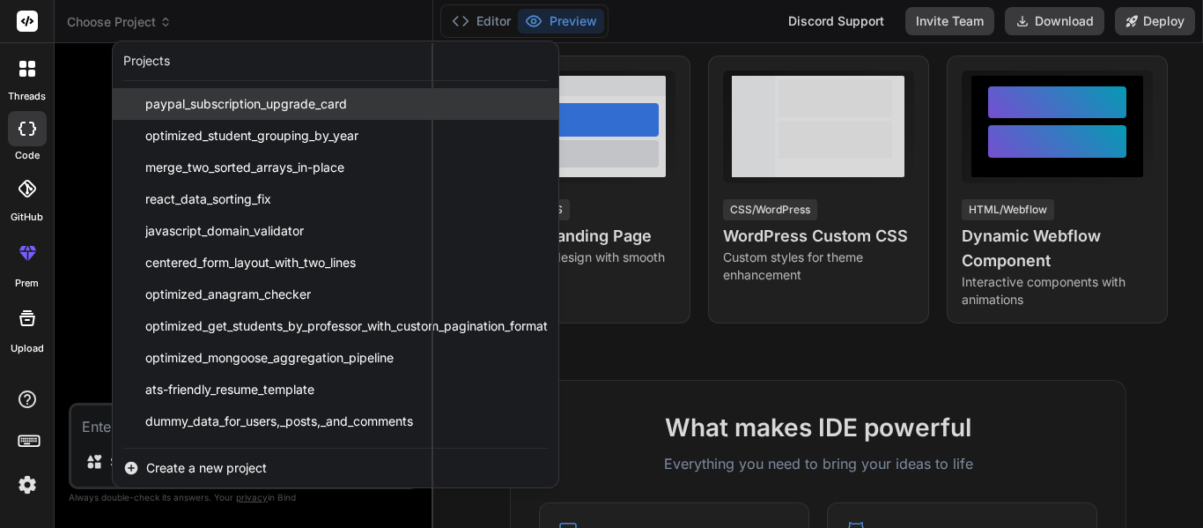
click at [317, 101] on span "paypal_subscription_upgrade_card" at bounding box center [246, 104] width 202 height 18
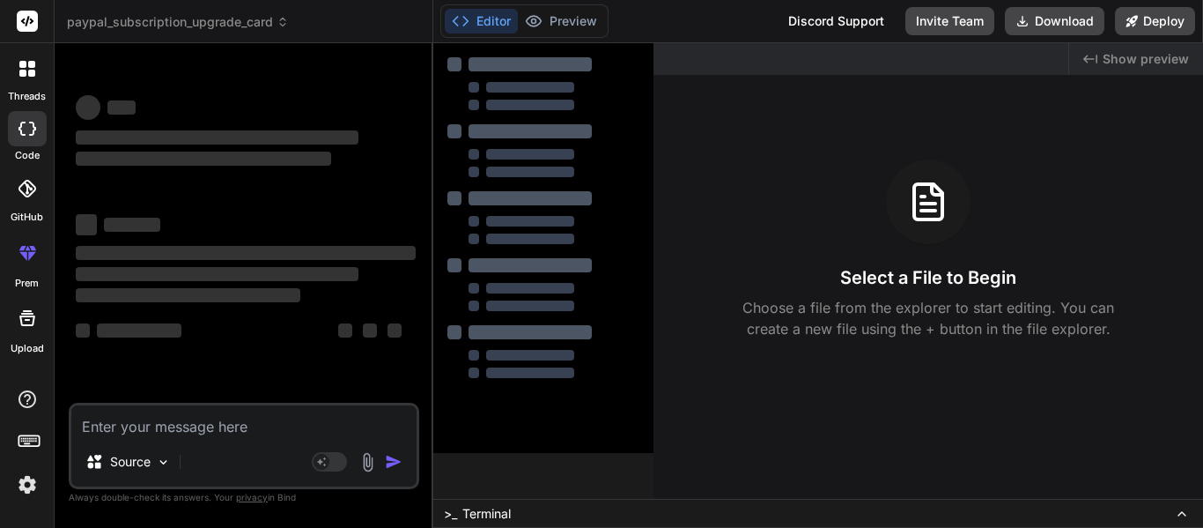
click at [216, 34] on header "paypal_subscription_upgrade_card Created with Pixso." at bounding box center [244, 21] width 379 height 43
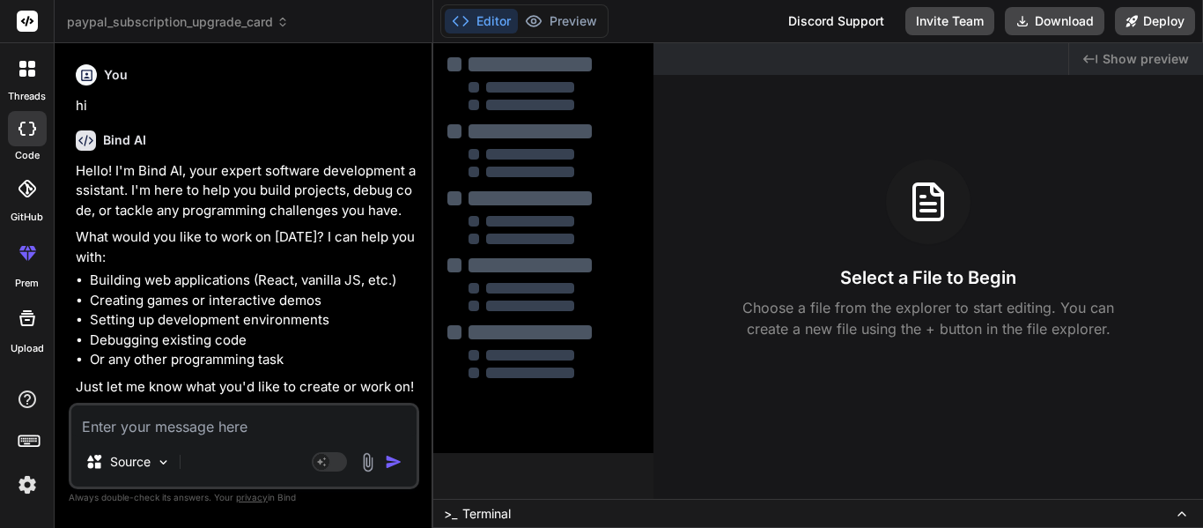
click at [216, 25] on span "paypal_subscription_upgrade_card" at bounding box center [178, 22] width 222 height 18
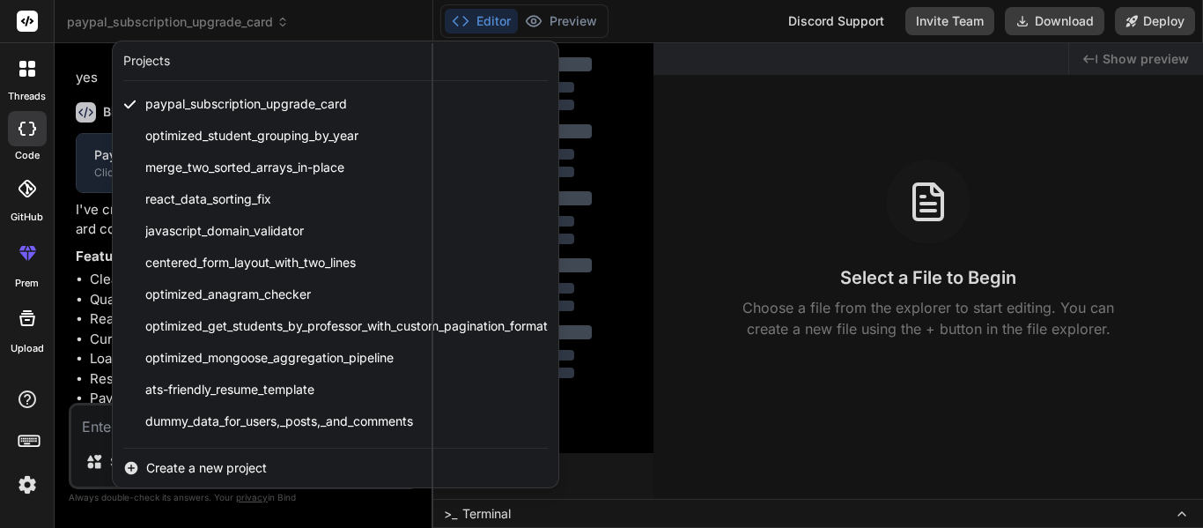
scroll to position [1313, 0]
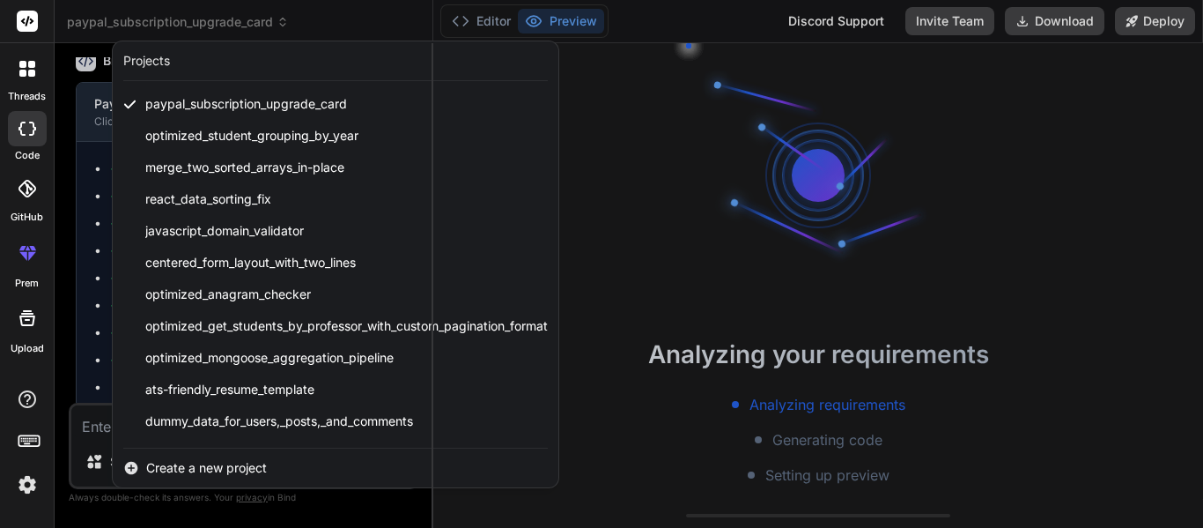
click at [216, 25] on div at bounding box center [601, 264] width 1203 height 528
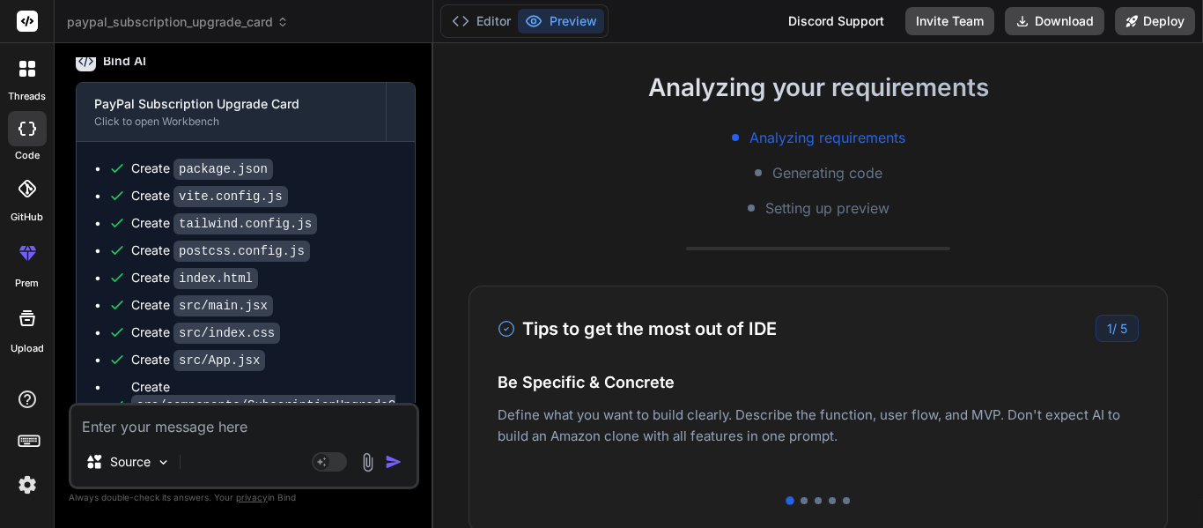
scroll to position [0, 0]
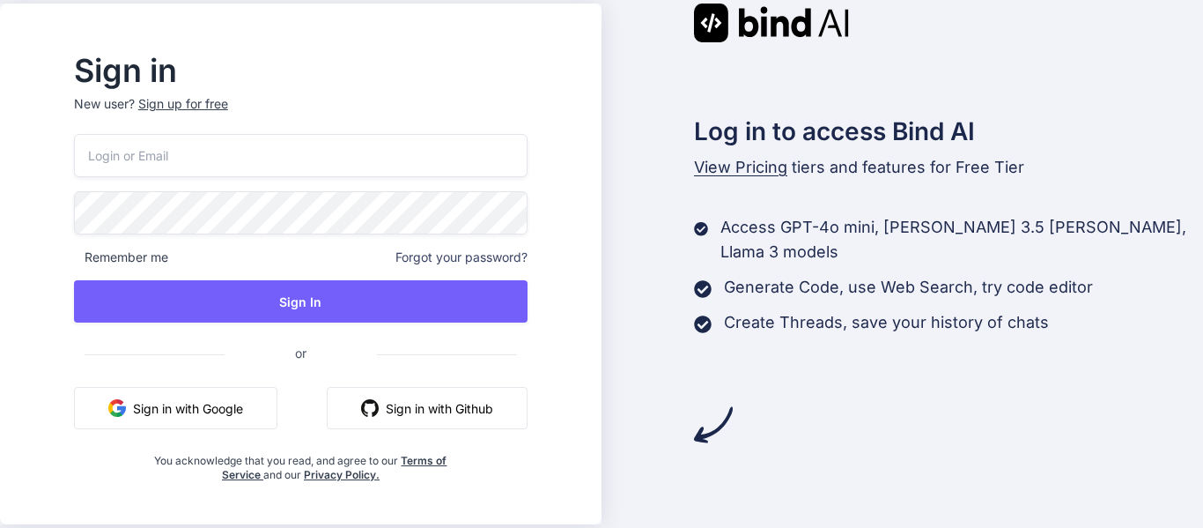
click at [292, 158] on input "email" at bounding box center [301, 155] width 454 height 43
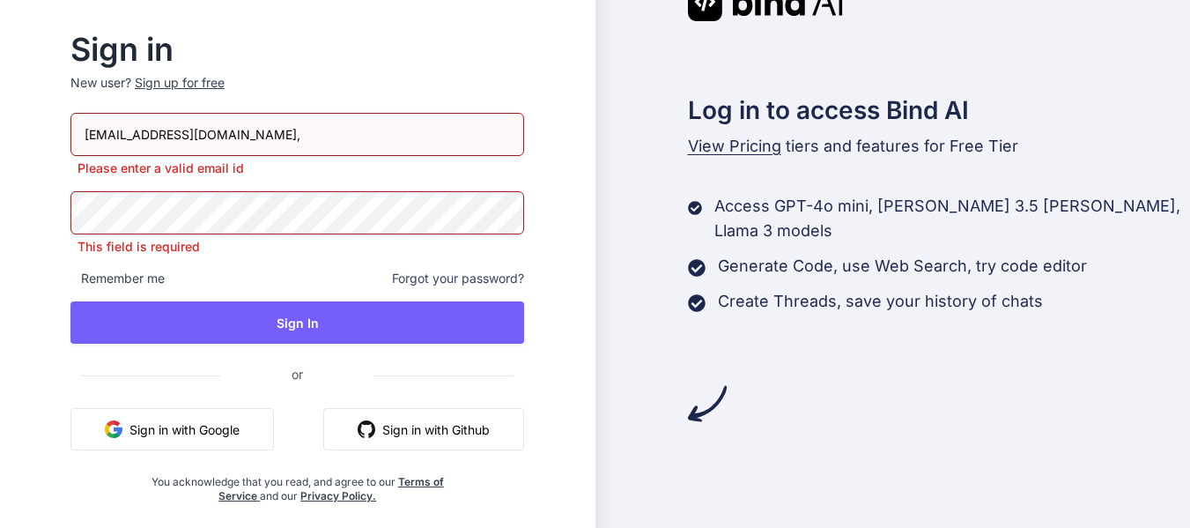
click at [596, 239] on div "Log in to access Bind AI View Pricing tiers and features for Free Tier Access G…" at bounding box center [894, 202] width 596 height 440
click at [300, 144] on input "[EMAIL_ADDRESS][DOMAIN_NAME]," at bounding box center [297, 134] width 454 height 43
type input "[EMAIL_ADDRESS][DOMAIN_NAME]"
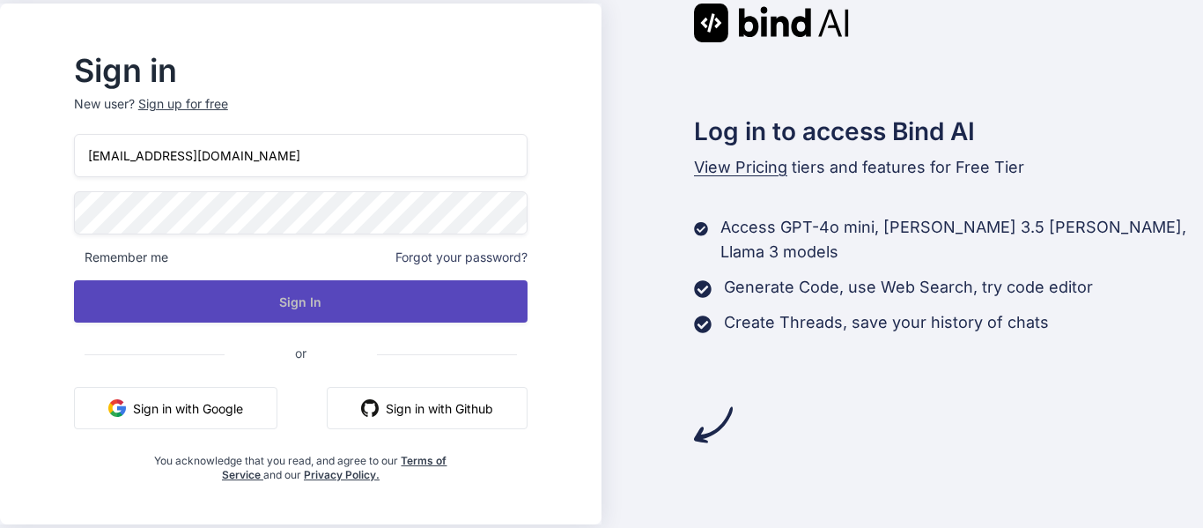
click at [274, 299] on button "Sign In" at bounding box center [301, 301] width 454 height 42
